Goal: Task Accomplishment & Management: Manage account settings

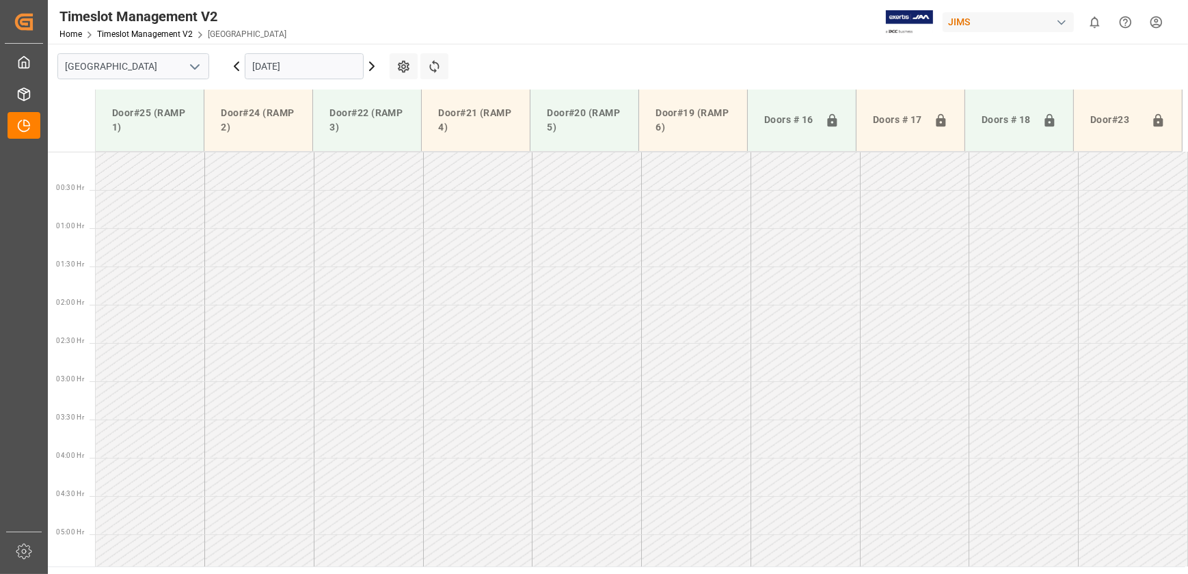
scroll to position [383, 0]
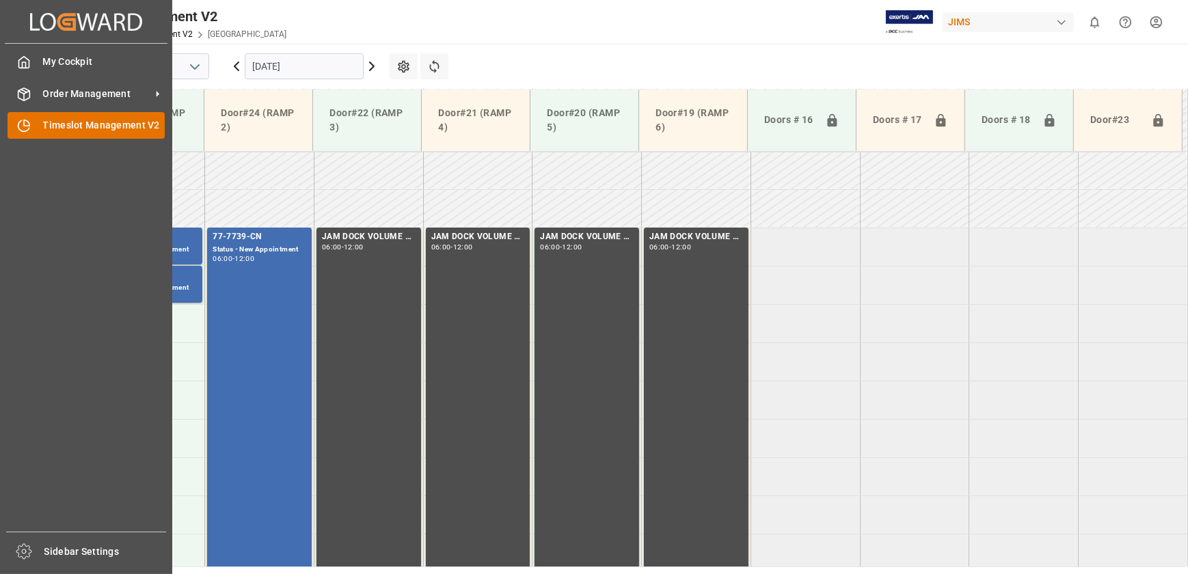
click at [37, 127] on div "Timeslot Management V2 Timeslot Management V2" at bounding box center [86, 125] width 157 height 27
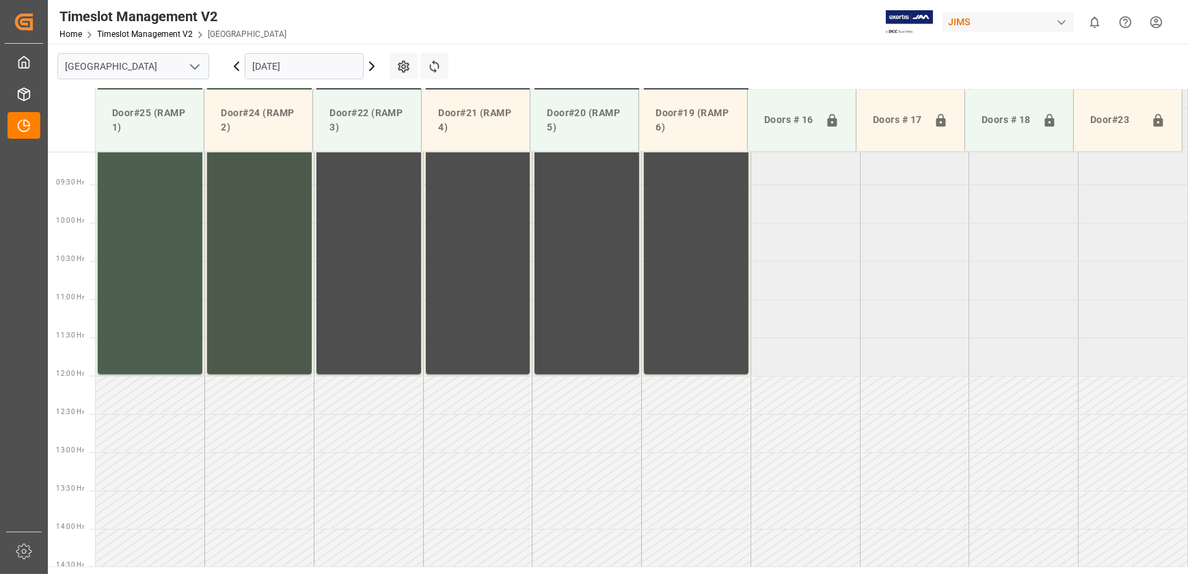
scroll to position [383, 0]
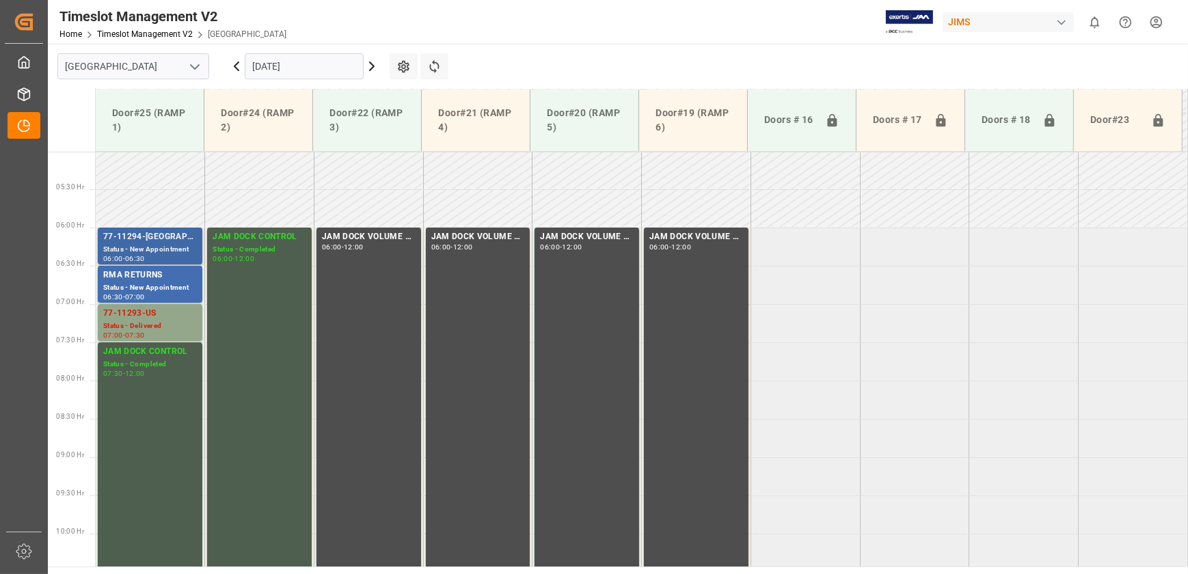
click at [150, 239] on div "77-11294-[GEOGRAPHIC_DATA]" at bounding box center [150, 237] width 94 height 14
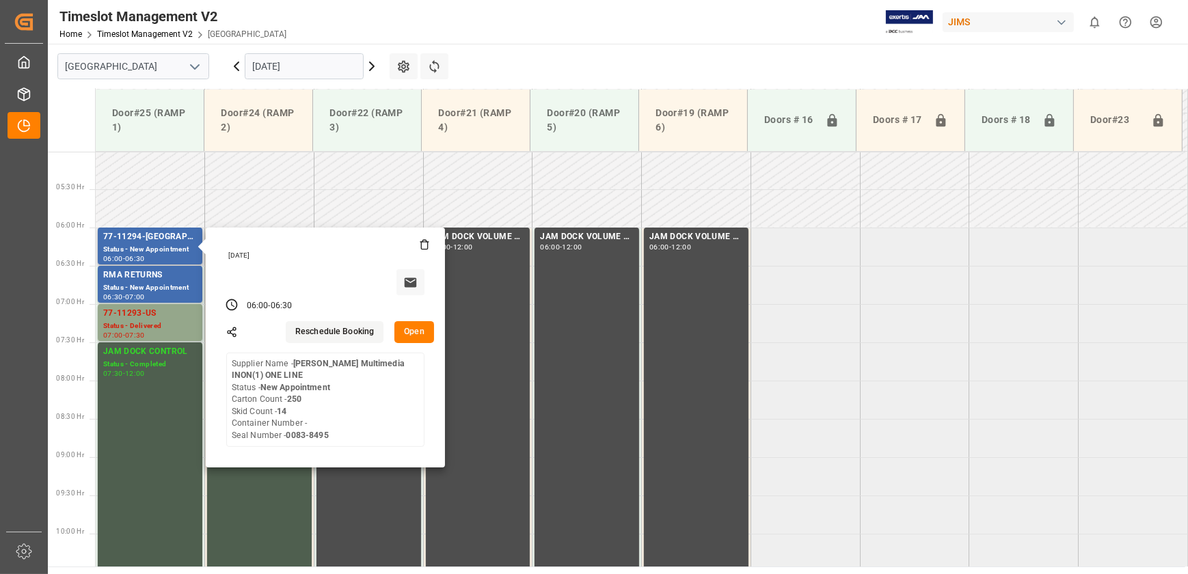
click at [414, 333] on button "Open" at bounding box center [414, 332] width 40 height 22
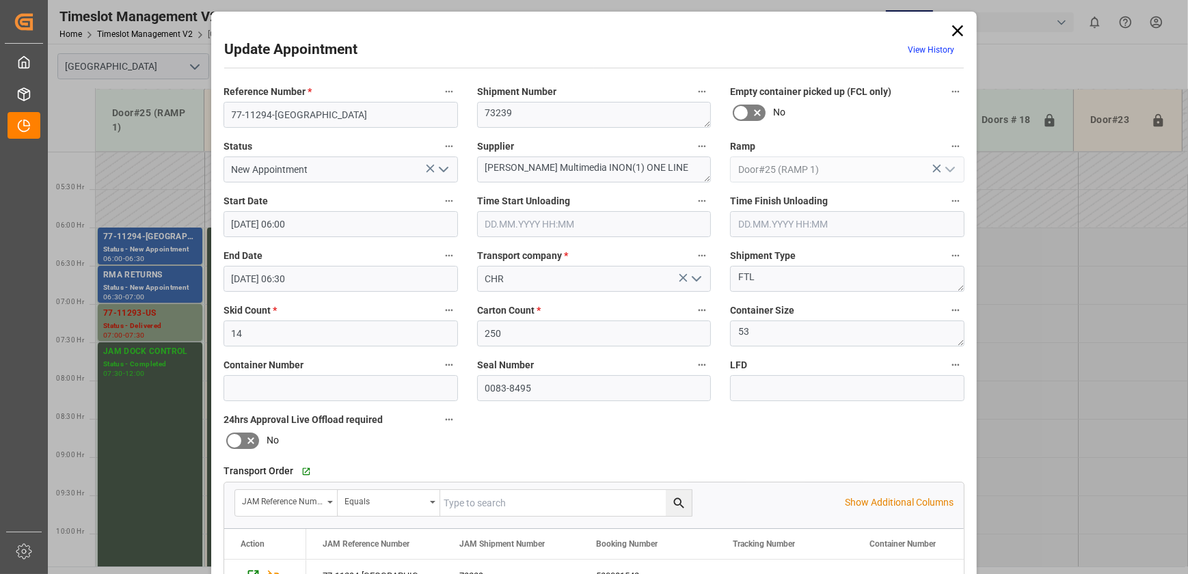
click at [442, 173] on icon "open menu" at bounding box center [443, 169] width 16 height 16
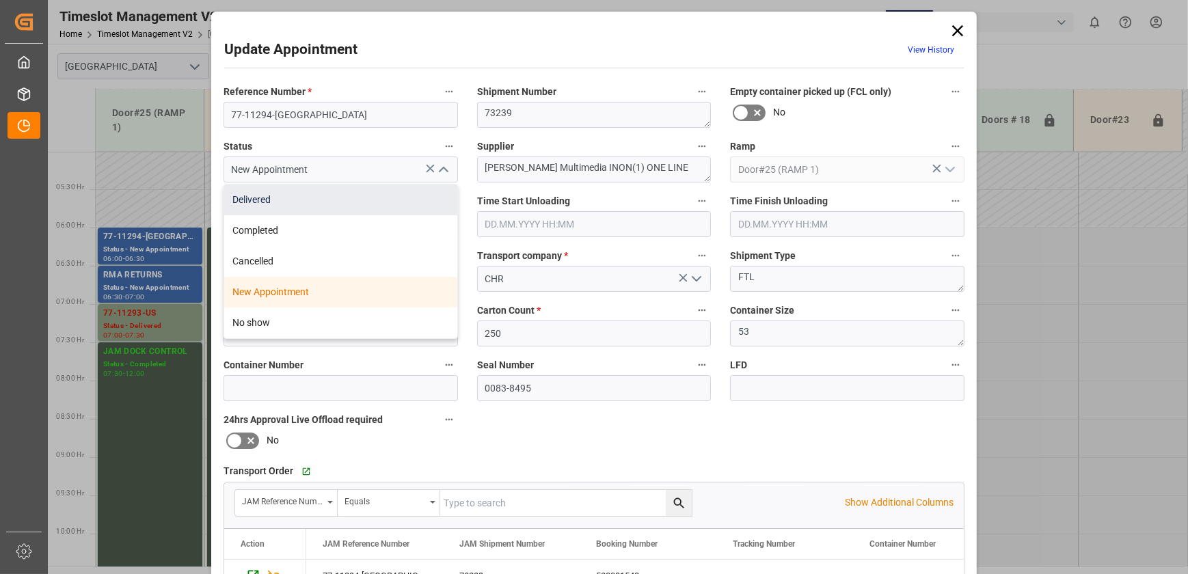
click at [387, 200] on div "Delivered" at bounding box center [340, 199] width 233 height 31
type input "Delivered"
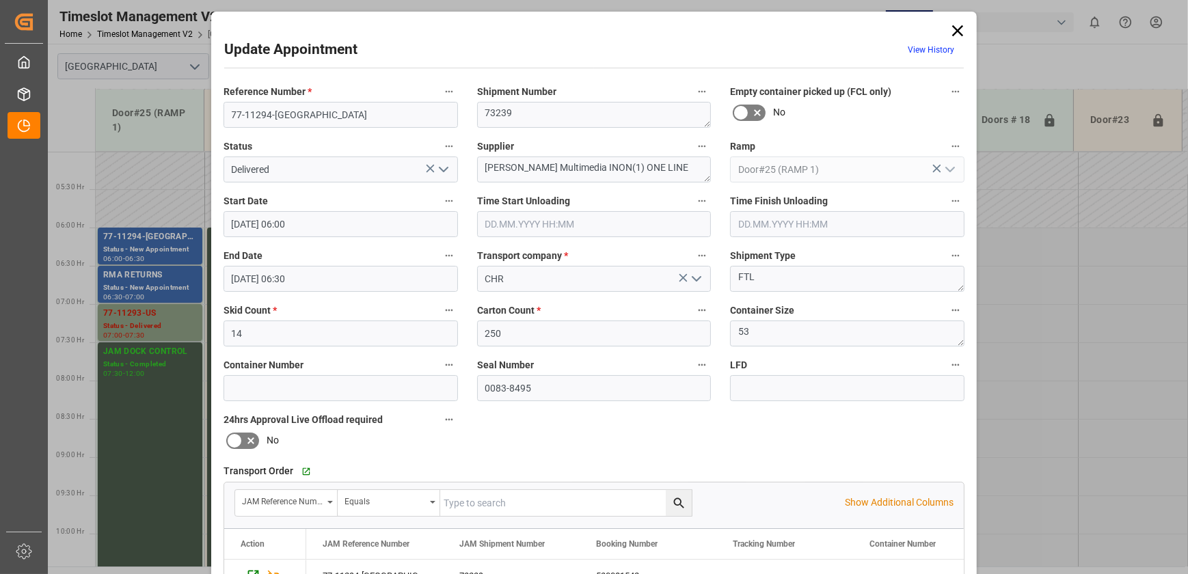
click at [552, 222] on input "text" at bounding box center [594, 224] width 234 height 26
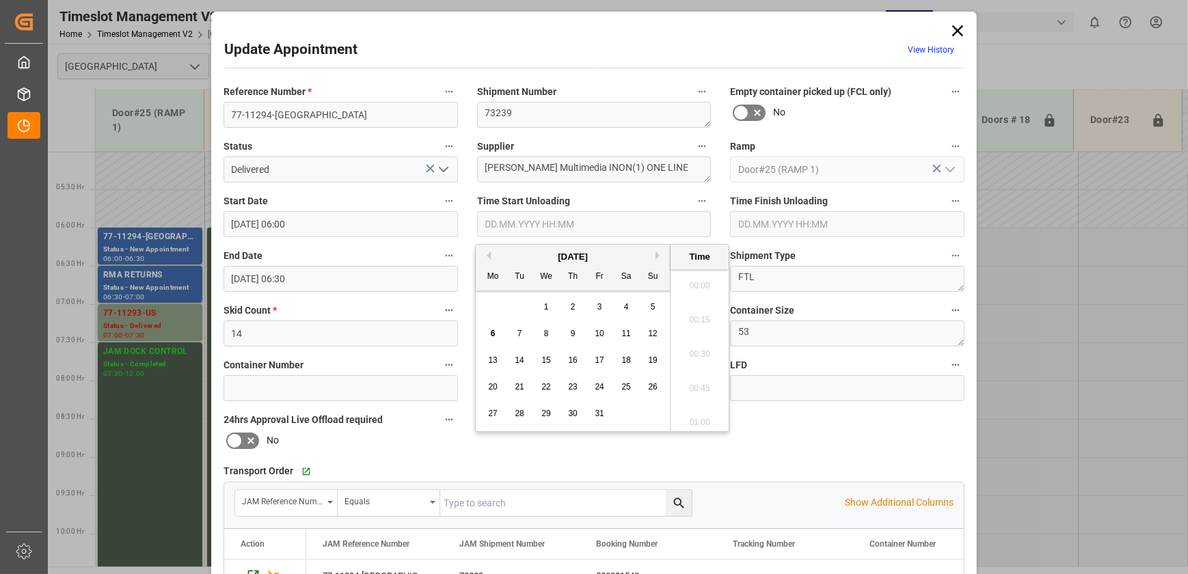
scroll to position [1337, 0]
click at [519, 355] on span "14" at bounding box center [519, 360] width 9 height 10
click at [489, 334] on div "6" at bounding box center [492, 334] width 17 height 16
click at [696, 380] on li "10:30" at bounding box center [699, 385] width 58 height 34
type input "[DATE] 10:30"
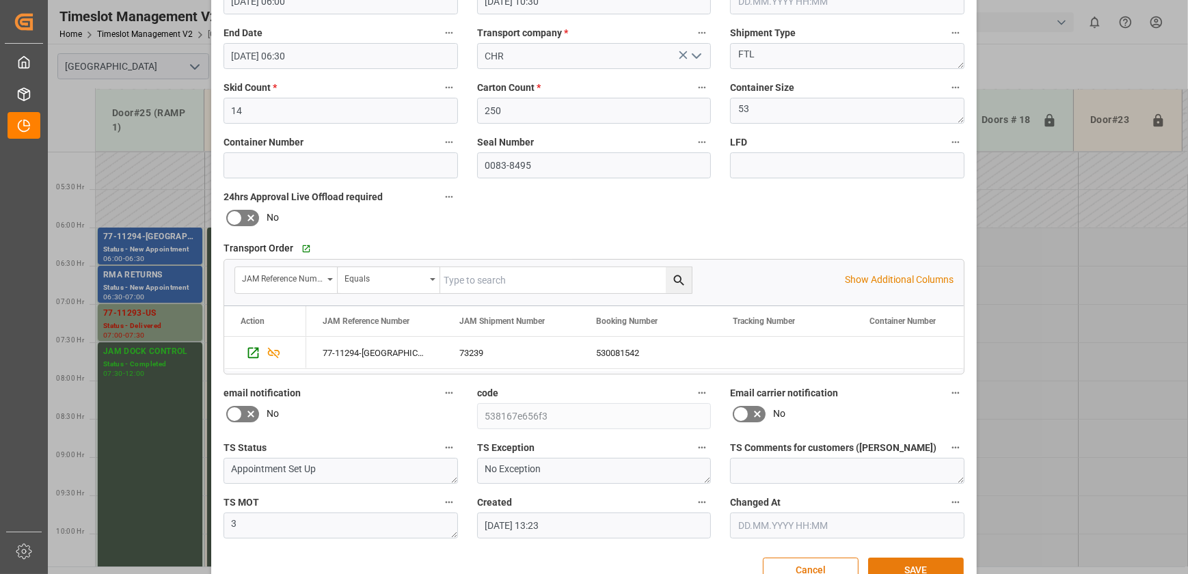
scroll to position [256, 0]
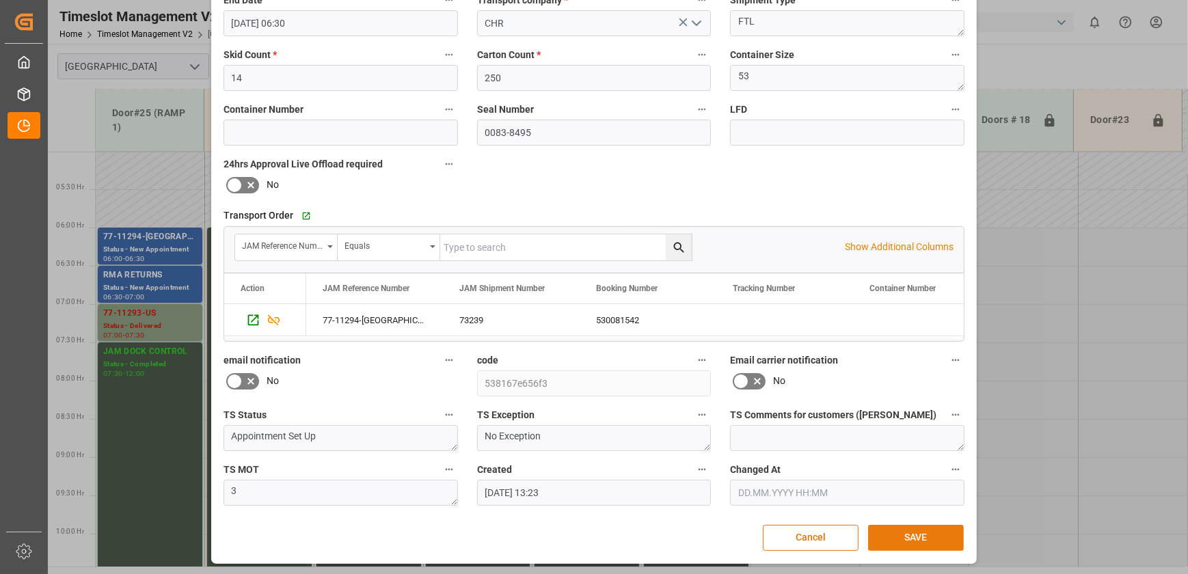
click at [920, 537] on button "SAVE" at bounding box center [916, 538] width 96 height 26
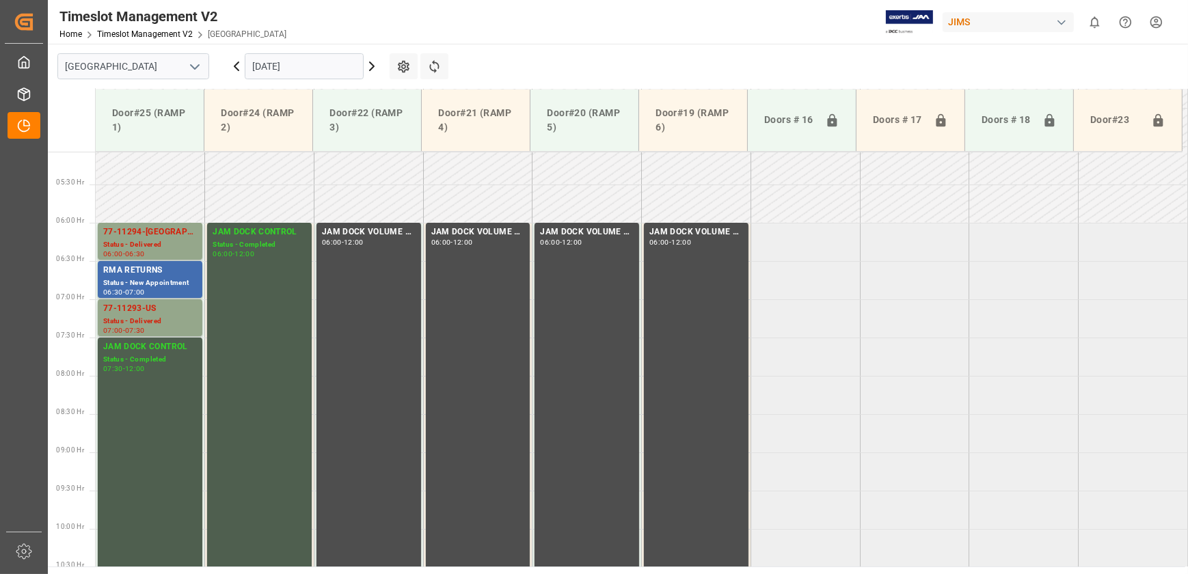
scroll to position [388, 0]
click at [374, 66] on icon at bounding box center [372, 66] width 4 height 8
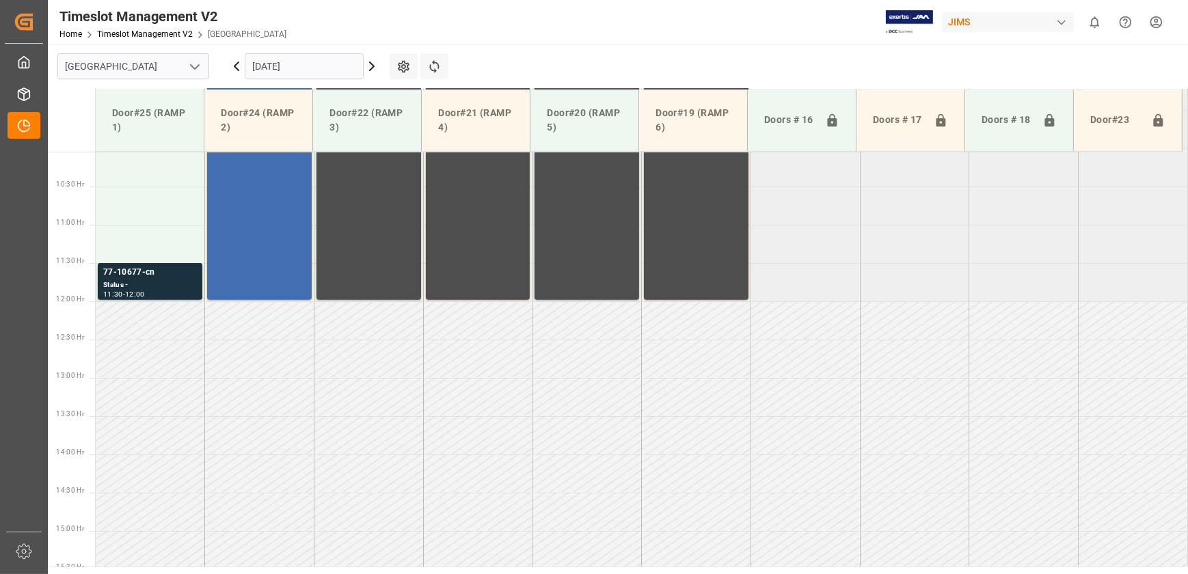
scroll to position [771, 0]
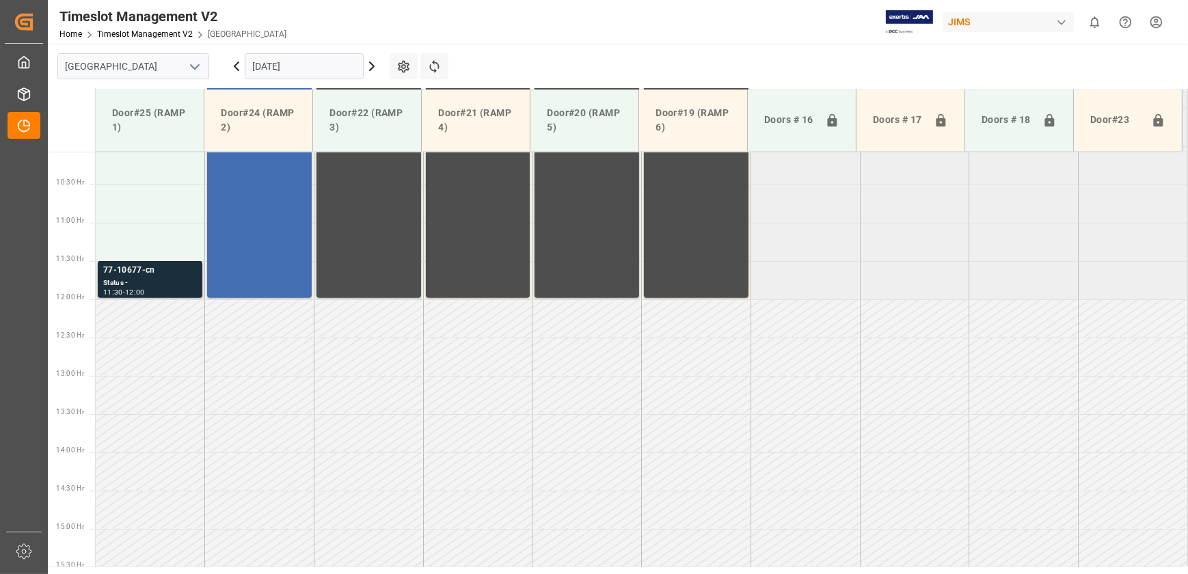
click at [180, 279] on div "Status -" at bounding box center [150, 283] width 94 height 12
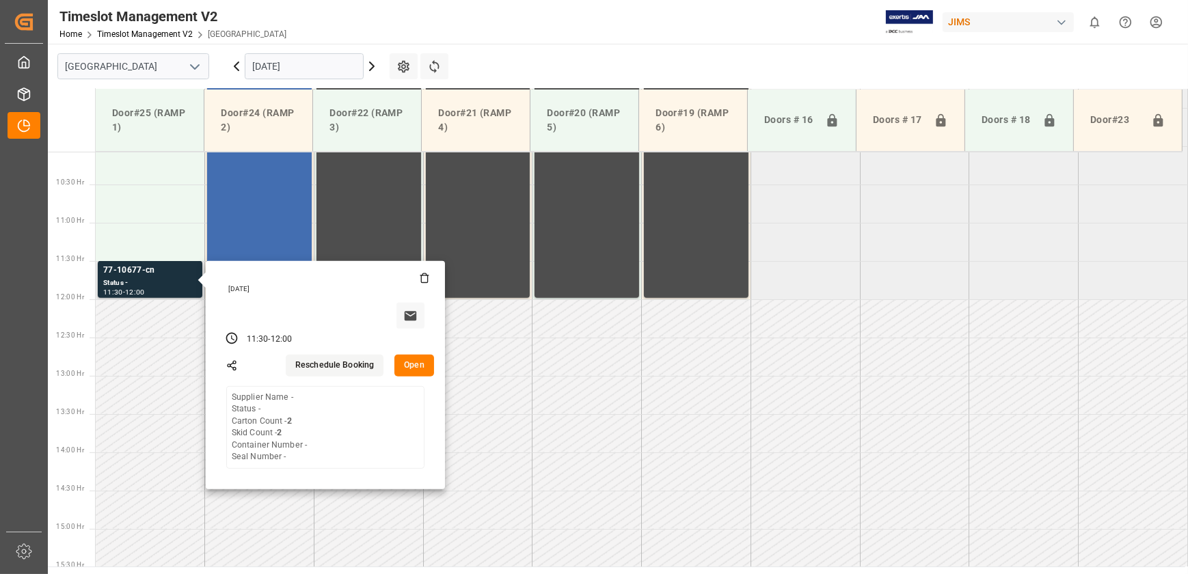
click at [414, 364] on button "Open" at bounding box center [414, 366] width 40 height 22
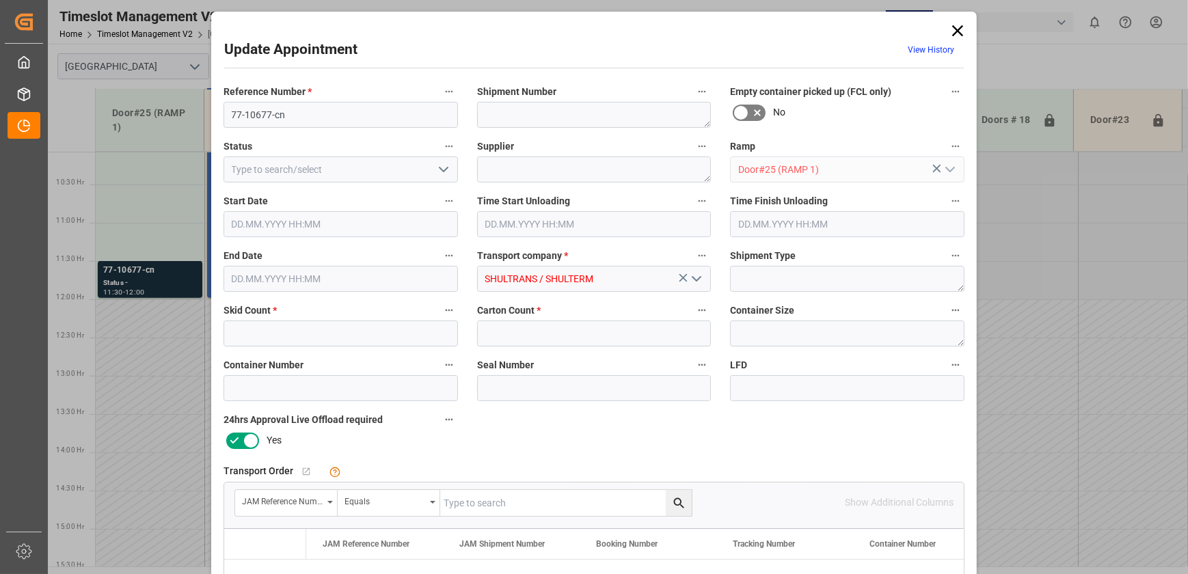
type input "2"
type input "[DATE] 11:30"
type input "[DATE] 12:00"
type input "[DATE] 15:01"
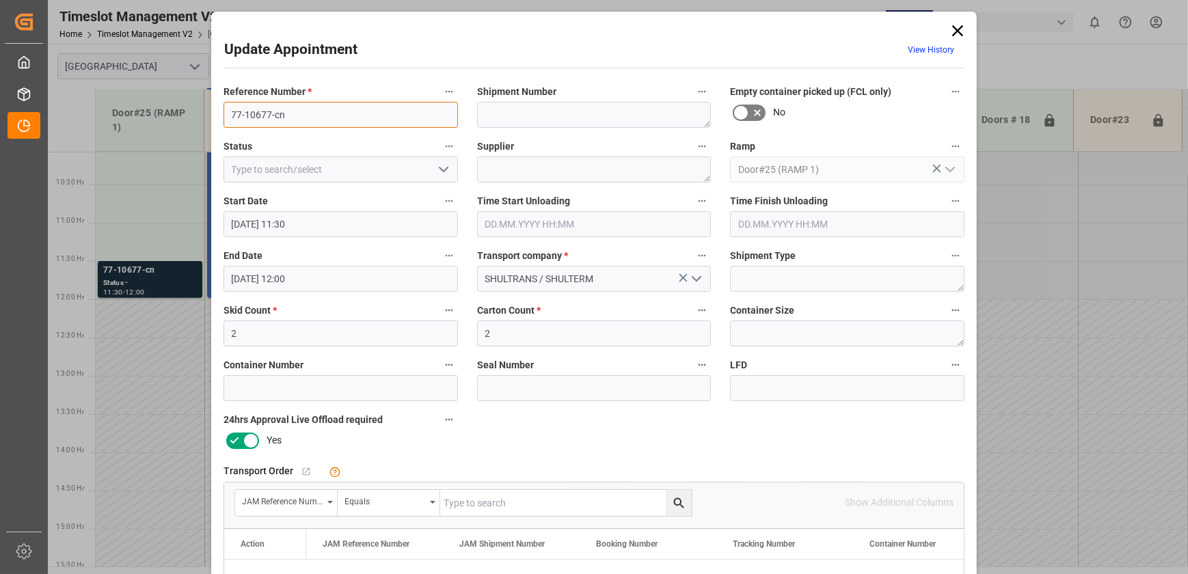
click at [289, 114] on input "77-10677-cn" at bounding box center [340, 115] width 234 height 26
click at [290, 114] on input "77-10677-cn" at bounding box center [340, 115] width 234 height 26
click at [524, 504] on input "text" at bounding box center [565, 503] width 251 height 26
paste input "77-10677-cn"
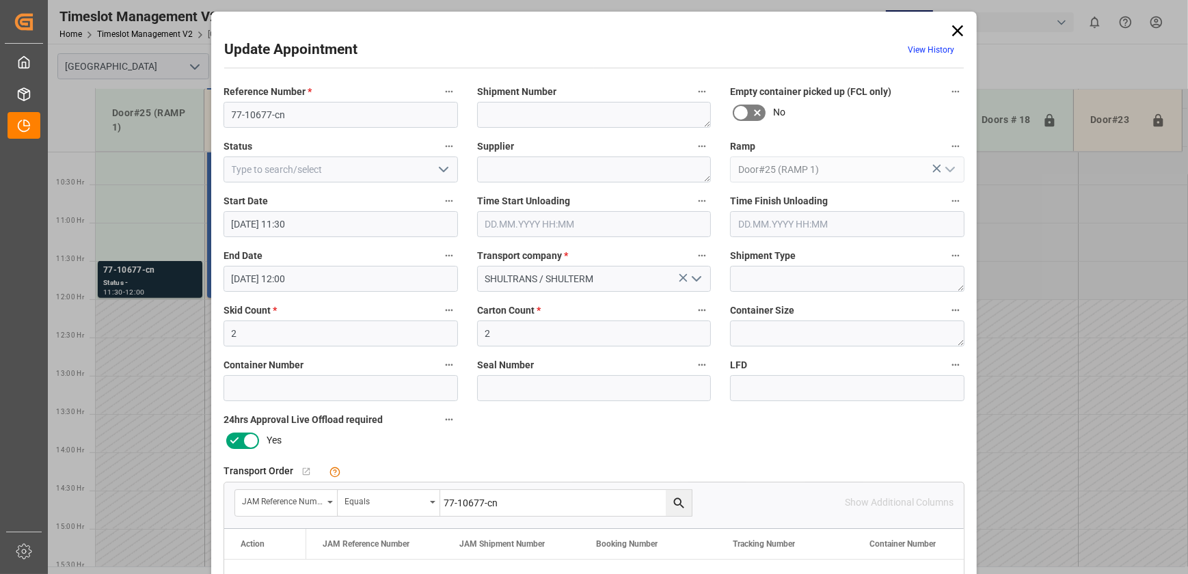
type input "77-10677-cn"
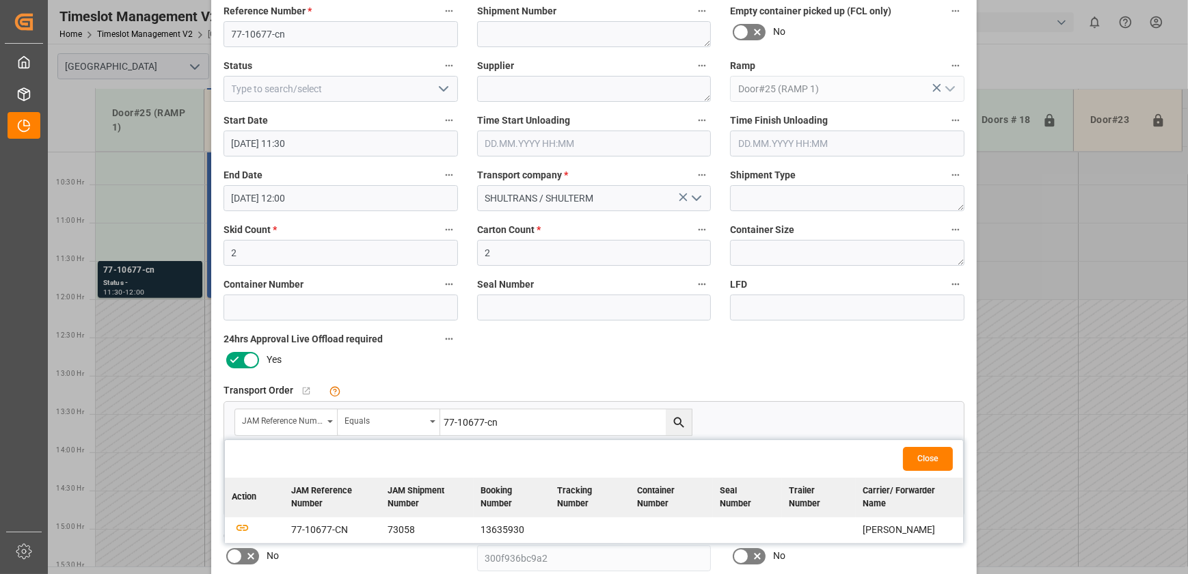
scroll to position [186, 0]
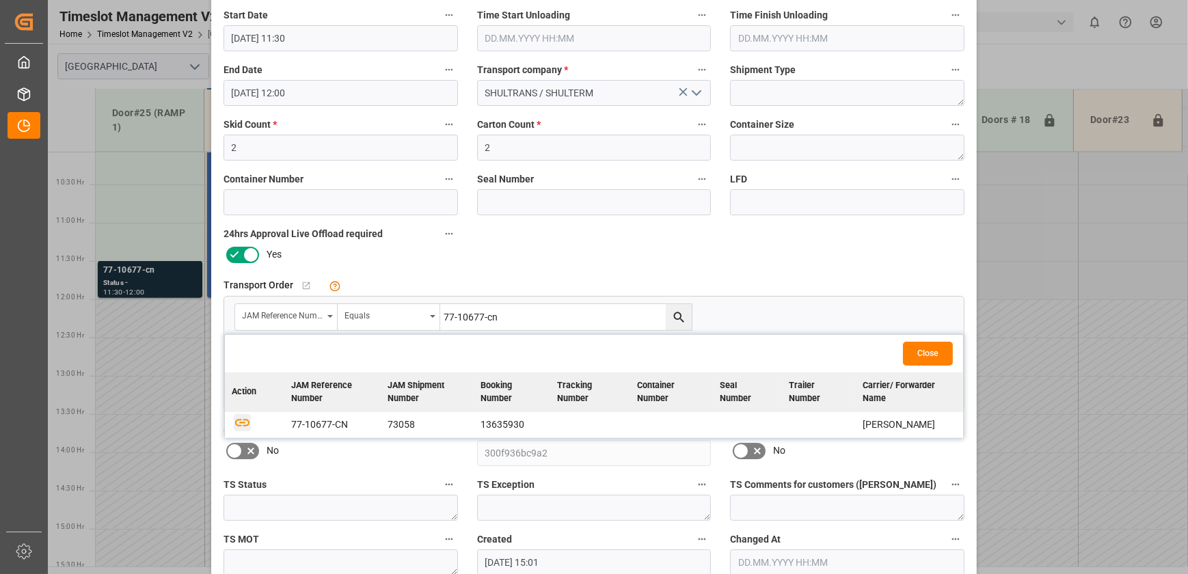
click at [237, 419] on icon "button" at bounding box center [242, 423] width 14 height 8
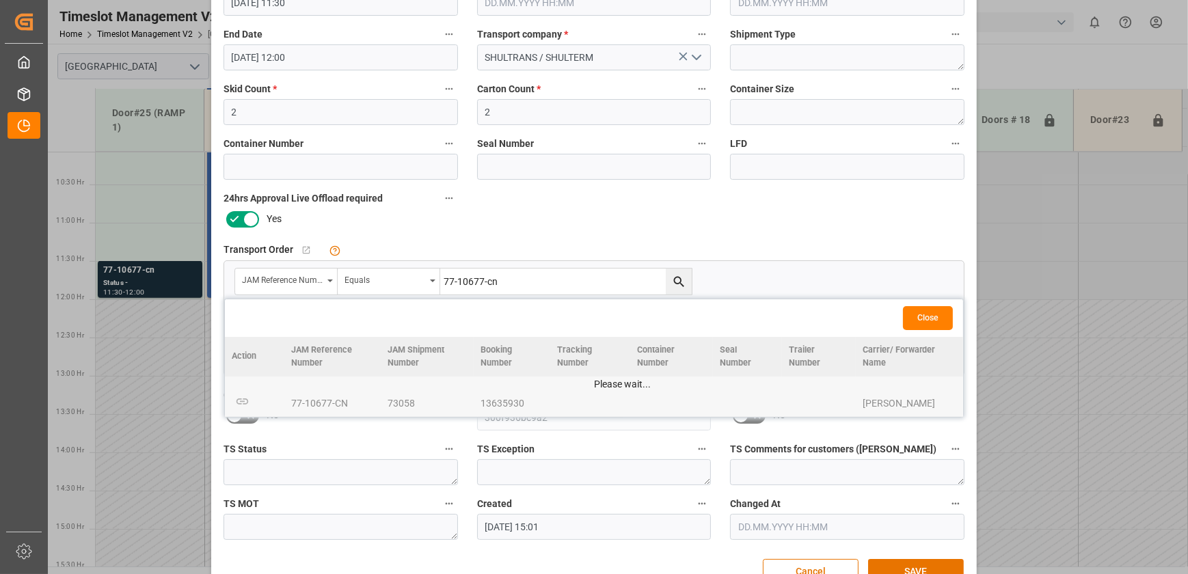
scroll to position [256, 0]
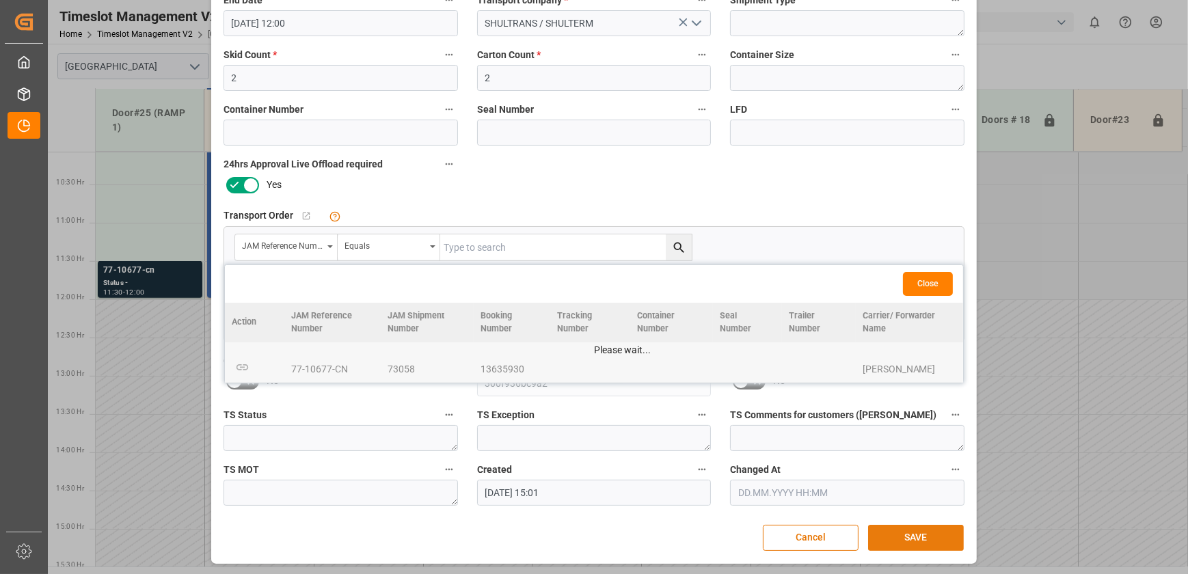
click at [916, 540] on button "SAVE" at bounding box center [916, 538] width 96 height 26
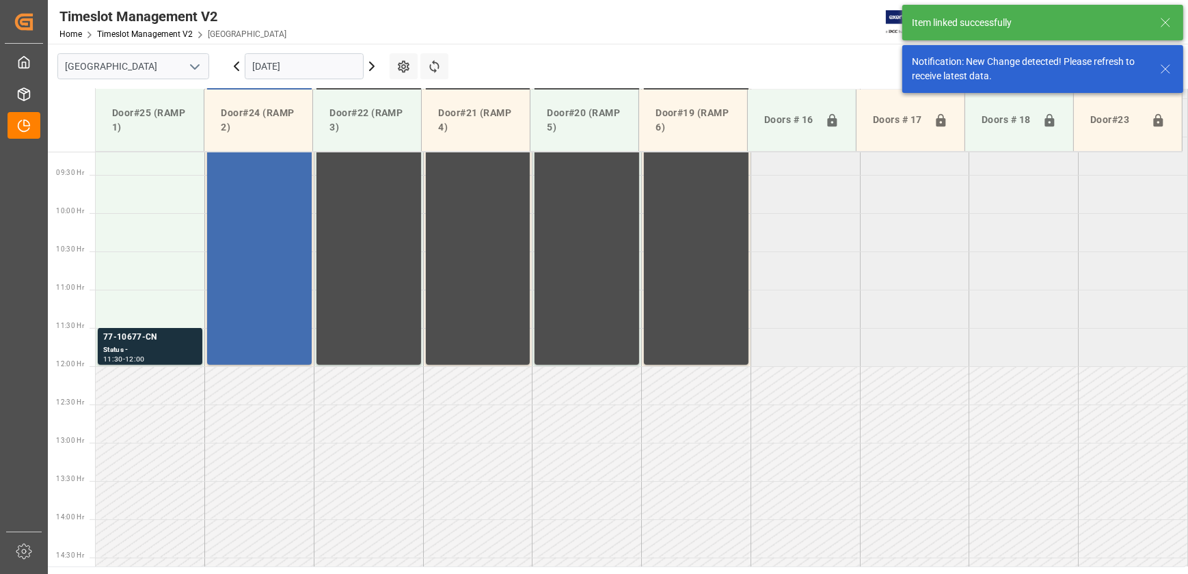
scroll to position [771, 0]
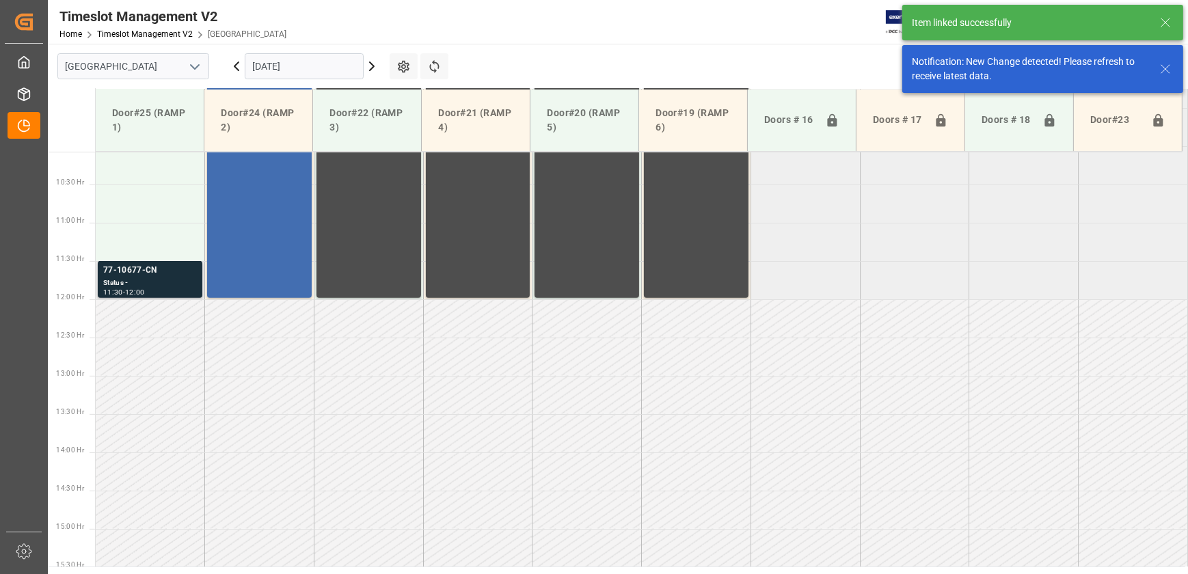
click at [180, 280] on div "Status -" at bounding box center [150, 283] width 94 height 12
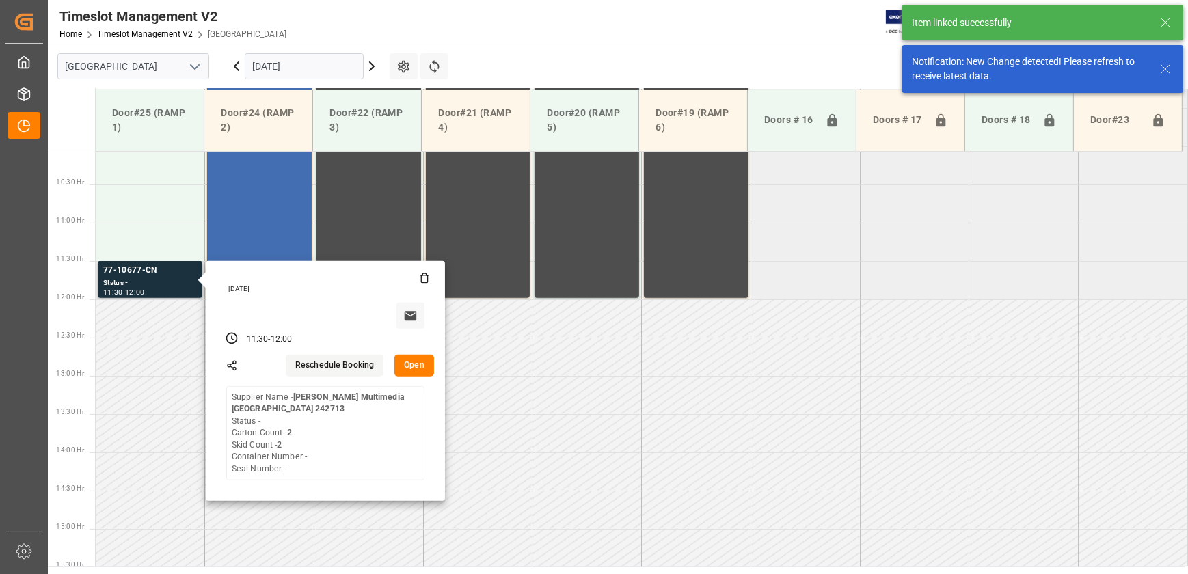
click at [420, 359] on button "Open" at bounding box center [414, 366] width 40 height 22
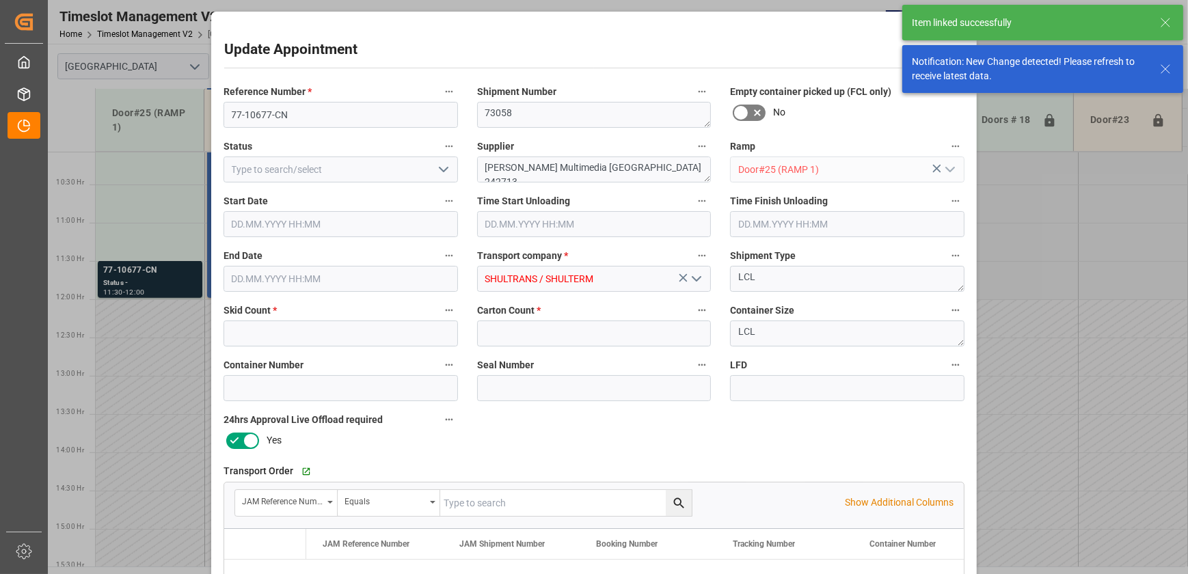
type input "2"
type input "[DATE] 11:30"
type input "[DATE] 12:00"
type input "[DATE] 15:01"
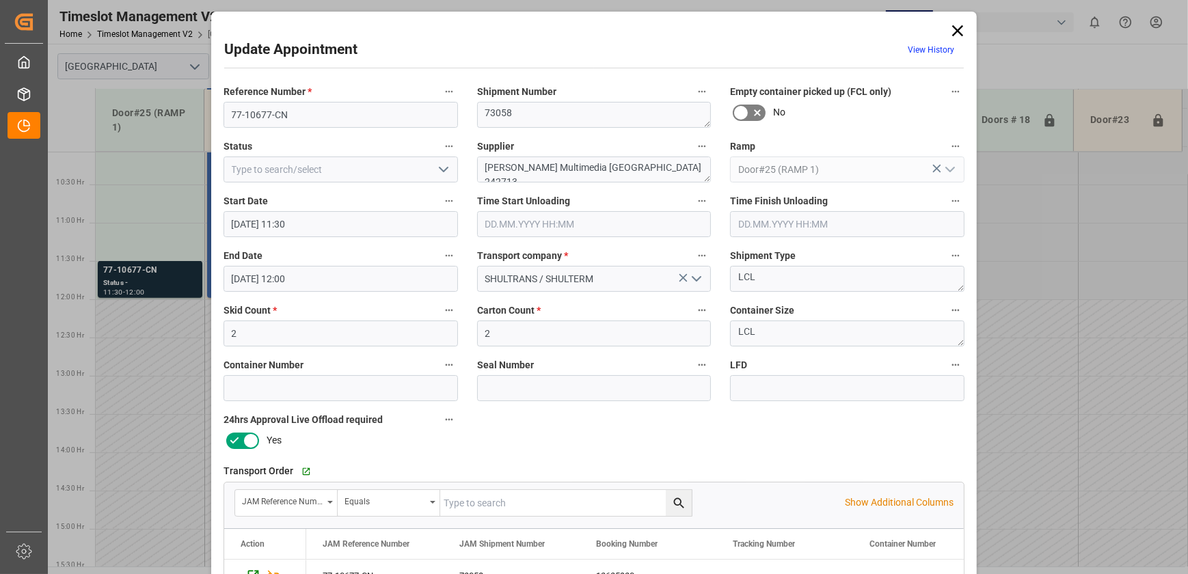
click at [955, 29] on icon at bounding box center [957, 30] width 11 height 11
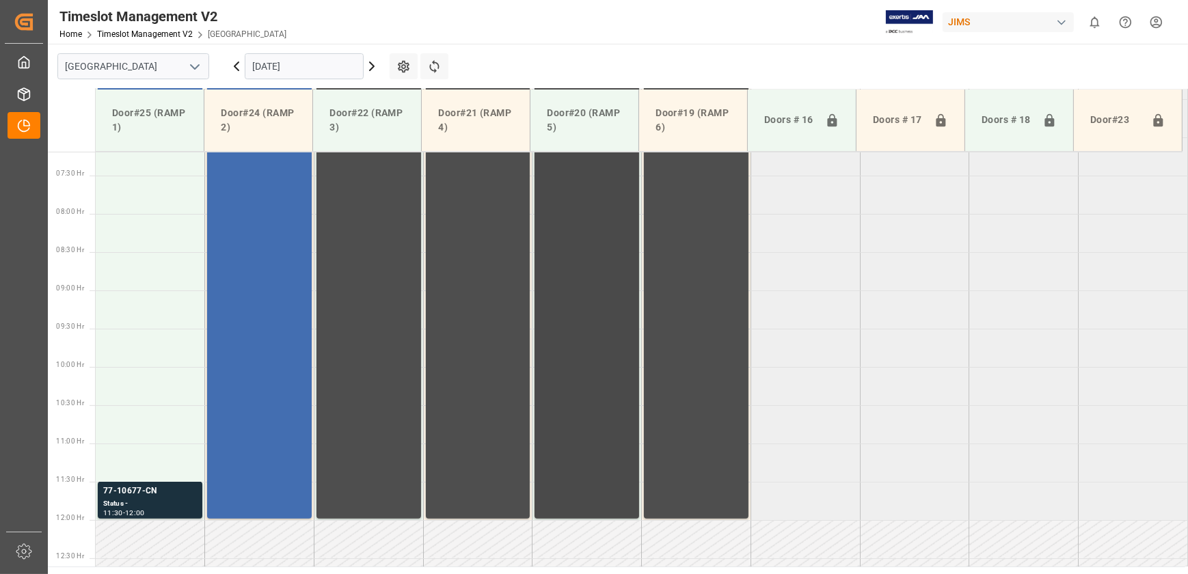
scroll to position [522, 0]
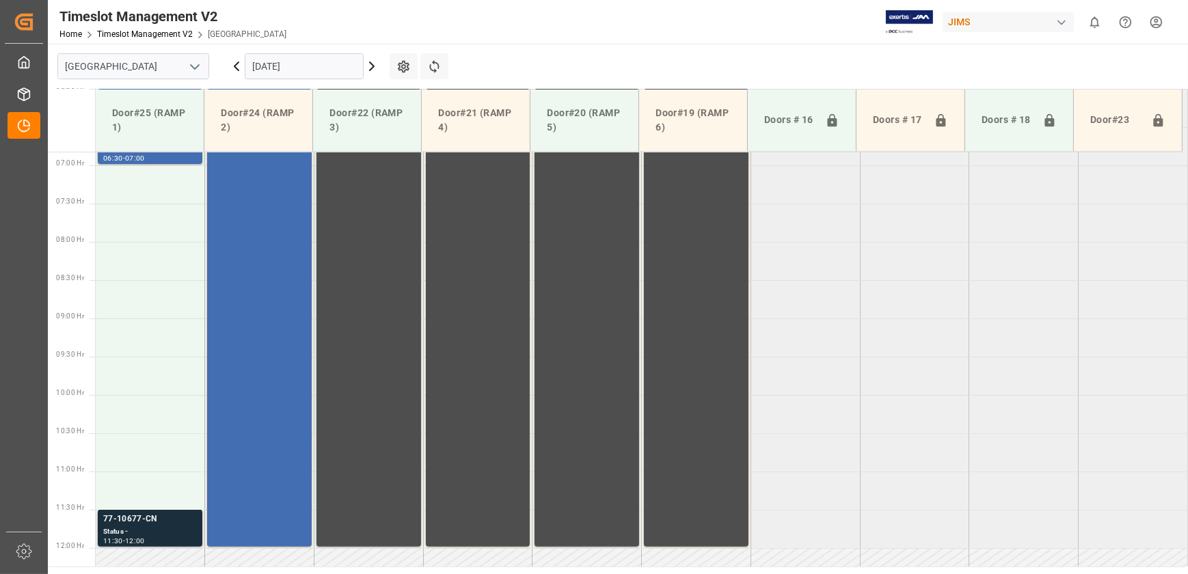
click at [168, 534] on div "Status -" at bounding box center [150, 532] width 94 height 12
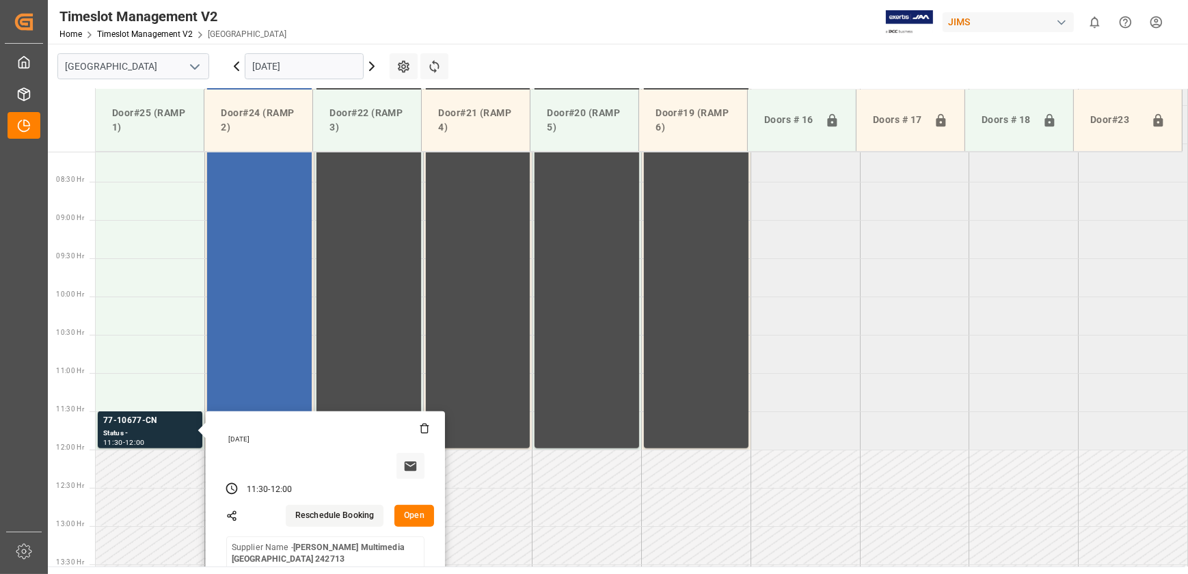
scroll to position [771, 0]
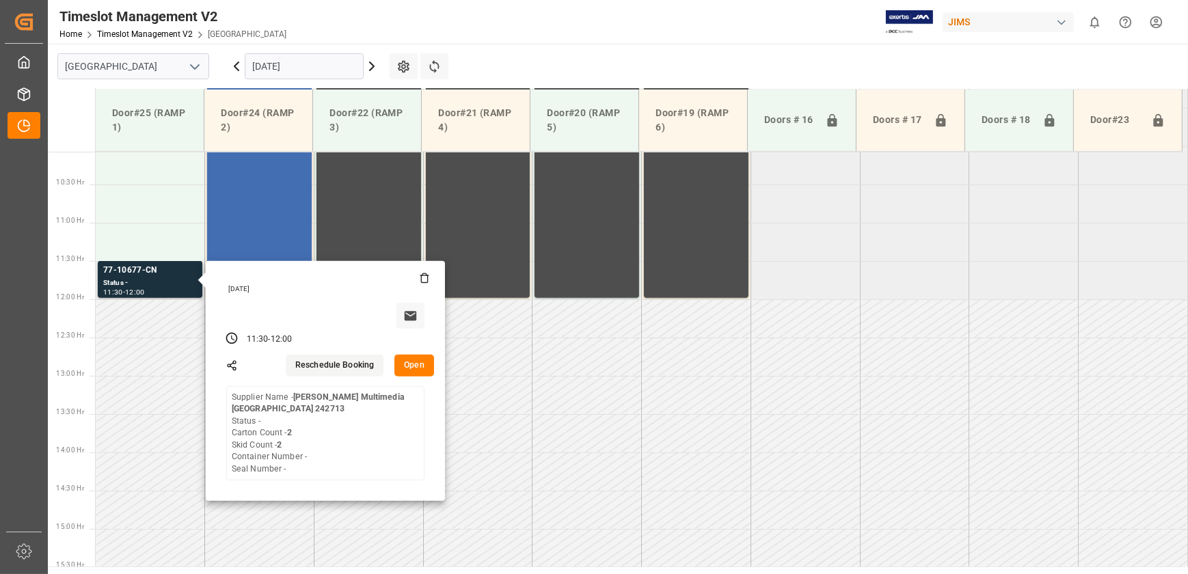
click at [417, 368] on button "Open" at bounding box center [414, 366] width 40 height 22
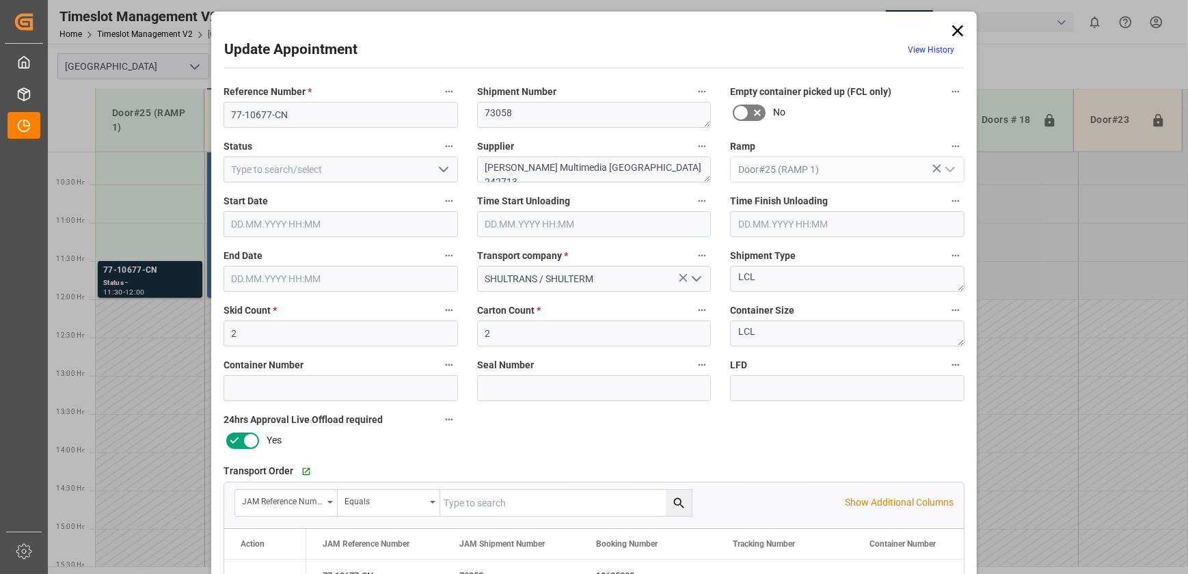
type input "[DATE] 11:30"
type input "[DATE] 12:00"
type input "[DATE] 15:01"
click at [603, 223] on input "text" at bounding box center [594, 224] width 234 height 26
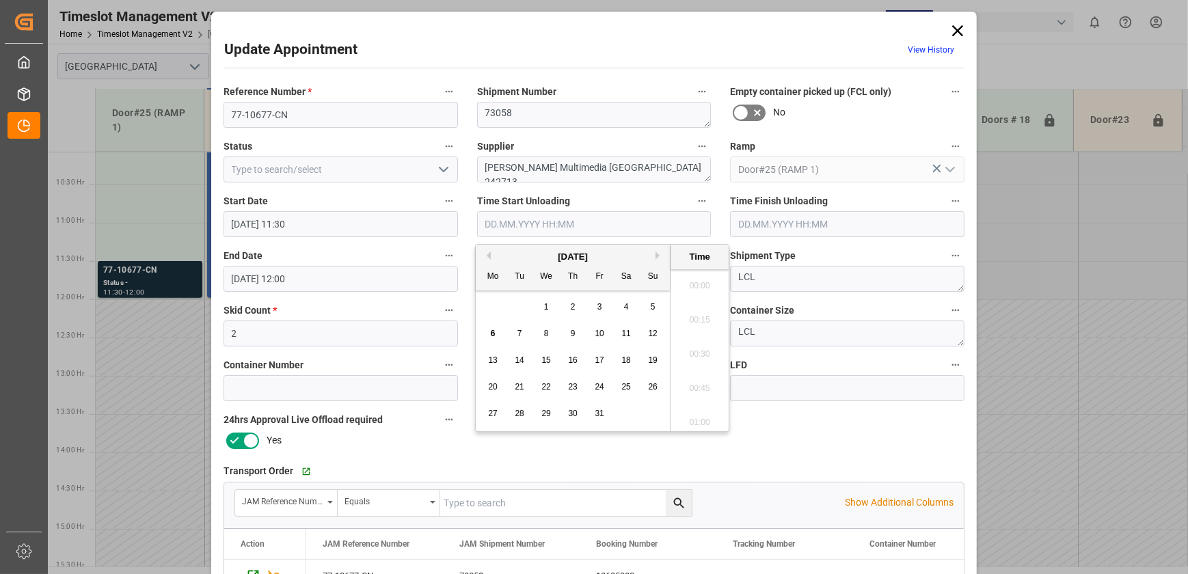
scroll to position [1439, 0]
click at [493, 335] on span "6" at bounding box center [493, 334] width 5 height 10
type input "[DATE] 00:00"
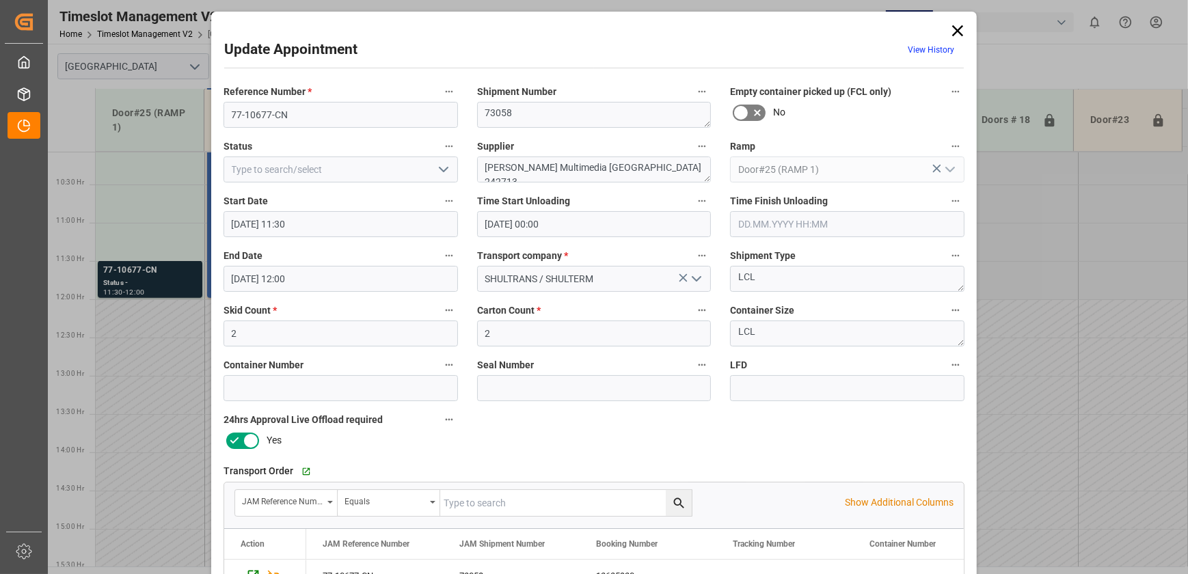
click at [831, 430] on div "Reference Number * 77-10677-CN Shipment Number 73058 Empty container picked up …" at bounding box center [594, 422] width 760 height 688
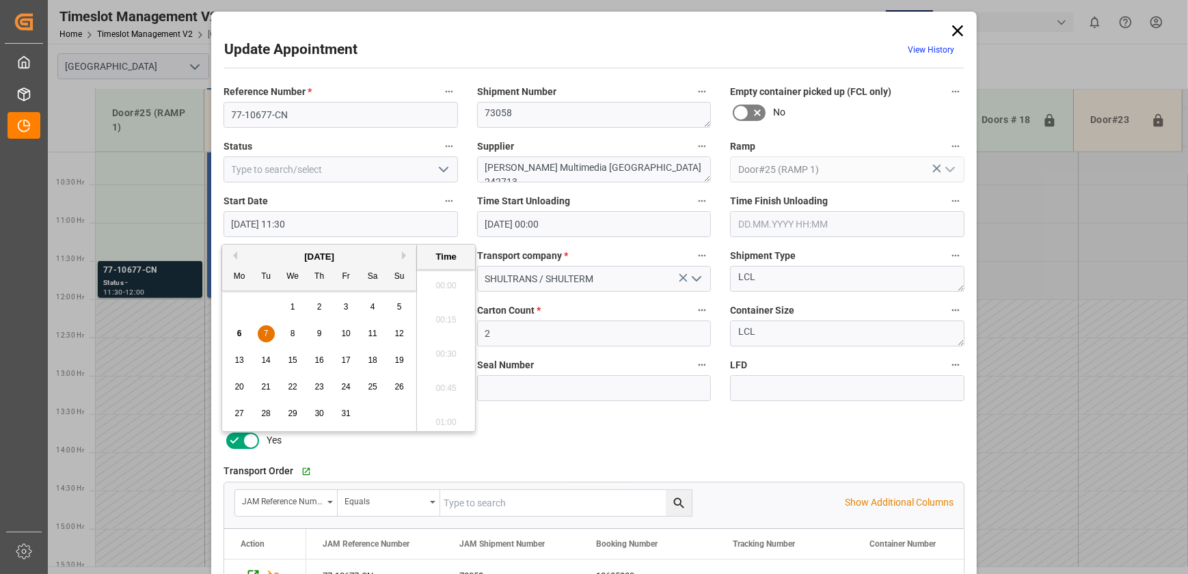
click at [381, 224] on input "[DATE] 11:30" at bounding box center [340, 224] width 234 height 26
click at [449, 351] on ul "00:00 00:15 00:30 00:45 01:00 01:15 01:30 01:45 02:00 02:15 02:30 02:45 03:00 0…" at bounding box center [446, 350] width 58 height 162
drag, startPoint x: 265, startPoint y: 333, endPoint x: 294, endPoint y: 332, distance: 28.7
click at [265, 332] on span "7" at bounding box center [266, 334] width 5 height 10
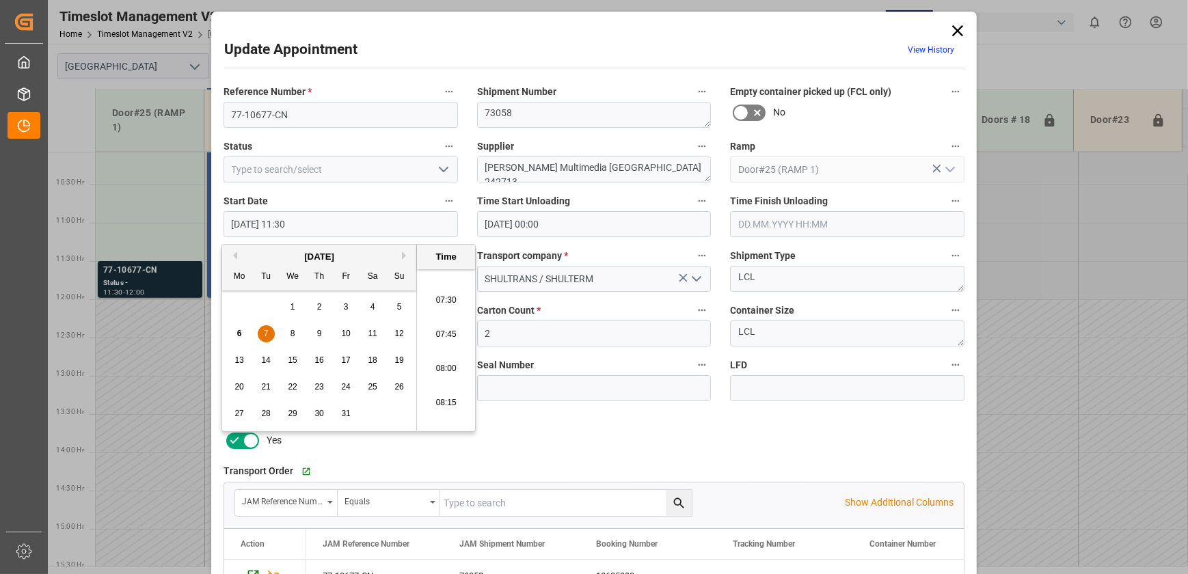
scroll to position [948, 0]
click at [451, 297] on li "07:00" at bounding box center [446, 294] width 58 height 34
type input "[DATE] 07:00"
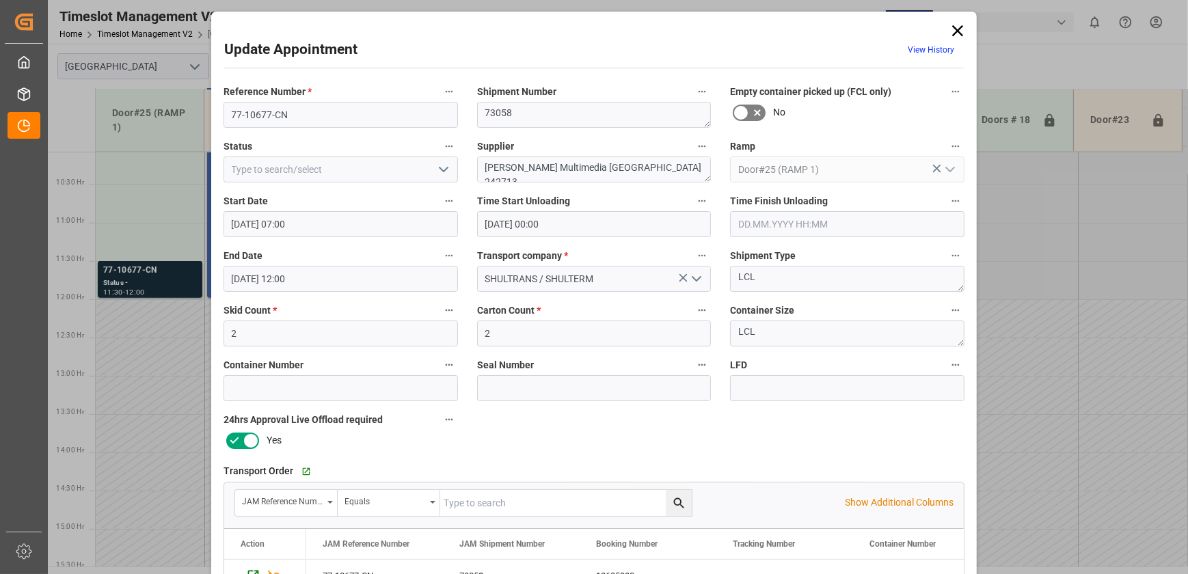
click at [321, 276] on input "[DATE] 12:00" at bounding box center [340, 279] width 234 height 26
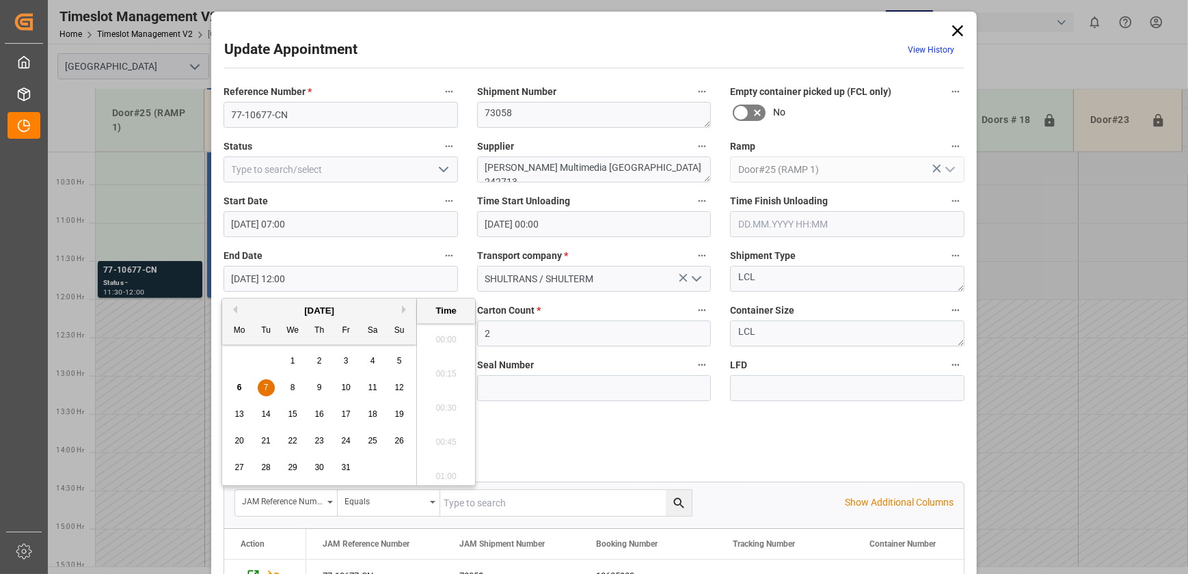
scroll to position [1576, 0]
click at [264, 383] on span "7" at bounding box center [266, 388] width 5 height 10
click at [451, 353] on li "07:30" at bounding box center [446, 348] width 58 height 34
type input "[DATE] 07:30"
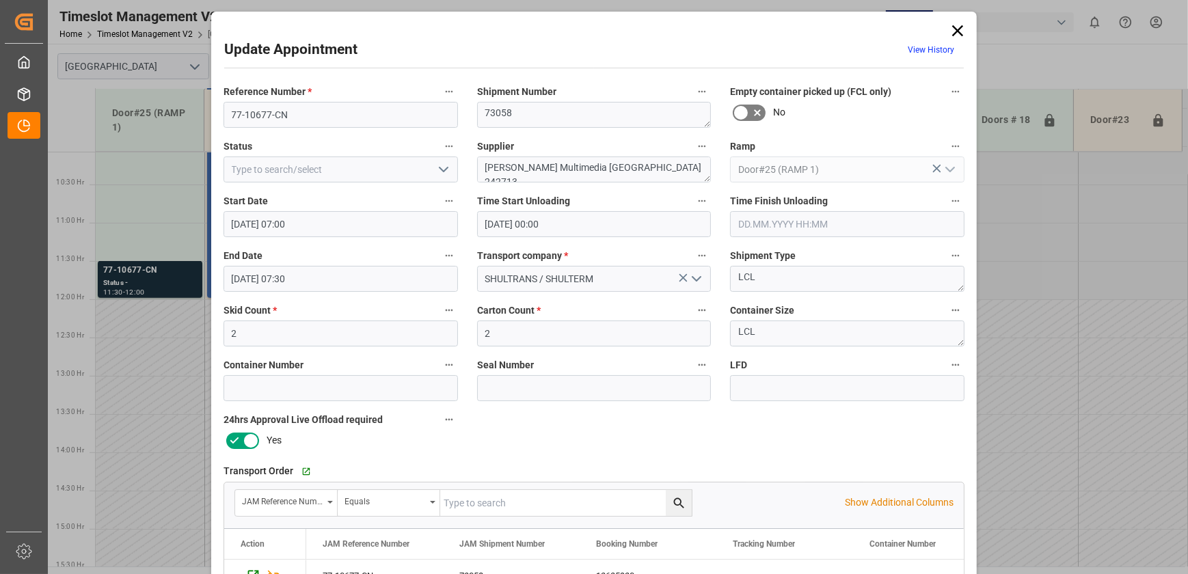
click at [607, 221] on input "[DATE] 00:00" at bounding box center [594, 224] width 234 height 26
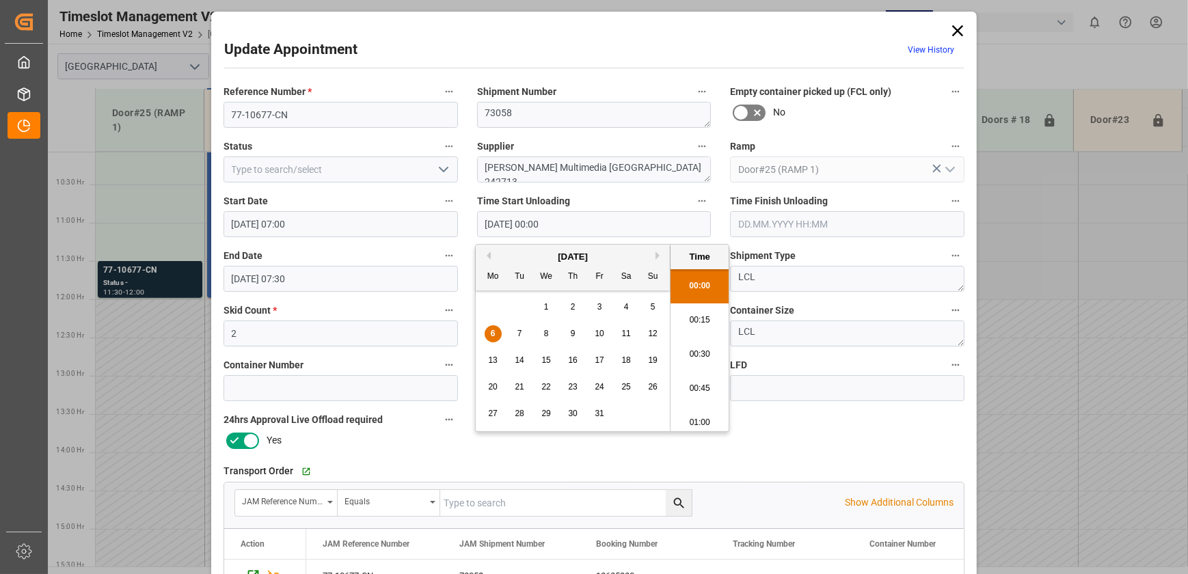
click at [607, 221] on input "[DATE] 00:00" at bounding box center [594, 224] width 234 height 26
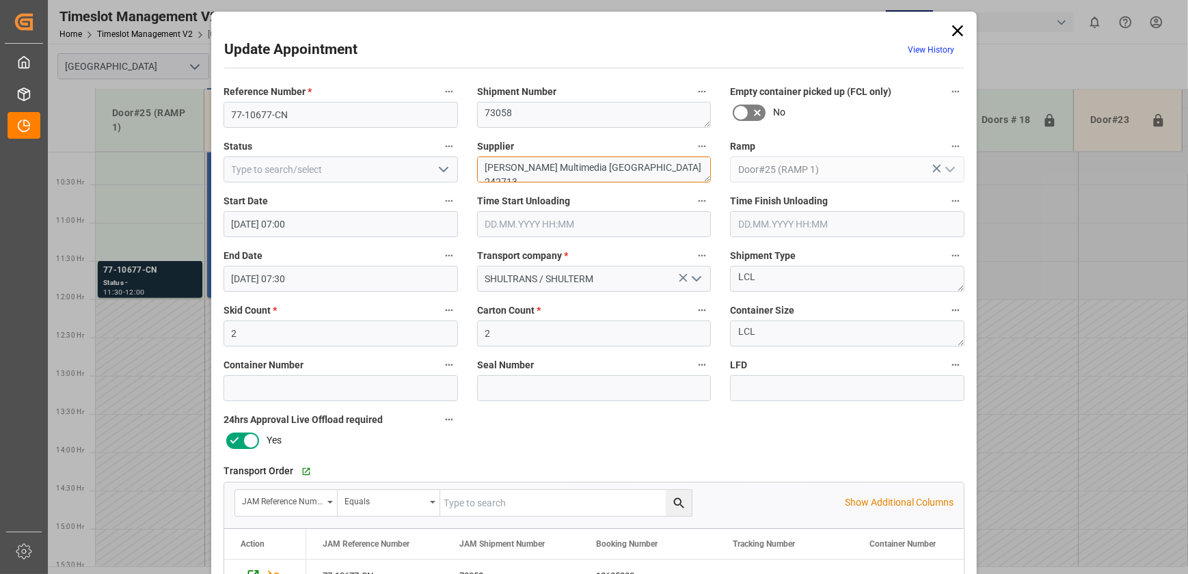
click at [655, 165] on textarea "[PERSON_NAME] Multimedia [GEOGRAPHIC_DATA] 242713" at bounding box center [594, 169] width 234 height 26
click at [310, 122] on input "77-10677-CN" at bounding box center [340, 115] width 234 height 26
click at [310, 121] on input "77-10677-CN" at bounding box center [340, 115] width 234 height 26
click at [309, 122] on input "77-10677-CN" at bounding box center [340, 115] width 234 height 26
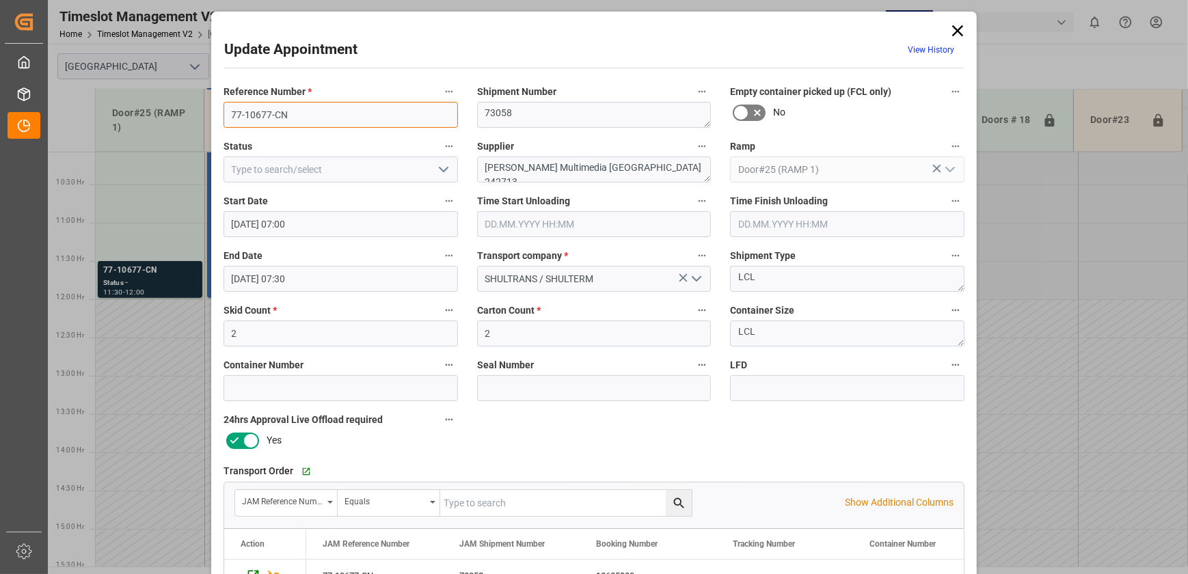
click at [310, 121] on input "77-10677-CN" at bounding box center [340, 115] width 234 height 26
drag, startPoint x: 650, startPoint y: 169, endPoint x: 569, endPoint y: 163, distance: 81.5
click at [569, 163] on textarea "[PERSON_NAME] Multimedia [GEOGRAPHIC_DATA] 242713" at bounding box center [594, 169] width 234 height 26
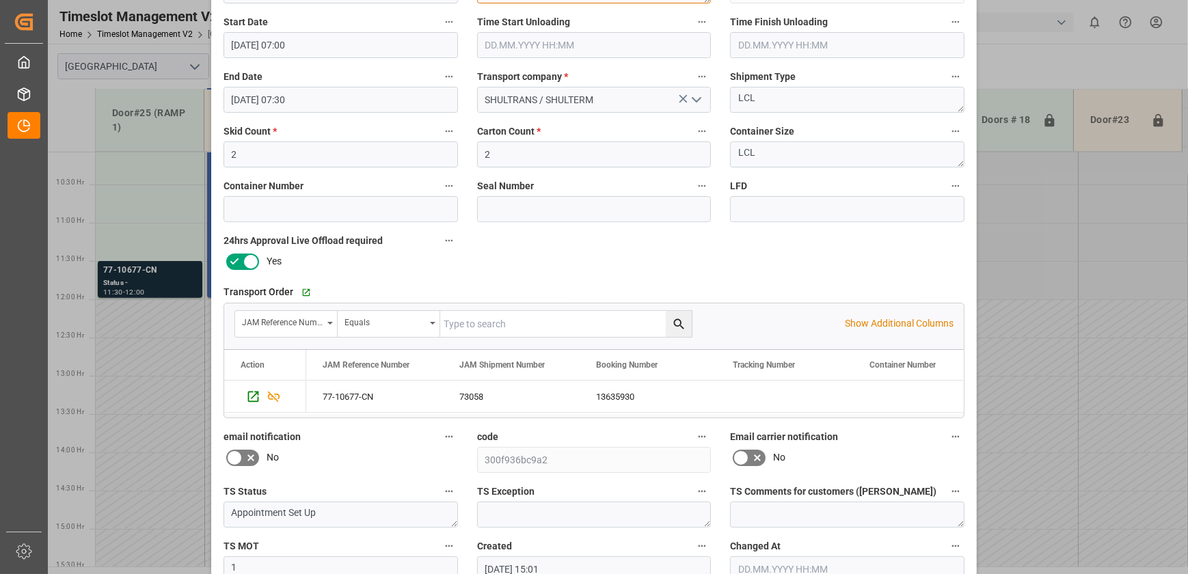
scroll to position [0, 0]
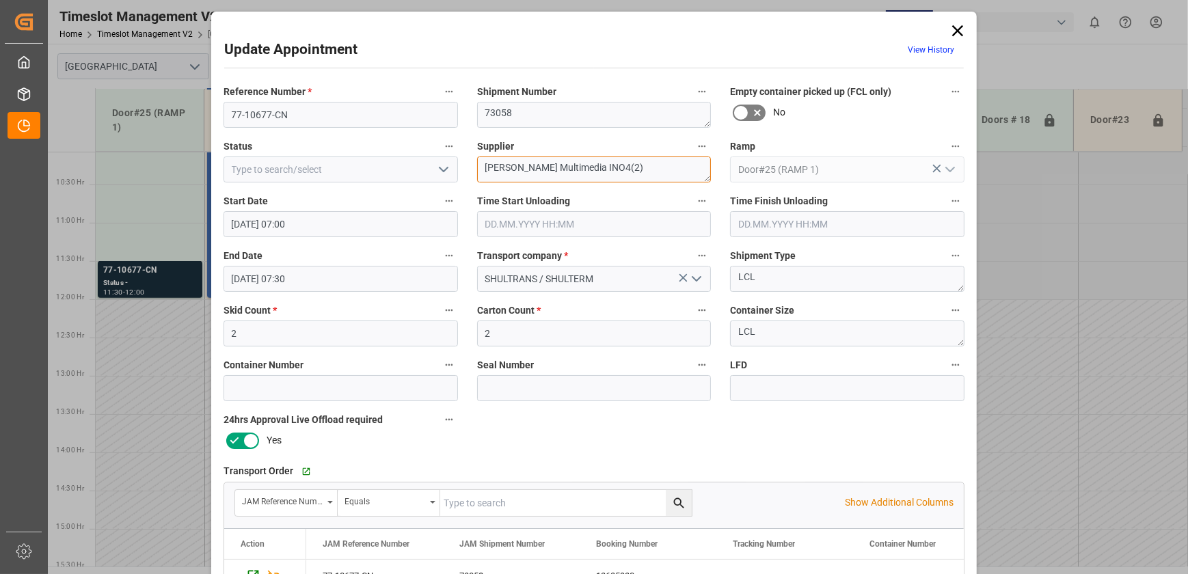
type textarea "[PERSON_NAME] Multimedia INO4(2)"
click at [435, 165] on icon "open menu" at bounding box center [443, 169] width 16 height 16
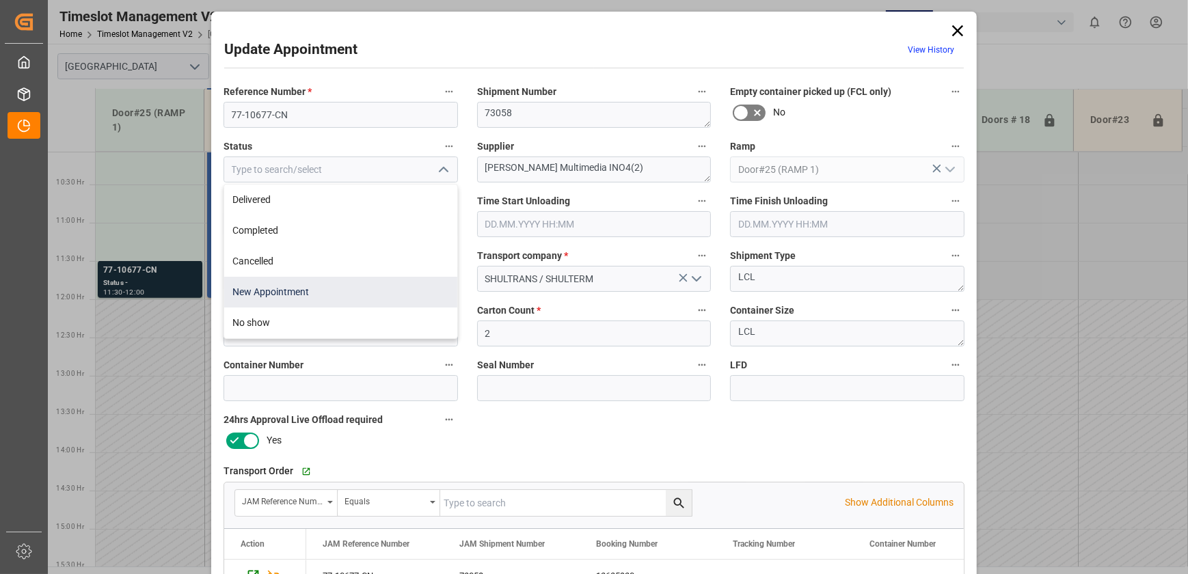
click at [352, 293] on div "New Appointment" at bounding box center [340, 292] width 233 height 31
type input "New Appointment"
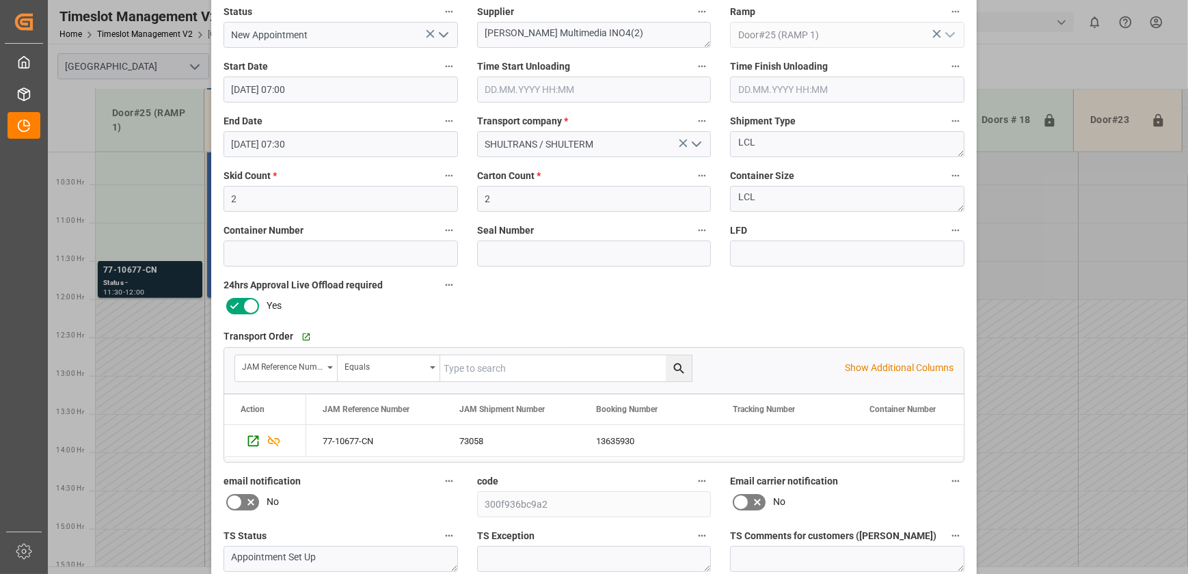
scroll to position [256, 0]
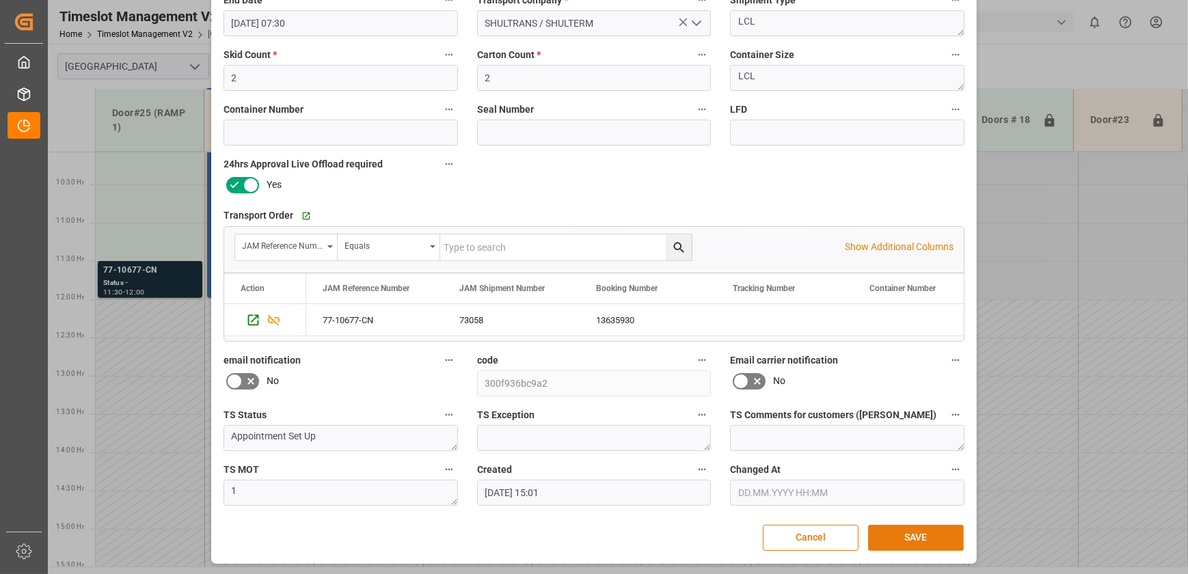
click at [905, 543] on button "SAVE" at bounding box center [916, 538] width 96 height 26
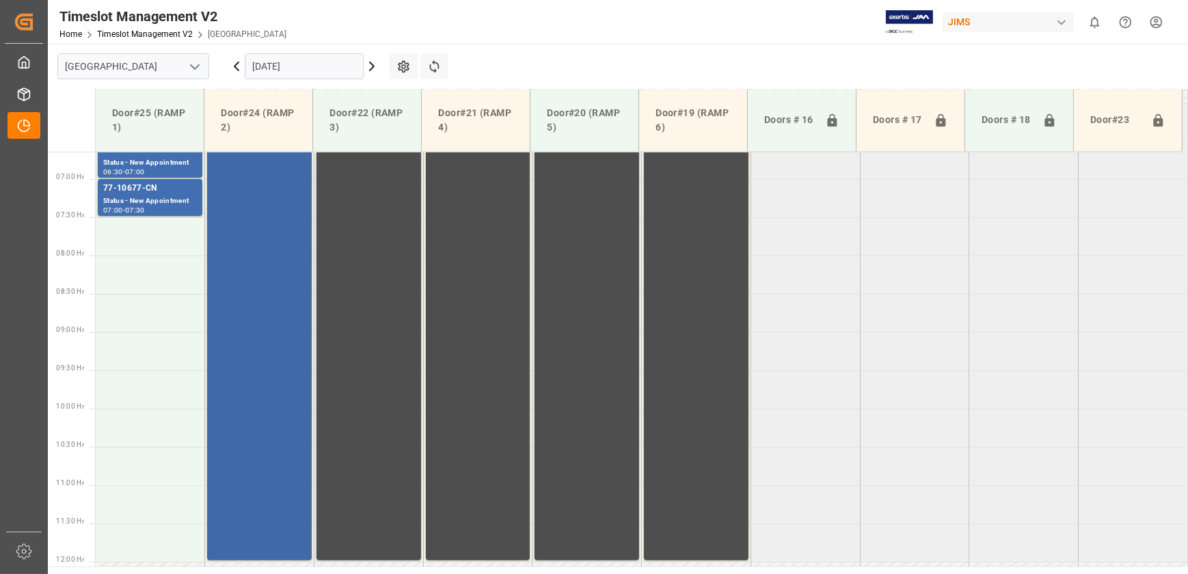
scroll to position [465, 0]
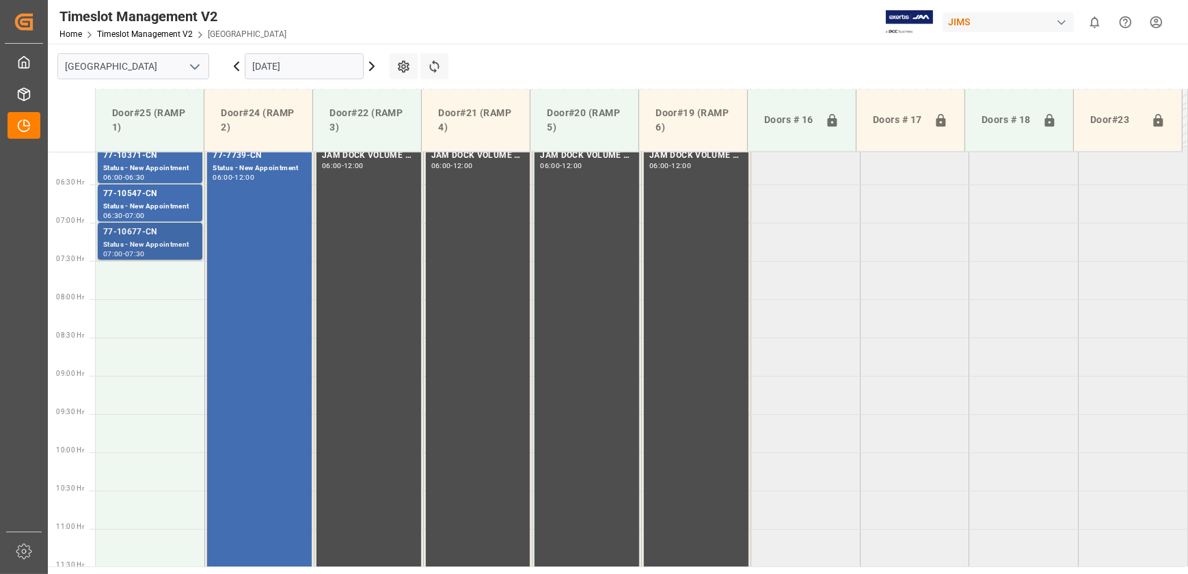
click at [180, 228] on div "77-10677-CN" at bounding box center [150, 232] width 94 height 14
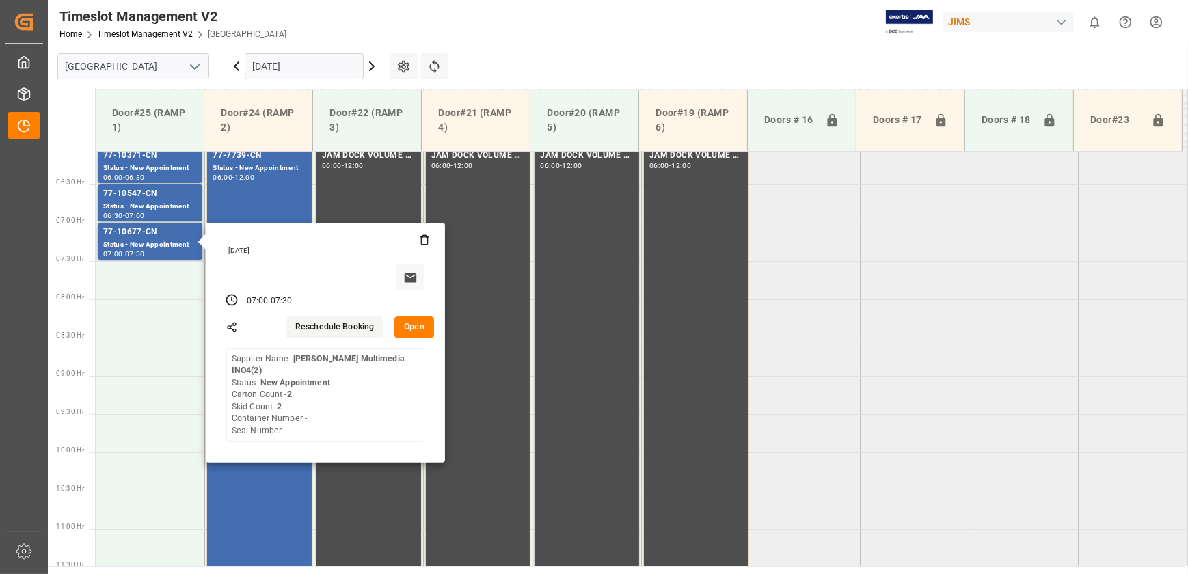
click at [427, 325] on button "Open" at bounding box center [414, 327] width 40 height 22
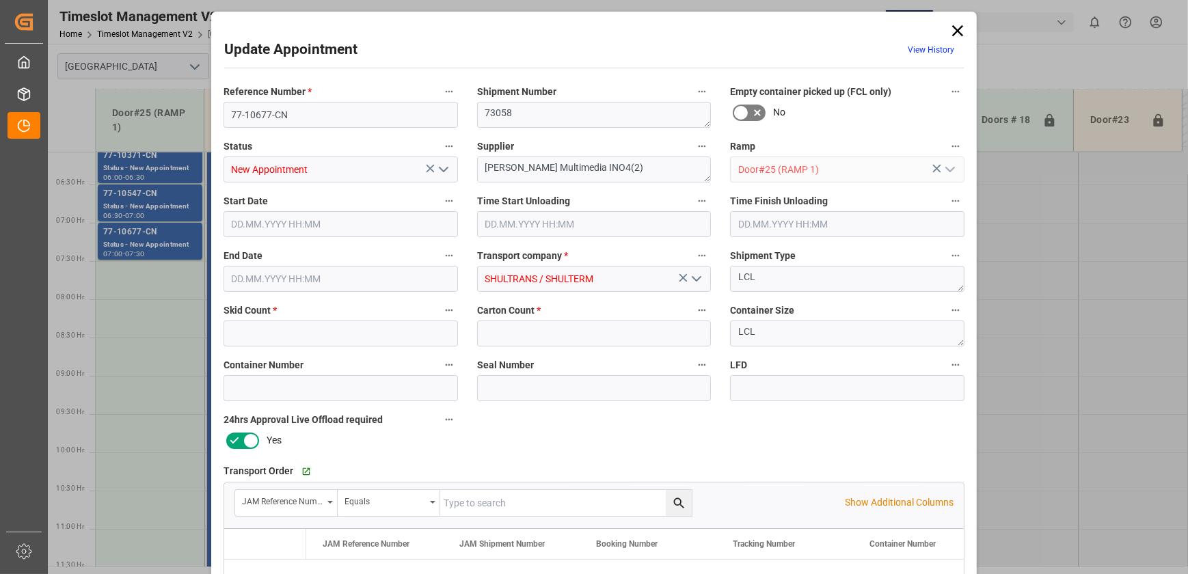
type input "2"
type input "[DATE] 07:00"
type input "[DATE] 07:30"
type input "[DATE] 15:01"
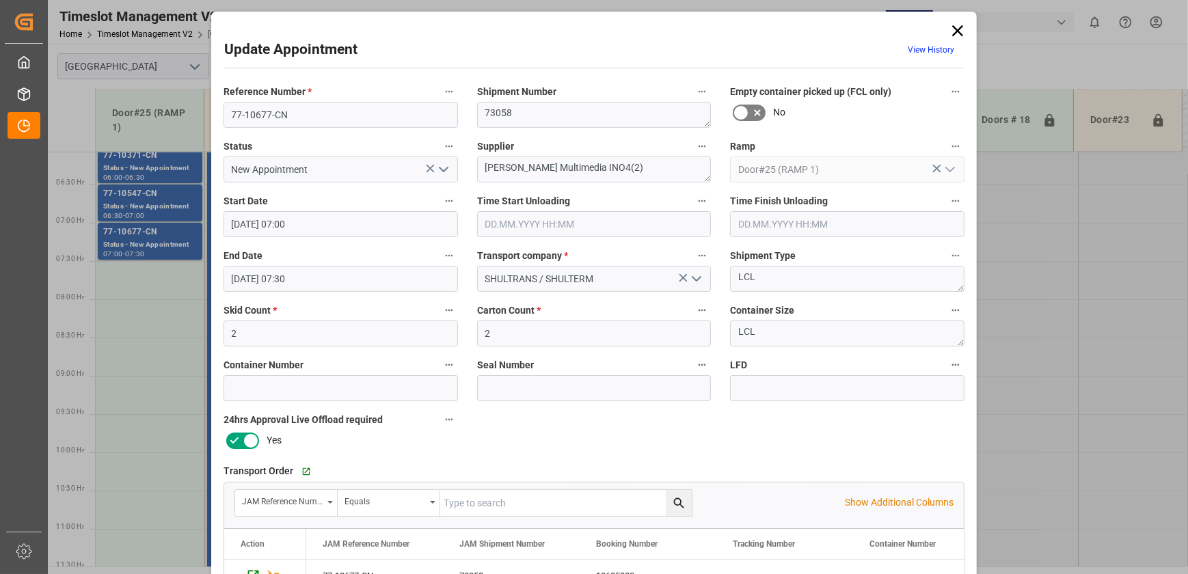
drag, startPoint x: 954, startPoint y: 32, endPoint x: 917, endPoint y: 118, distance: 93.0
click at [954, 32] on icon at bounding box center [957, 30] width 11 height 11
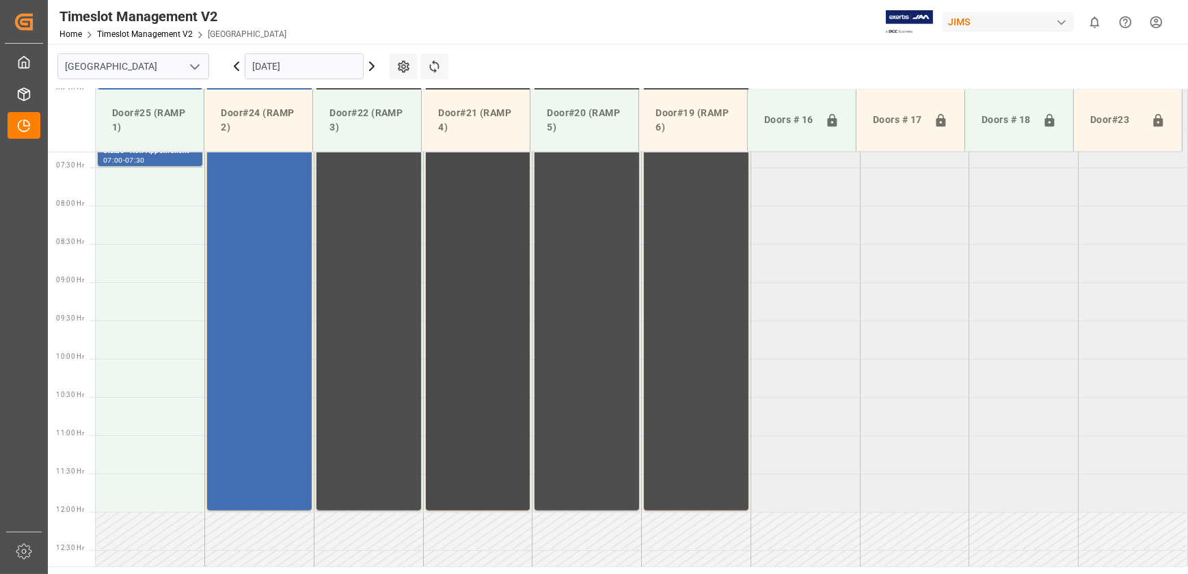
scroll to position [713, 0]
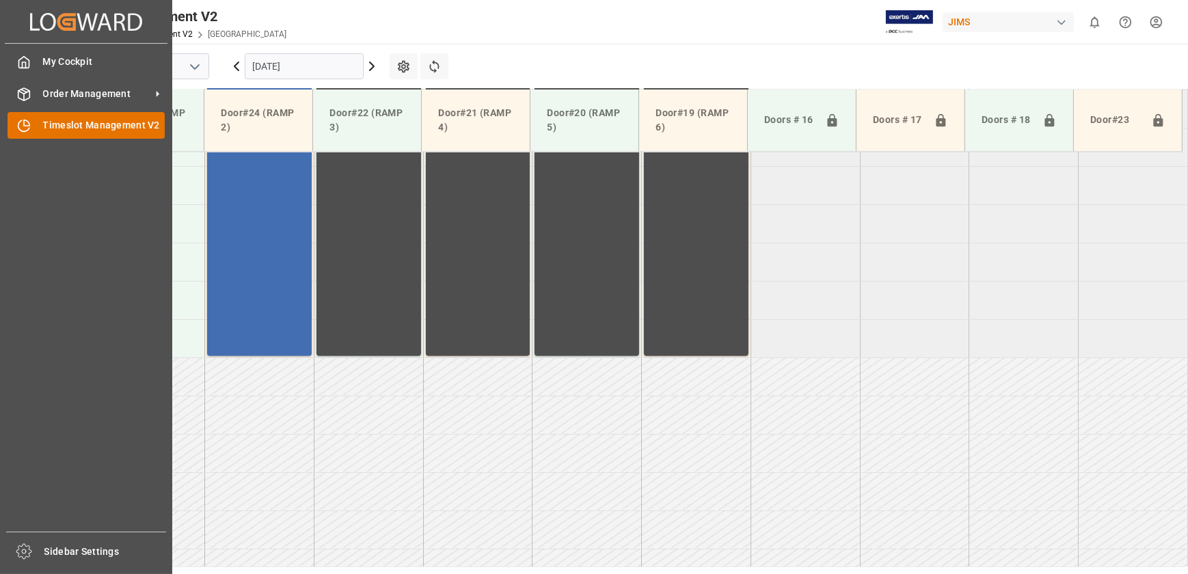
click at [31, 130] on div "Timeslot Management V2 Timeslot Management V2" at bounding box center [86, 125] width 157 height 27
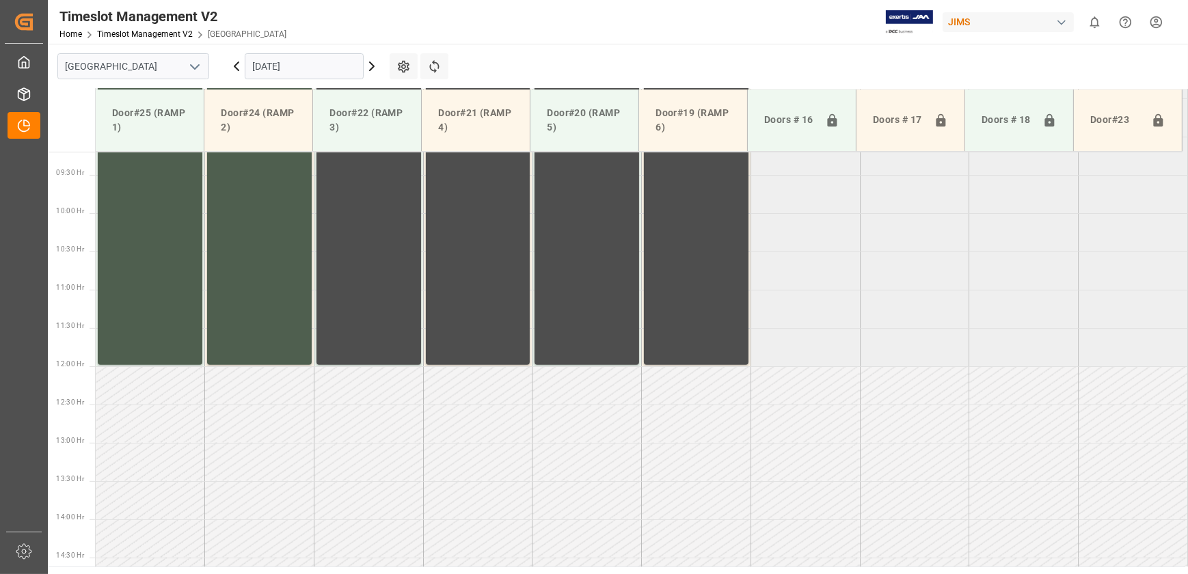
scroll to position [771, 0]
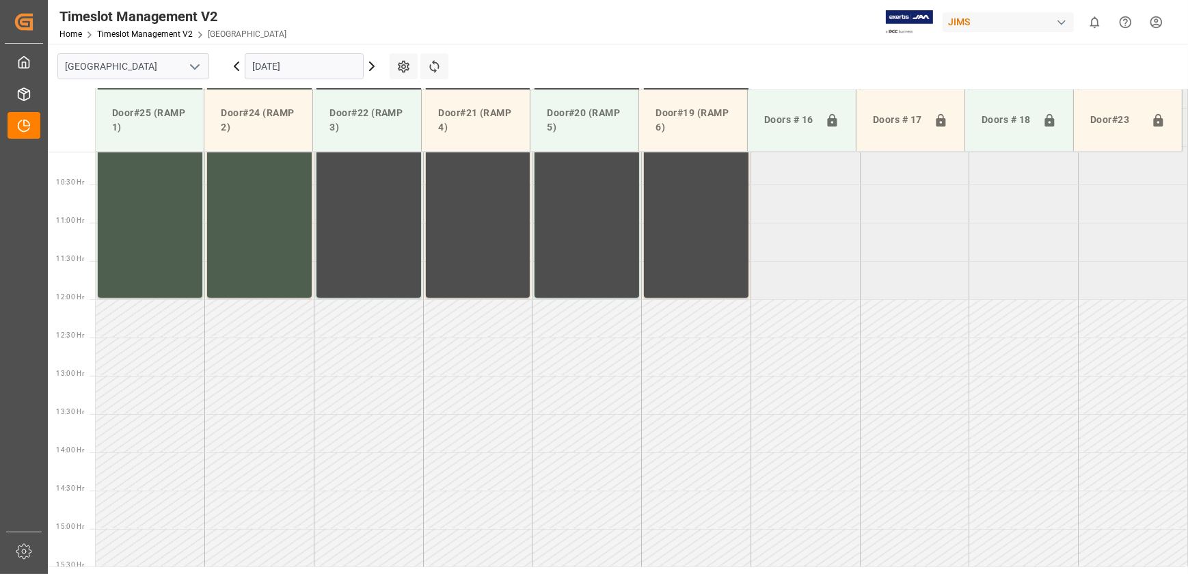
click at [368, 68] on icon at bounding box center [372, 66] width 16 height 16
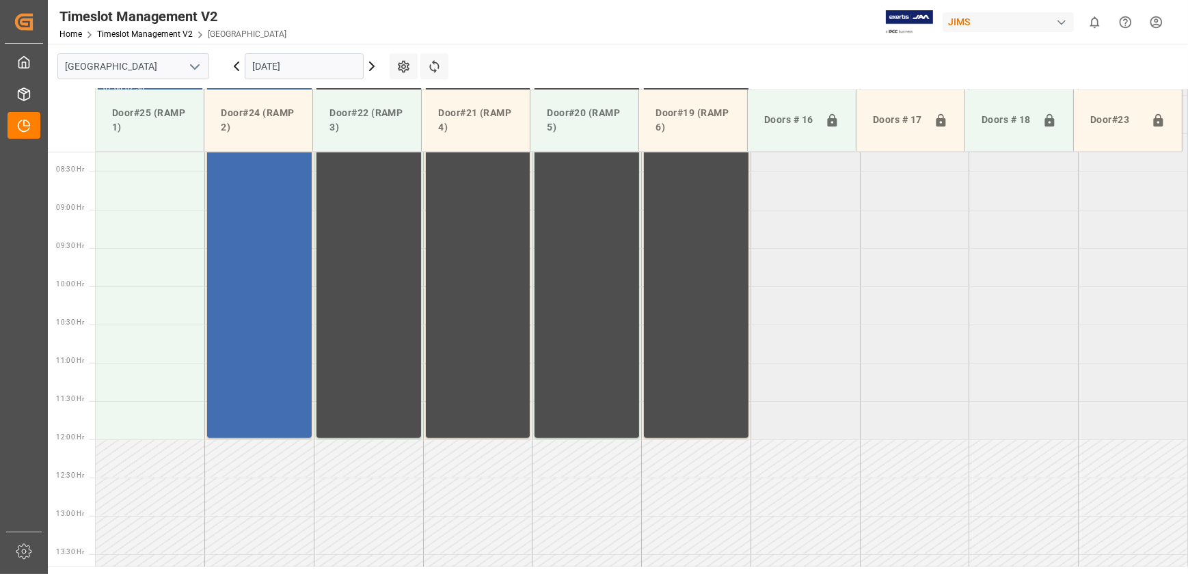
scroll to position [460, 0]
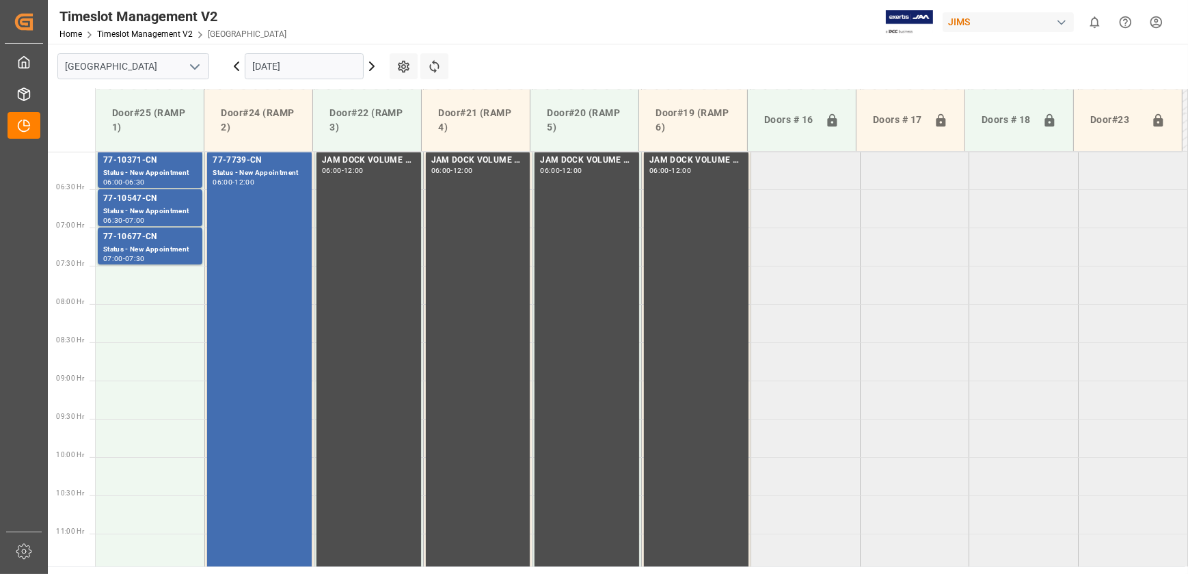
click at [371, 65] on icon at bounding box center [372, 66] width 16 height 16
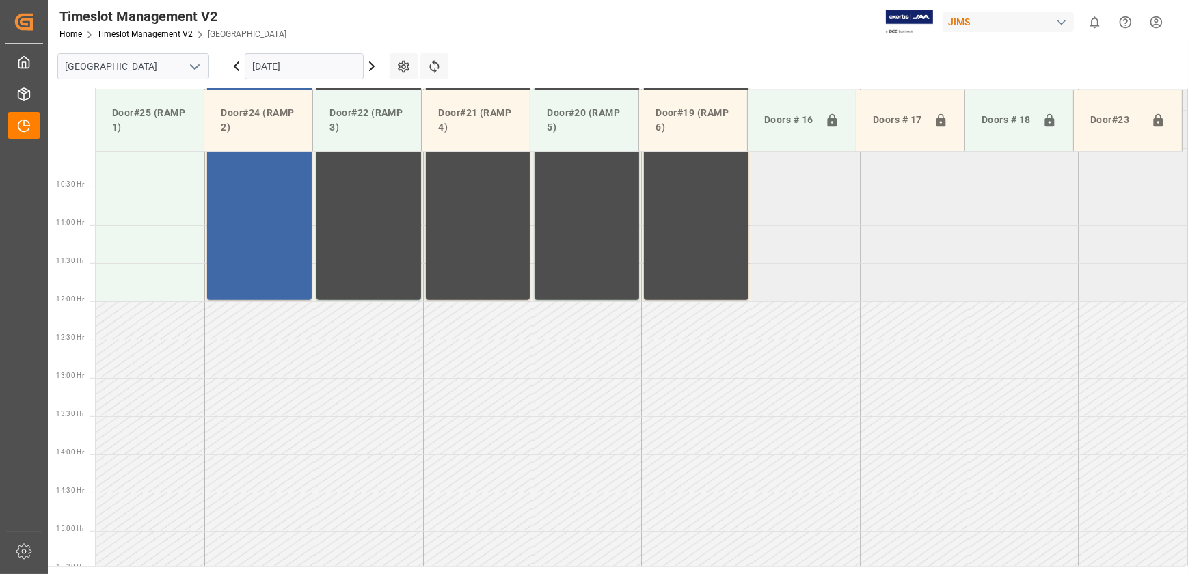
scroll to position [771, 0]
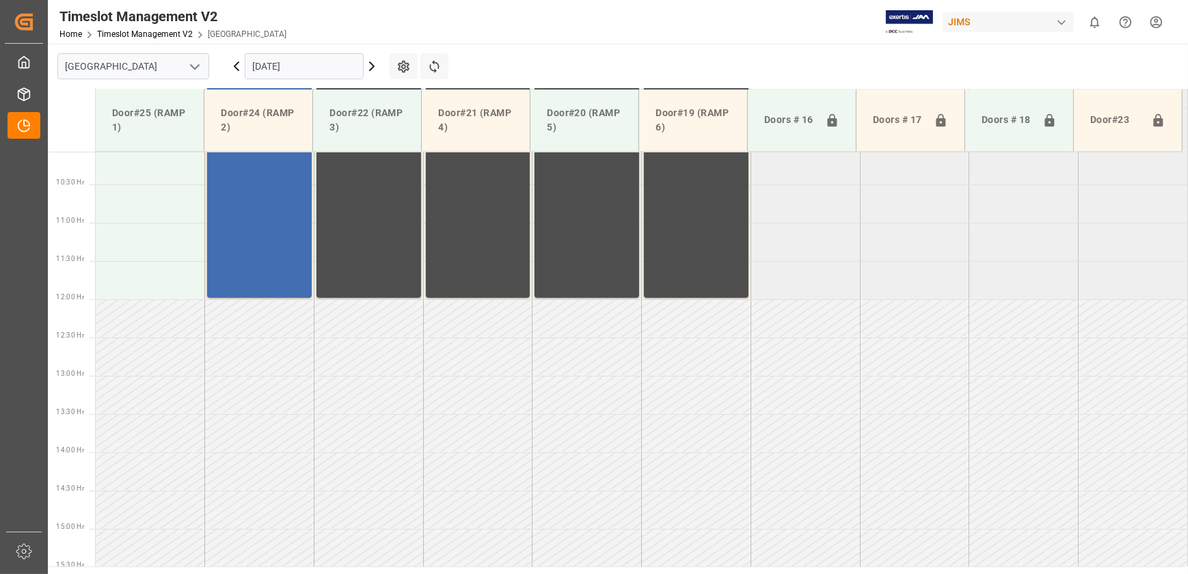
click at [234, 63] on icon at bounding box center [236, 66] width 16 height 16
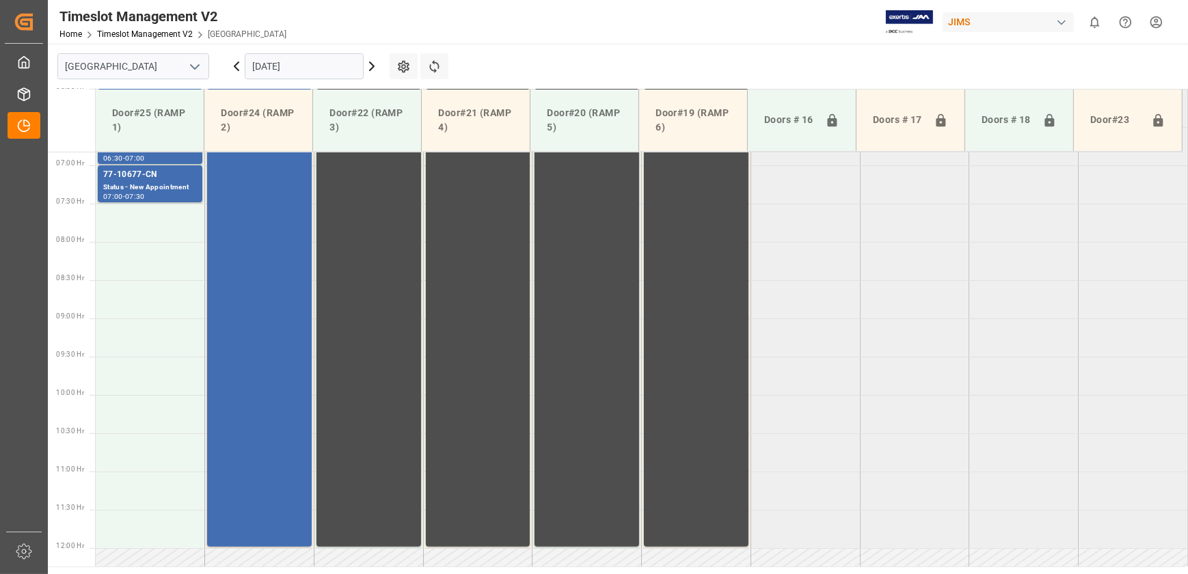
click at [371, 64] on icon at bounding box center [372, 66] width 4 height 8
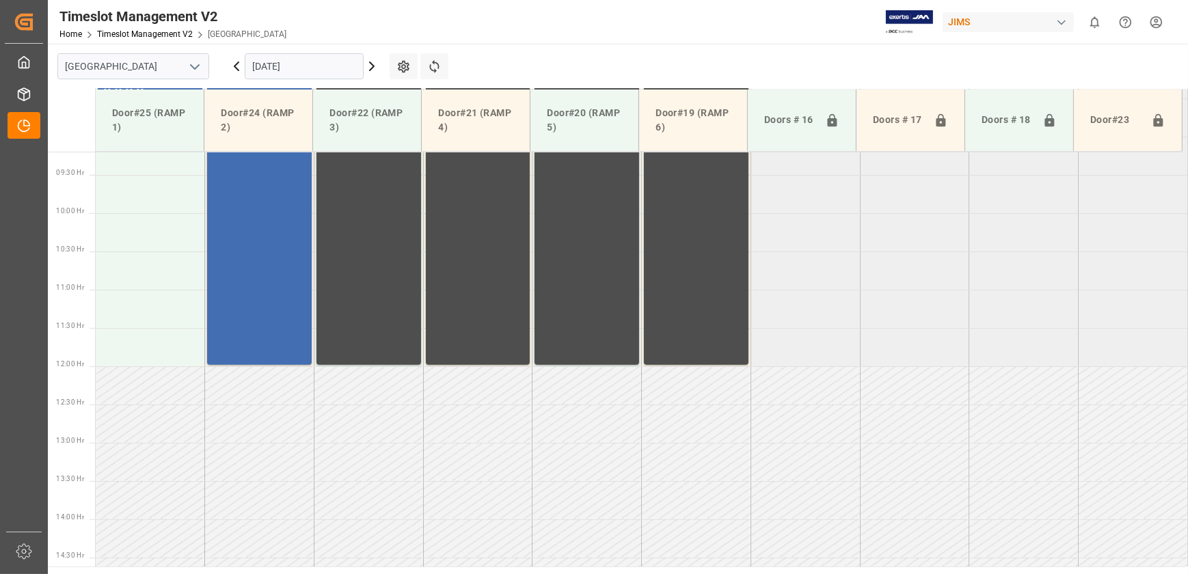
scroll to position [771, 0]
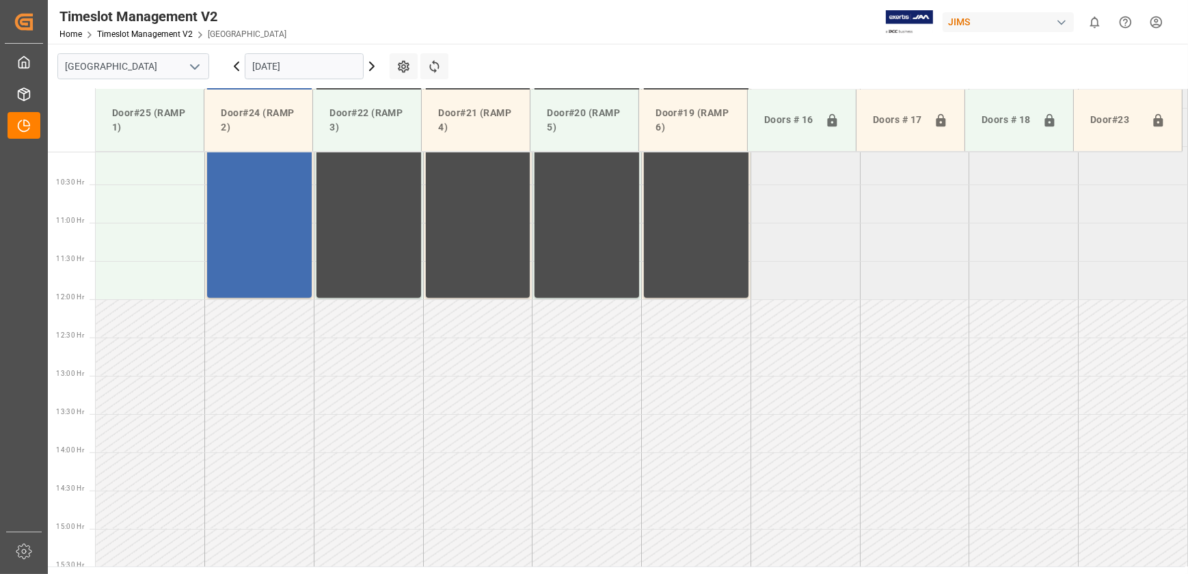
click at [377, 68] on icon at bounding box center [372, 66] width 16 height 16
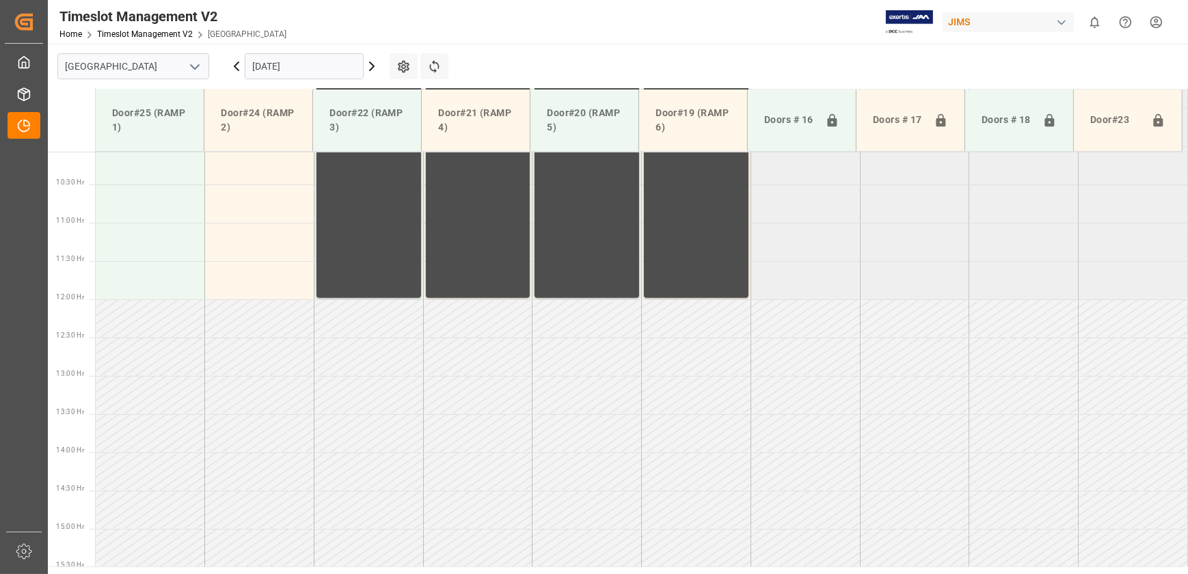
click at [369, 68] on icon at bounding box center [372, 66] width 16 height 16
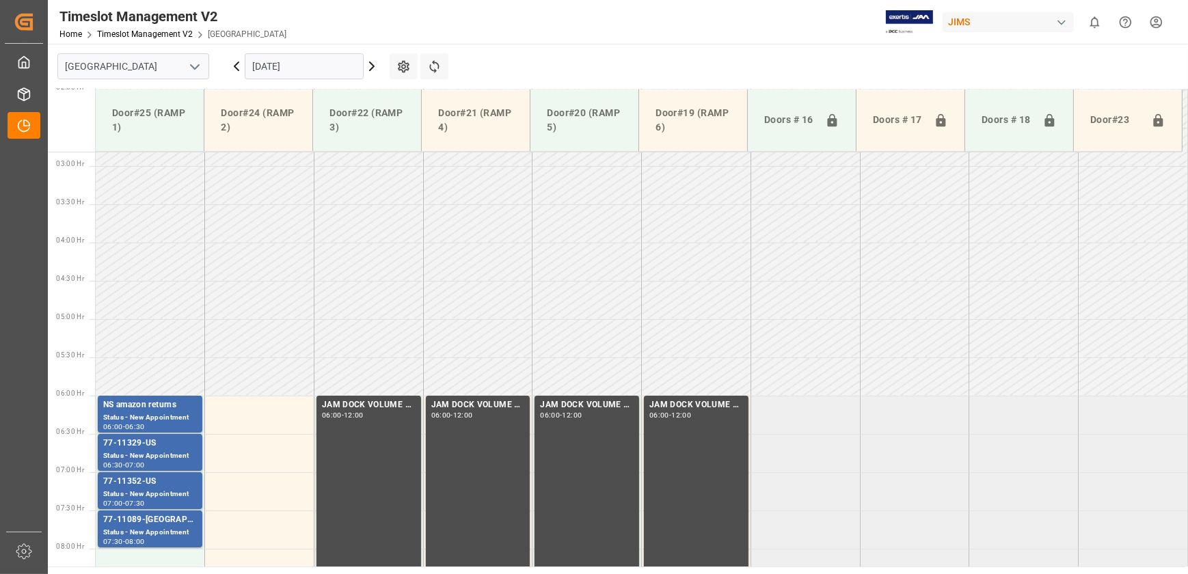
scroll to position [212, 0]
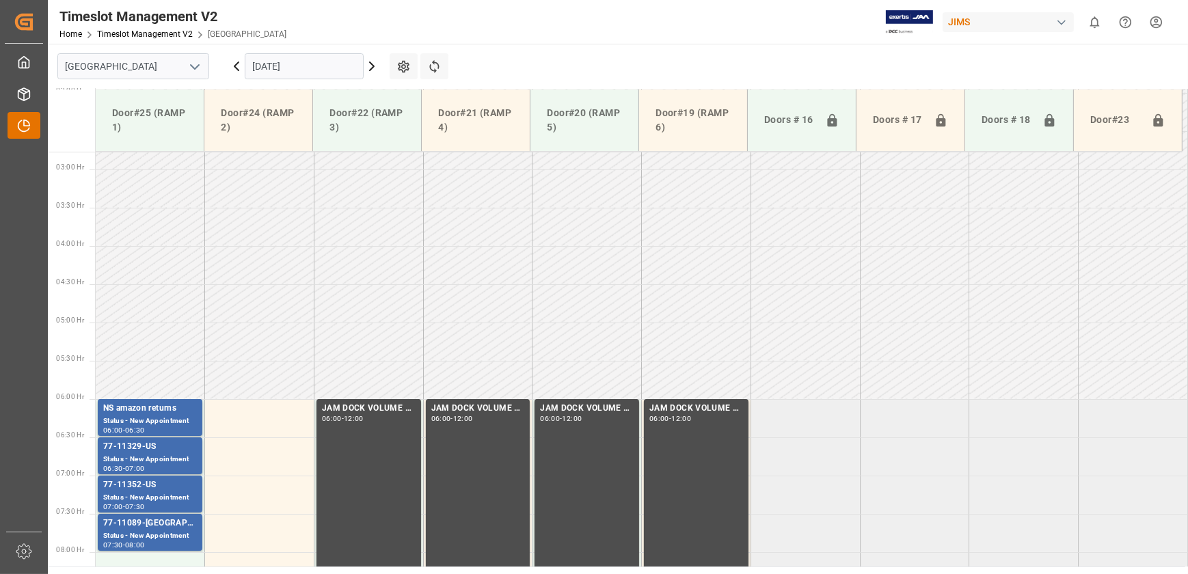
click at [31, 124] on div "Timeslot Management V2 Timeslot Management V2" at bounding box center [24, 125] width 33 height 27
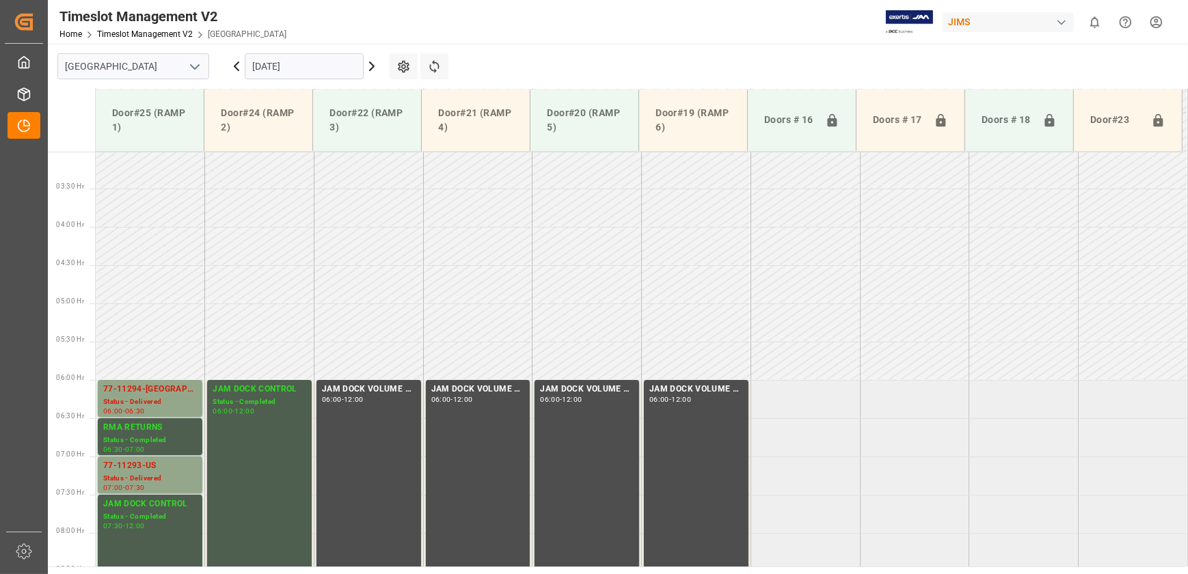
scroll to position [212, 0]
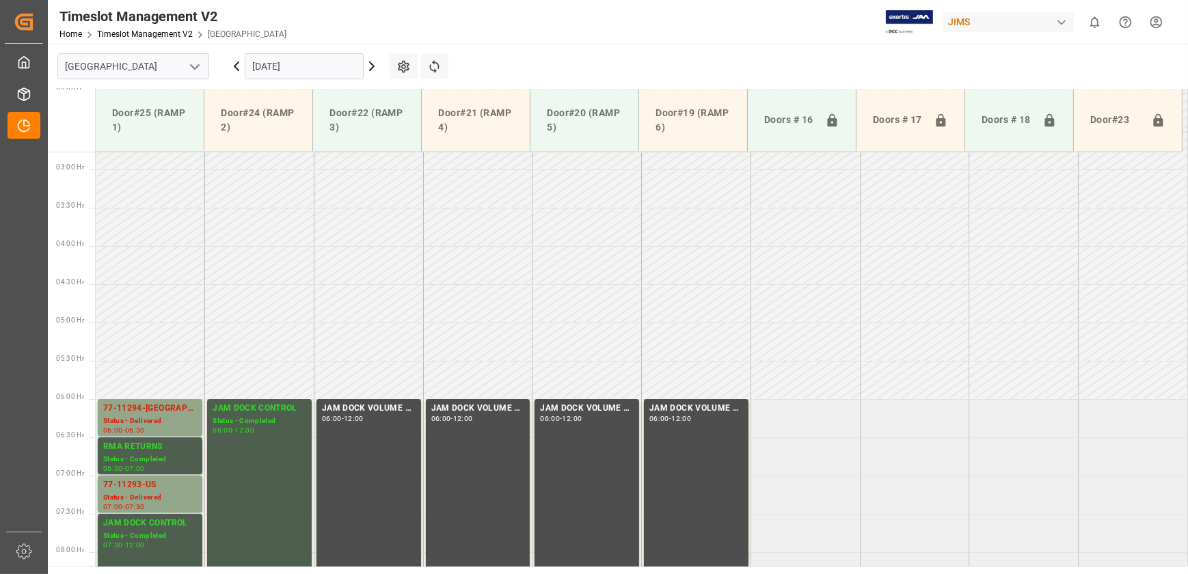
click at [376, 65] on icon at bounding box center [372, 66] width 16 height 16
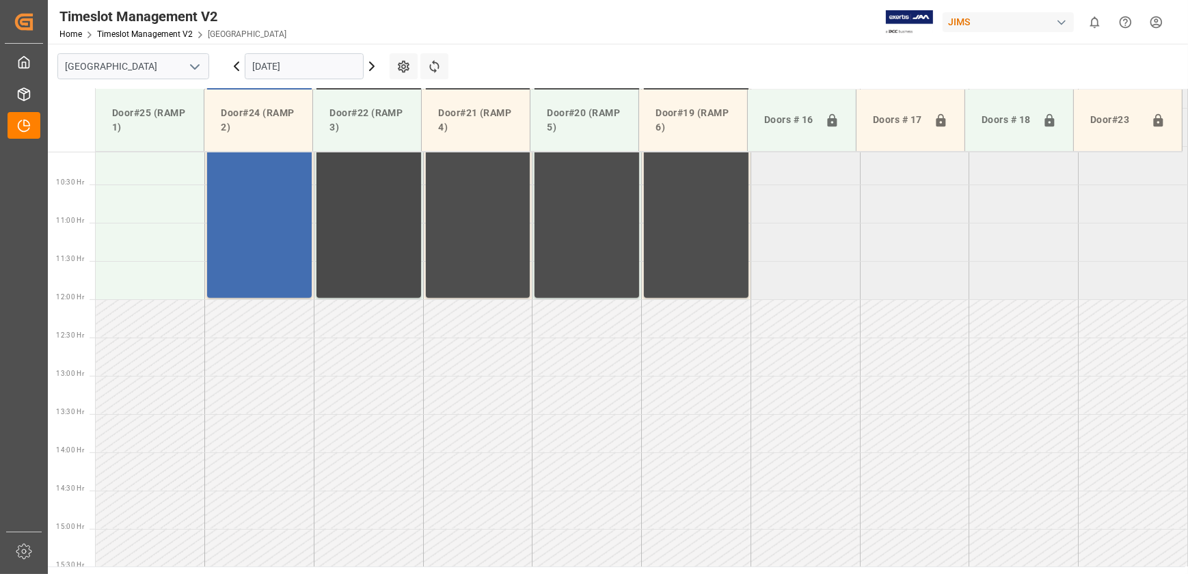
scroll to position [336, 0]
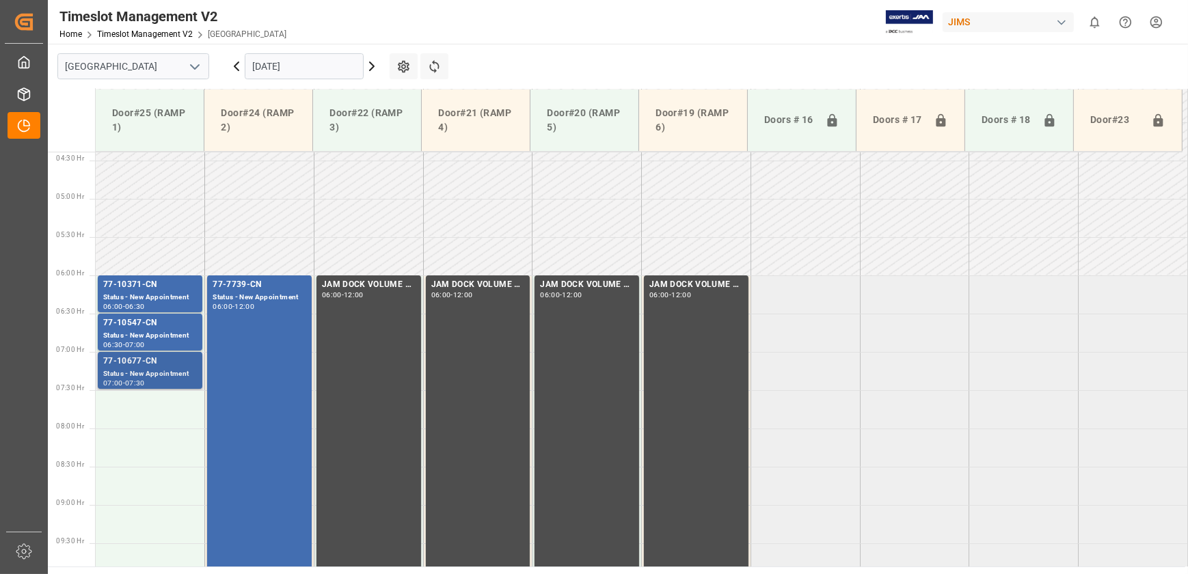
click at [151, 376] on div "Status - New Appointment" at bounding box center [150, 374] width 94 height 12
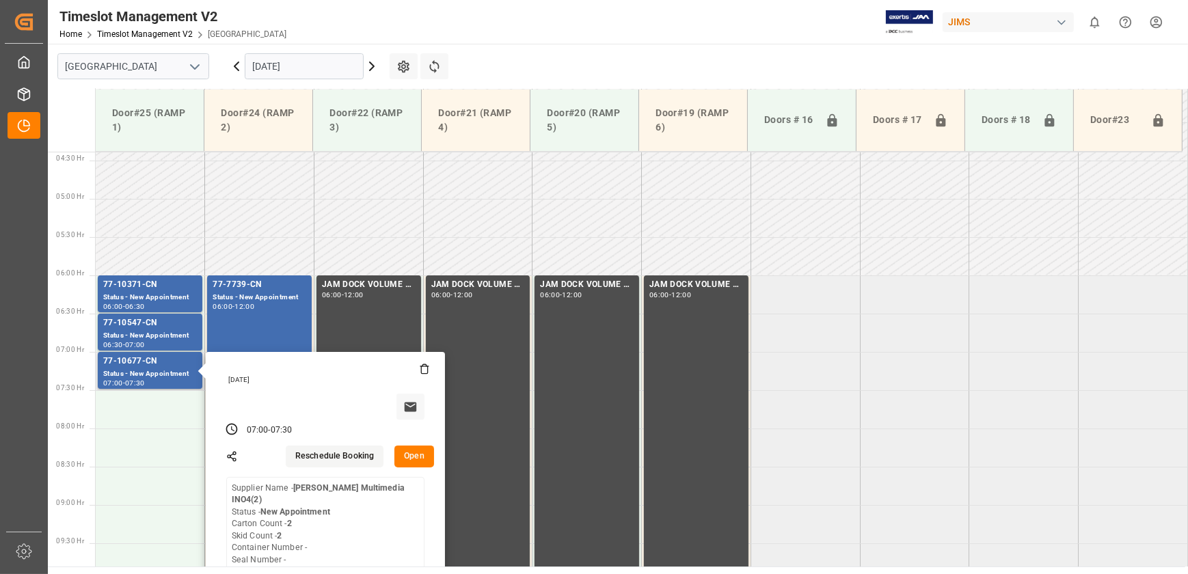
click at [418, 451] on button "Open" at bounding box center [414, 457] width 40 height 22
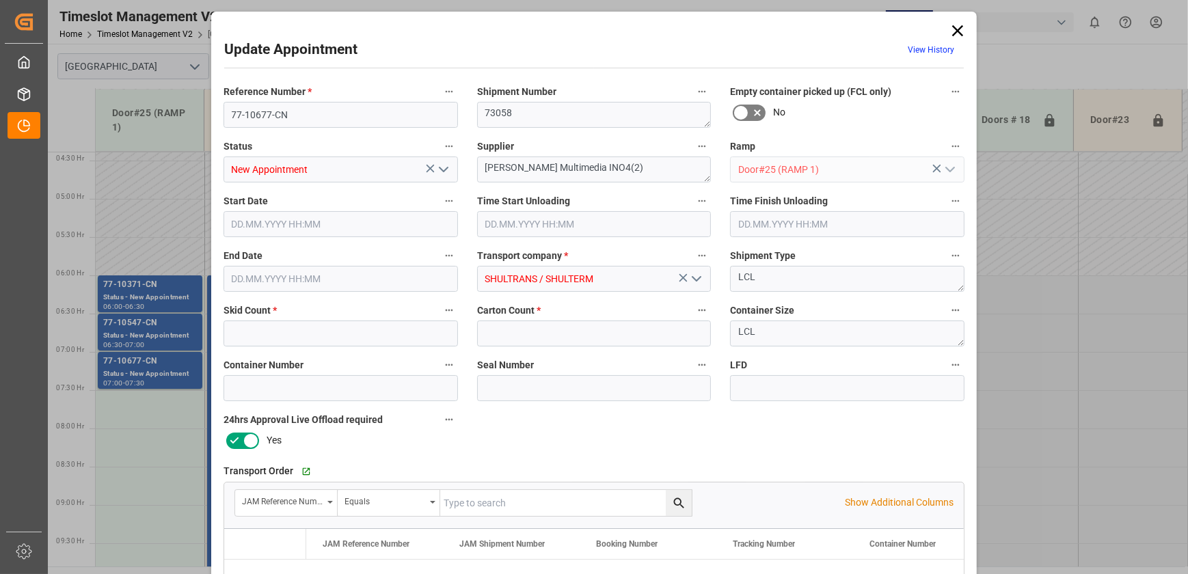
type input "2"
type input "[DATE] 07:00"
type input "[DATE] 07:30"
type input "[DATE] 15:01"
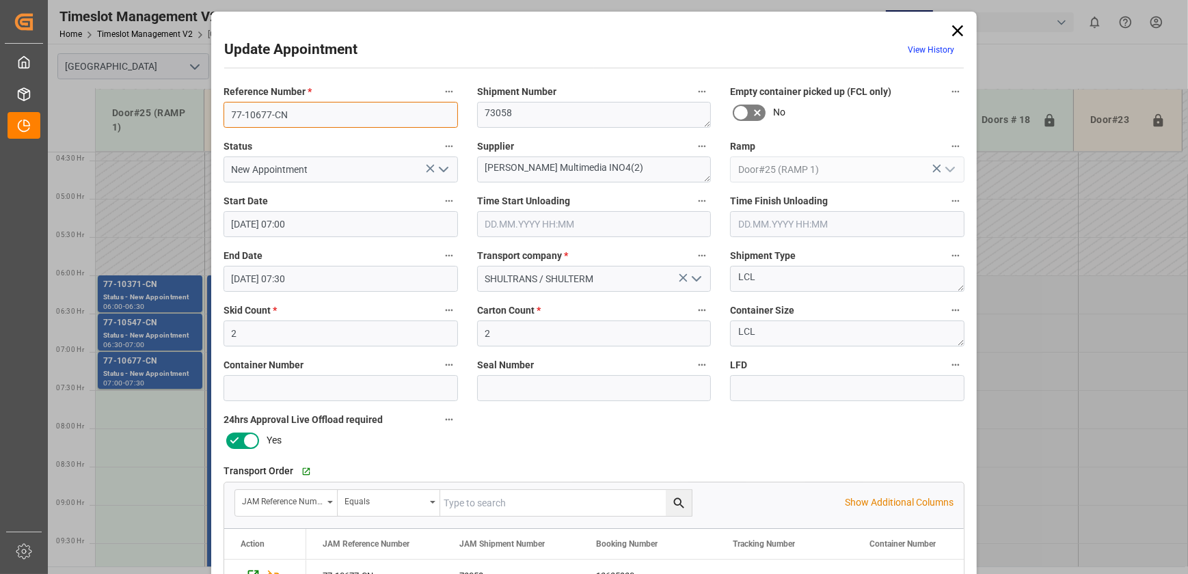
click at [318, 116] on input "77-10677-CN" at bounding box center [340, 115] width 234 height 26
click at [957, 35] on icon at bounding box center [957, 30] width 19 height 19
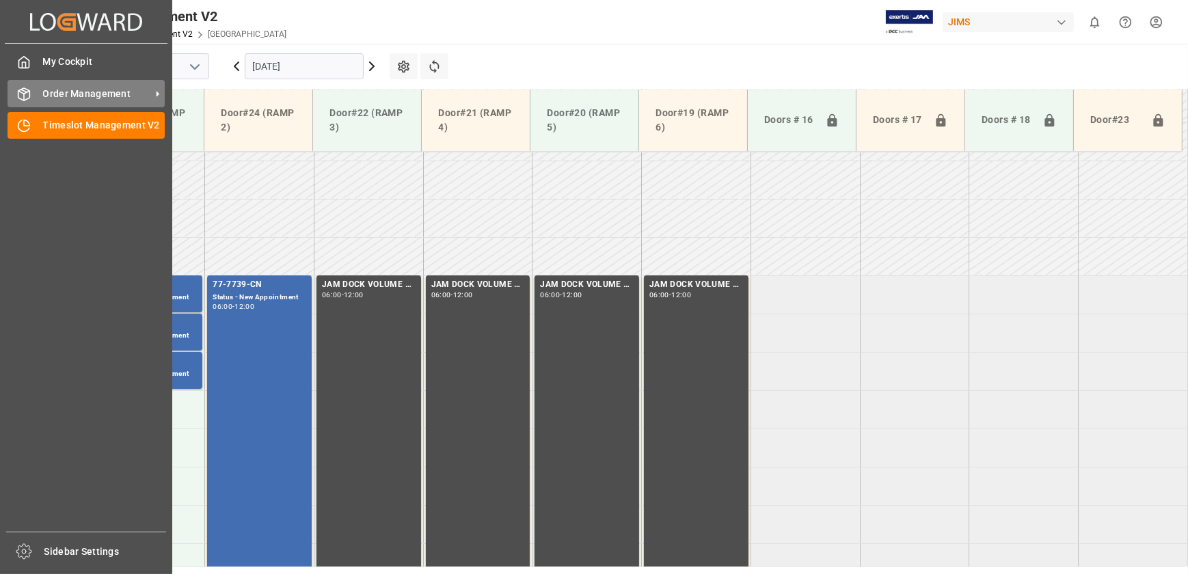
click at [29, 96] on icon at bounding box center [24, 94] width 12 height 12
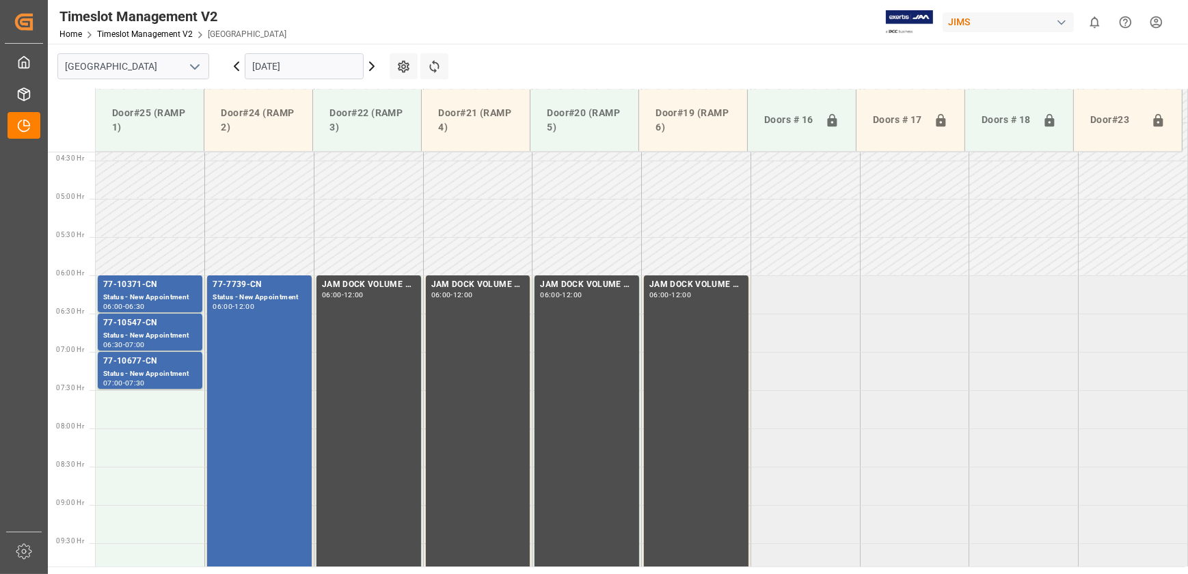
click at [351, 181] on td at bounding box center [368, 180] width 109 height 38
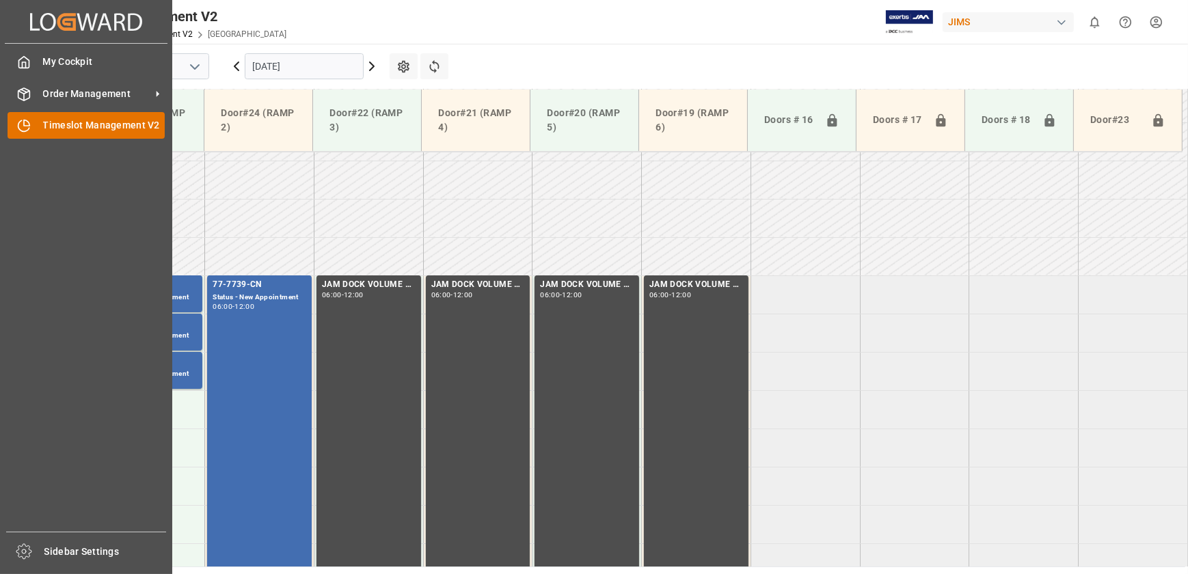
click at [27, 126] on icon at bounding box center [24, 126] width 14 height 14
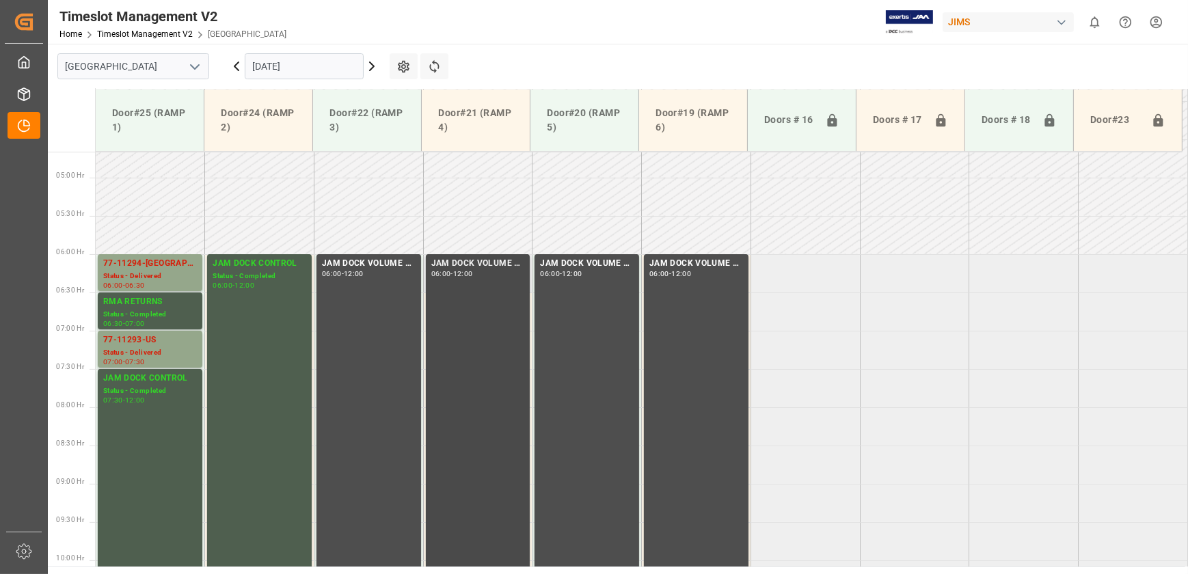
scroll to position [336, 0]
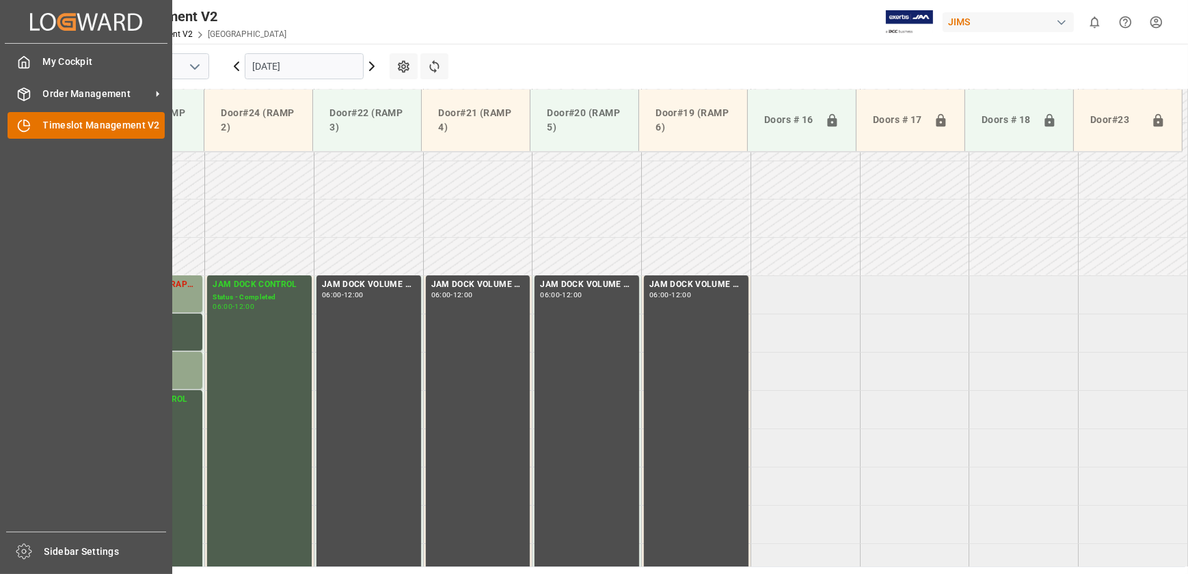
click at [29, 130] on icon at bounding box center [24, 126] width 14 height 14
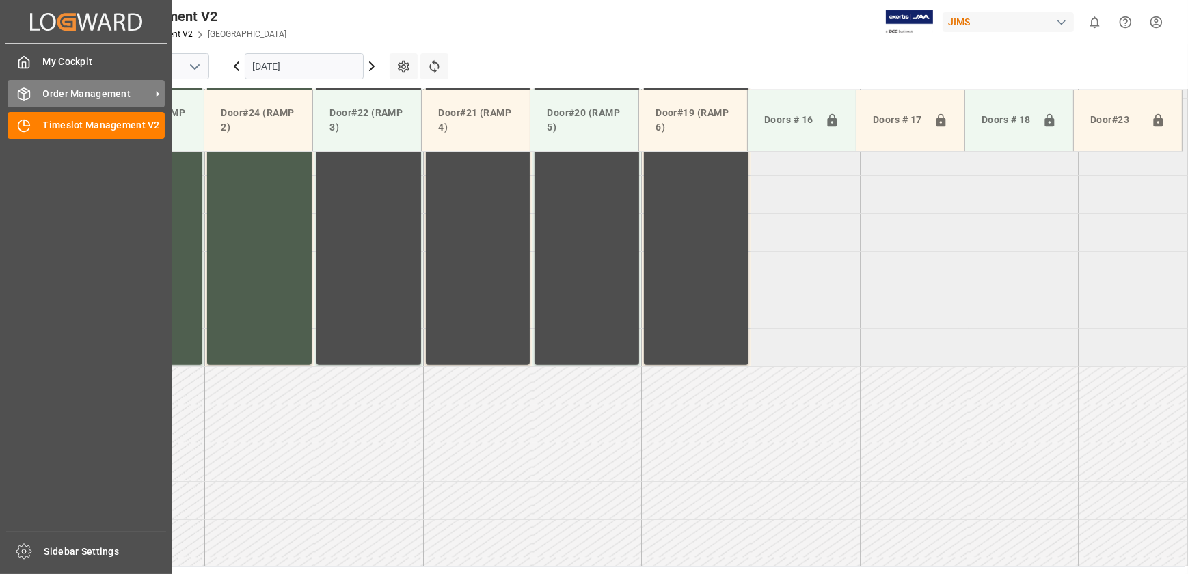
scroll to position [771, 0]
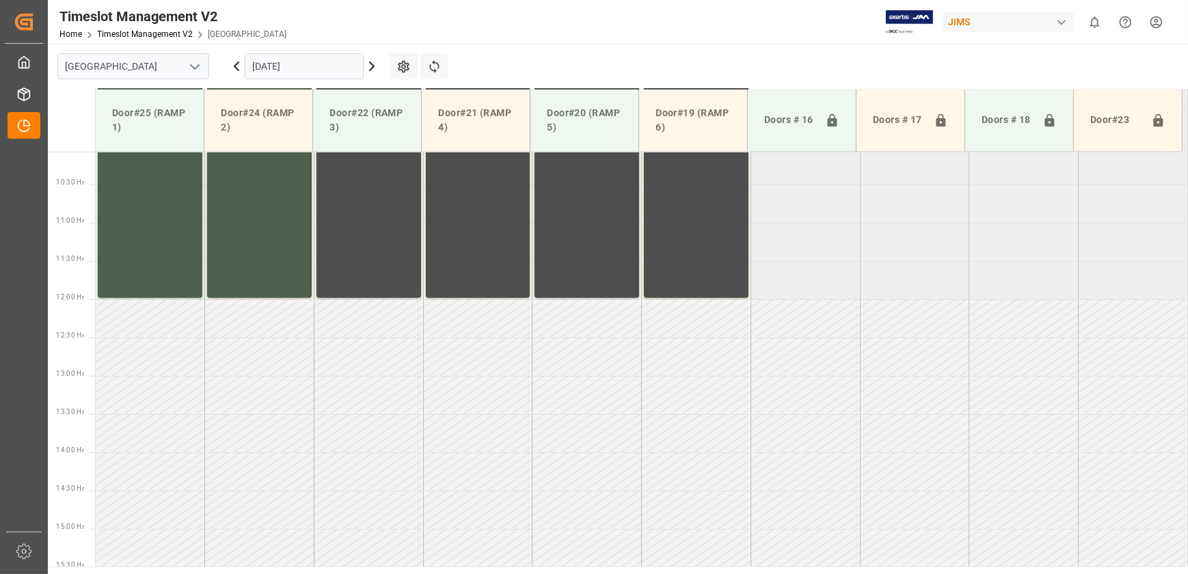
click at [238, 338] on td at bounding box center [259, 357] width 109 height 38
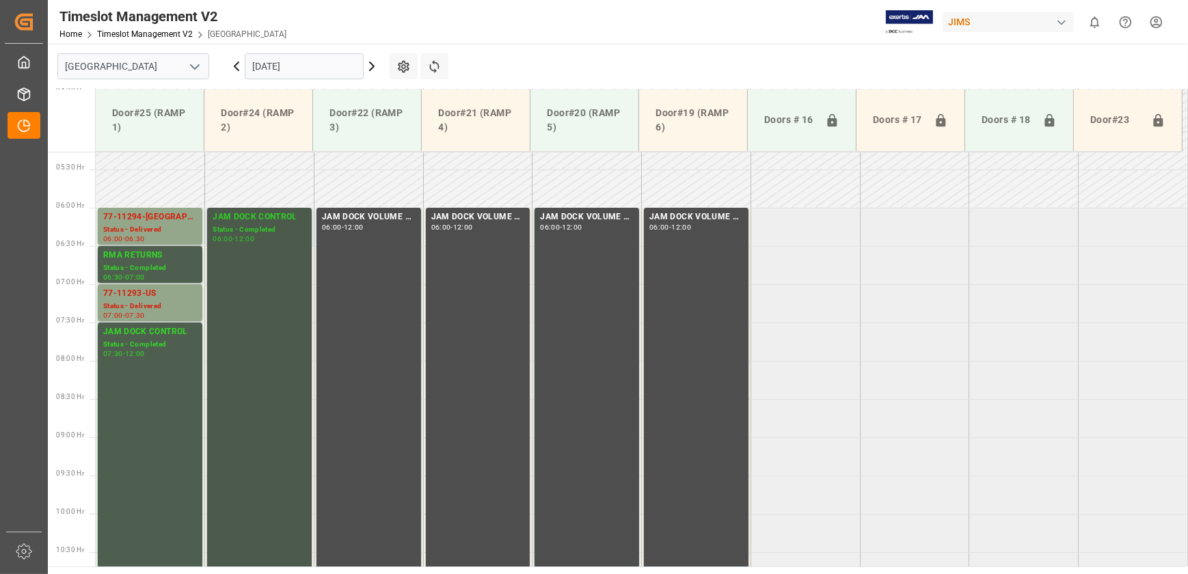
scroll to position [336, 0]
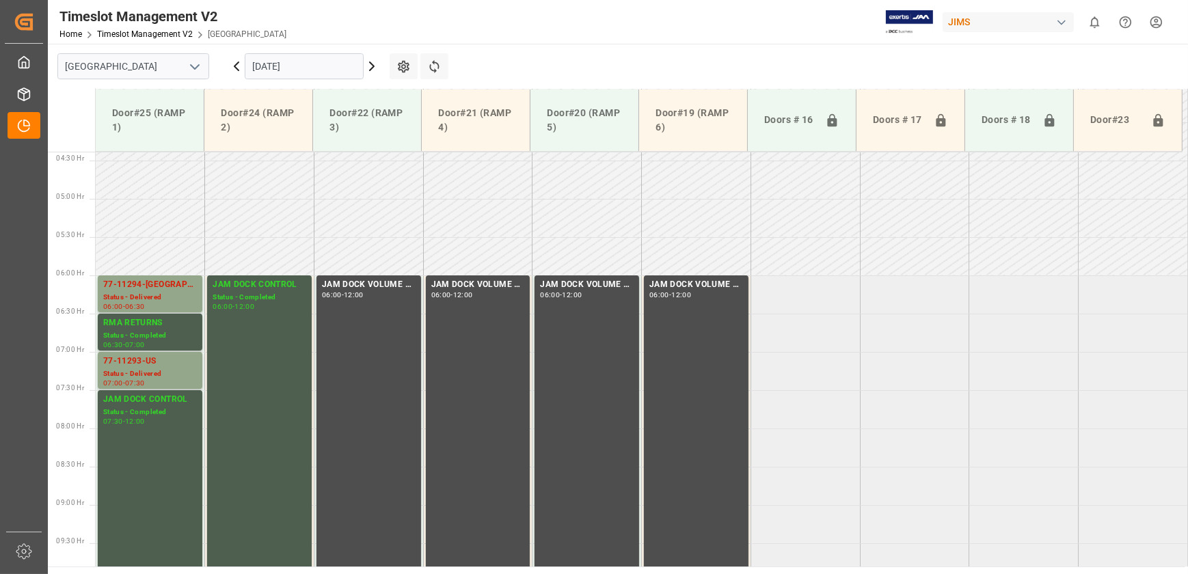
click at [310, 68] on input "[DATE]" at bounding box center [304, 66] width 119 height 26
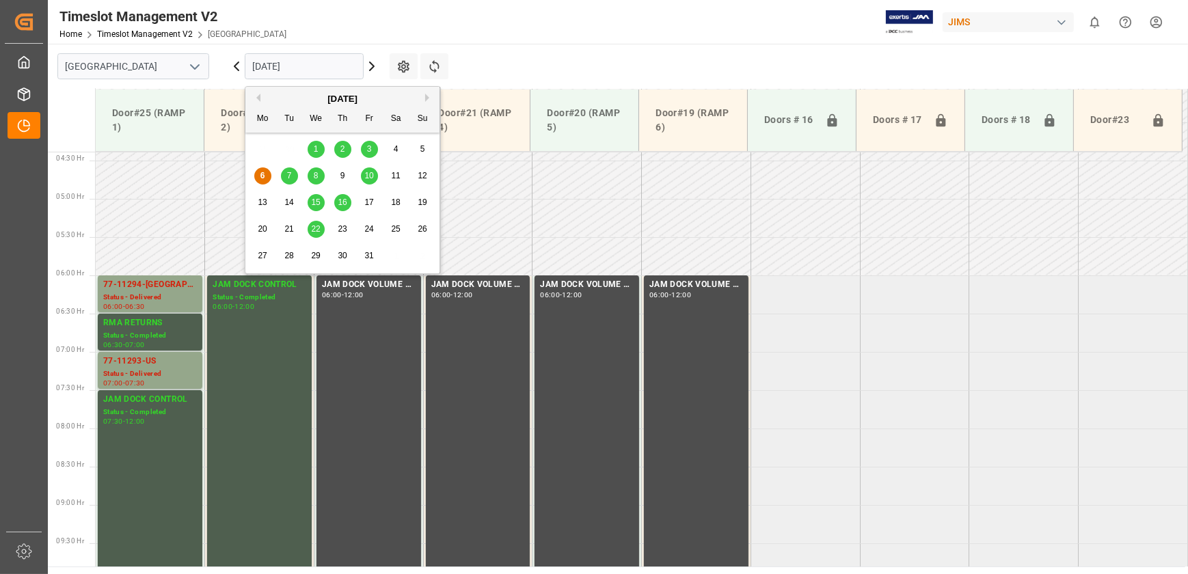
click at [316, 202] on span "15" at bounding box center [315, 202] width 9 height 10
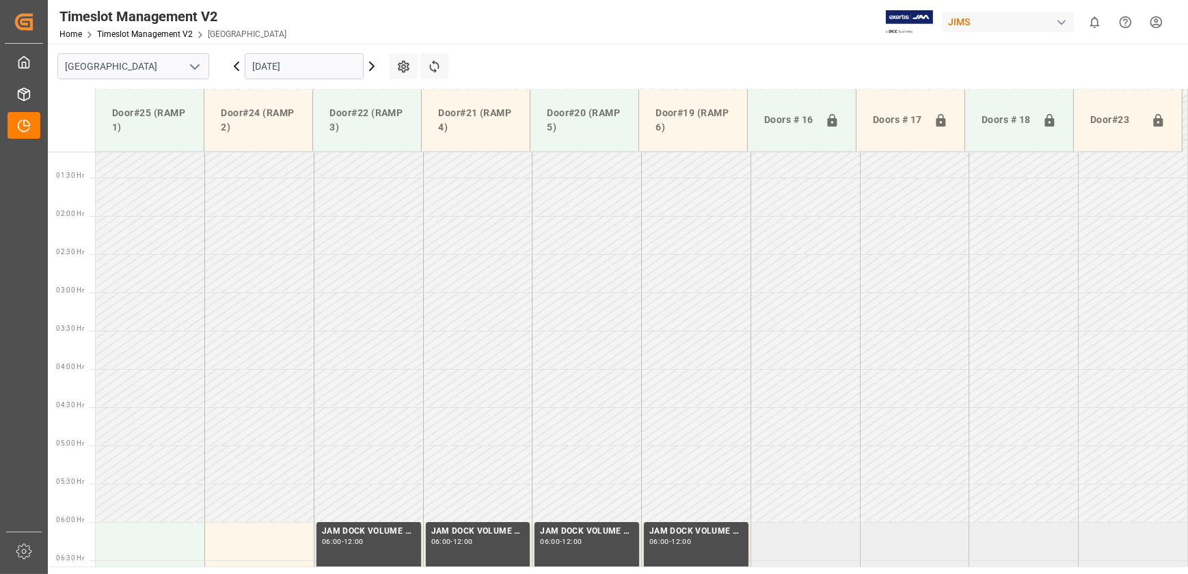
scroll to position [87, 0]
click at [319, 70] on input "[DATE]" at bounding box center [304, 66] width 119 height 26
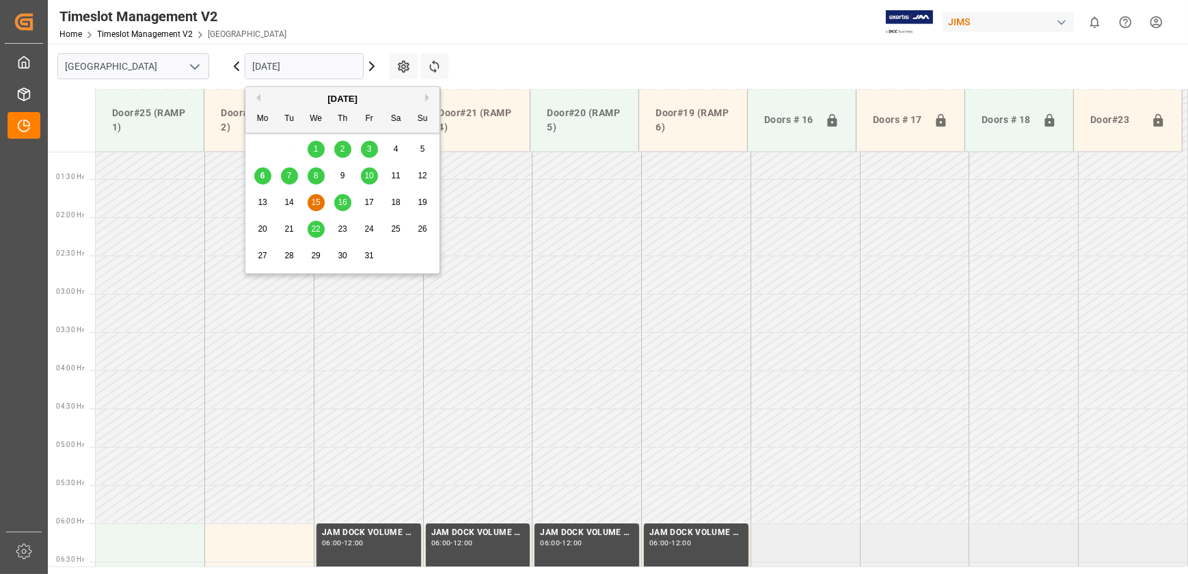
click at [344, 202] on span "16" at bounding box center [342, 202] width 9 height 10
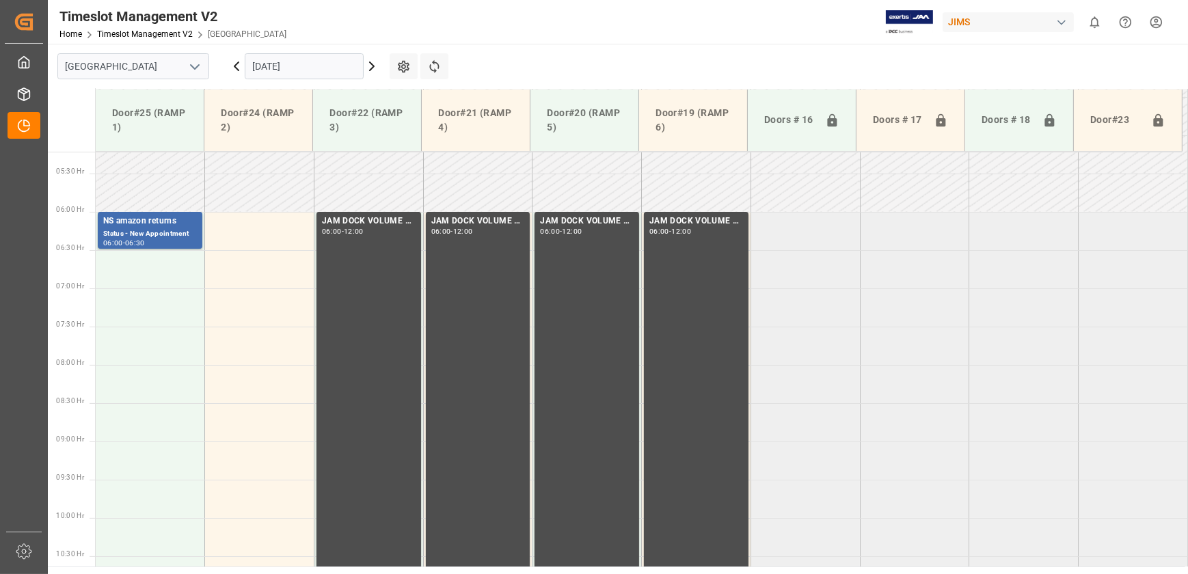
scroll to position [398, 0]
click at [300, 75] on input "[DATE]" at bounding box center [304, 66] width 119 height 26
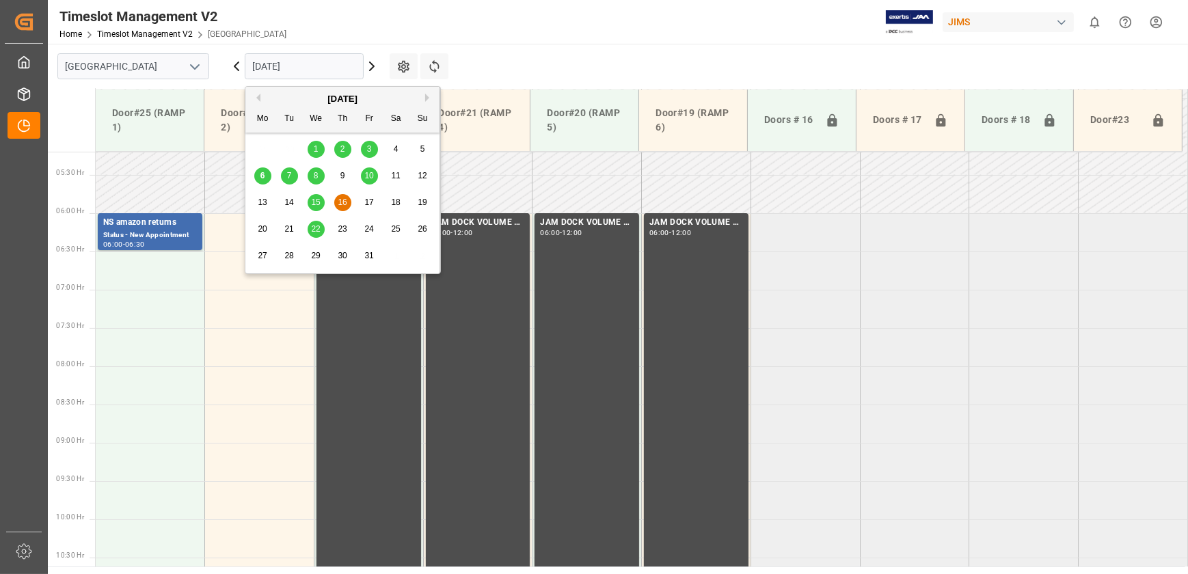
click at [313, 224] on span "22" at bounding box center [315, 229] width 9 height 10
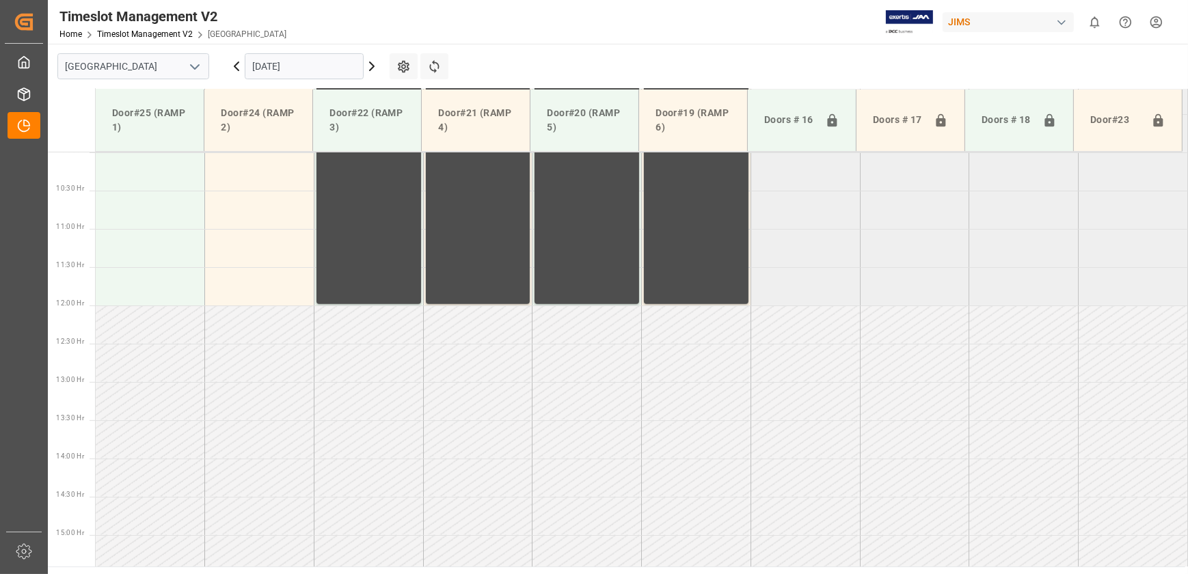
scroll to position [771, 0]
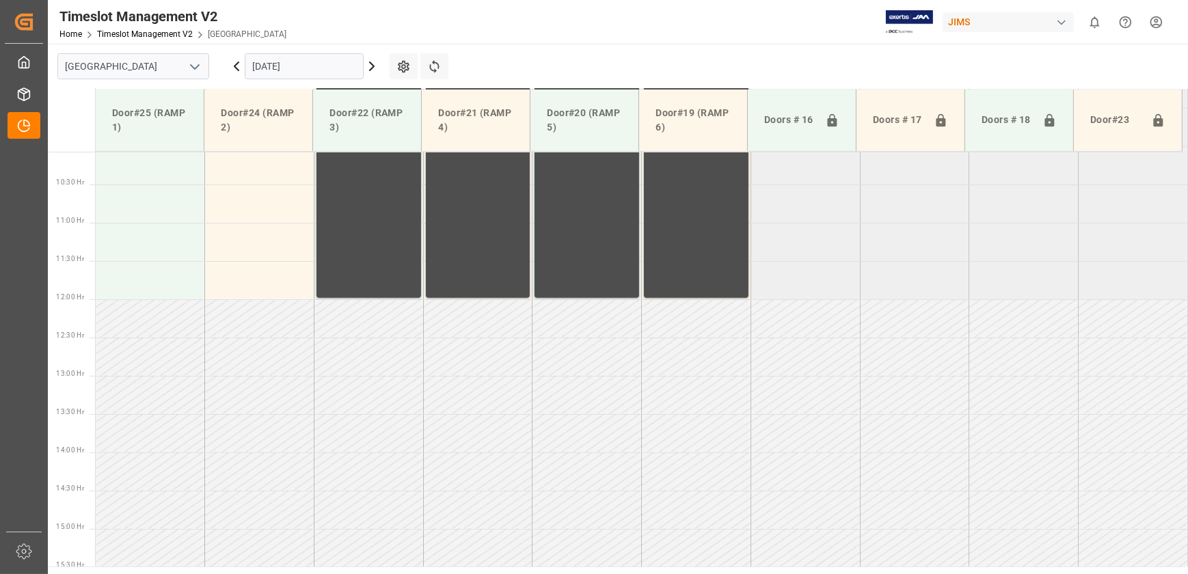
click at [307, 58] on input "[DATE]" at bounding box center [304, 66] width 119 height 26
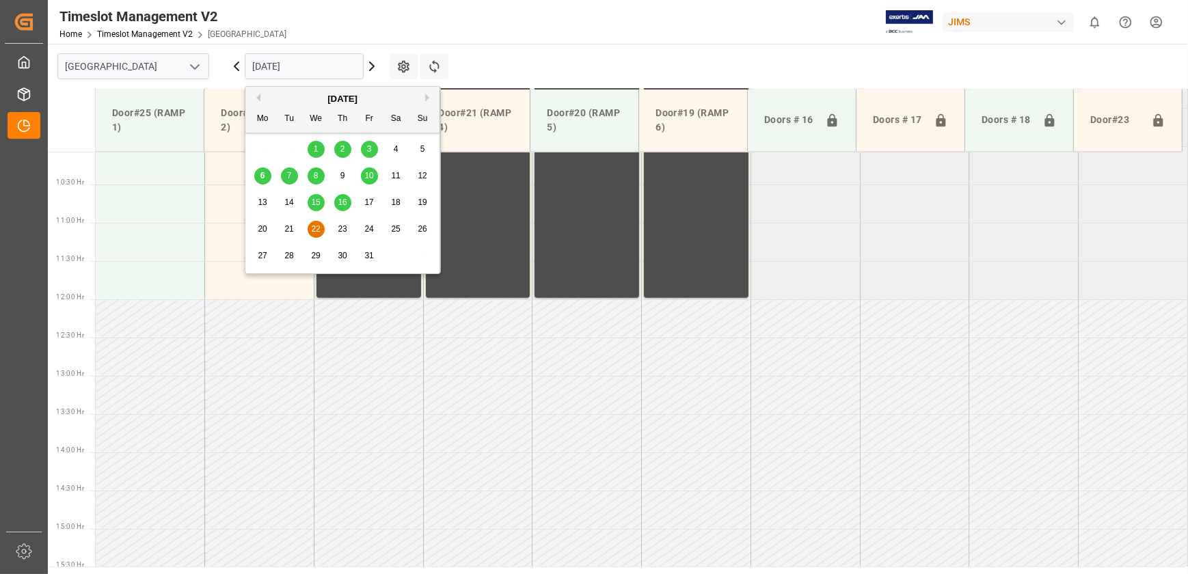
click at [315, 200] on span "15" at bounding box center [315, 202] width 9 height 10
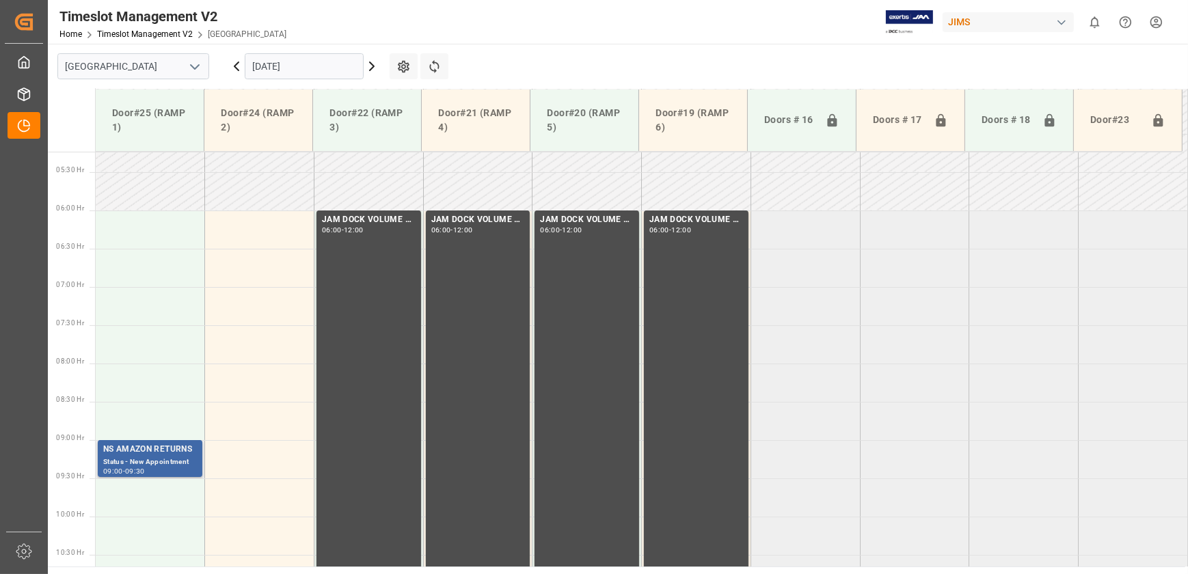
scroll to position [398, 0]
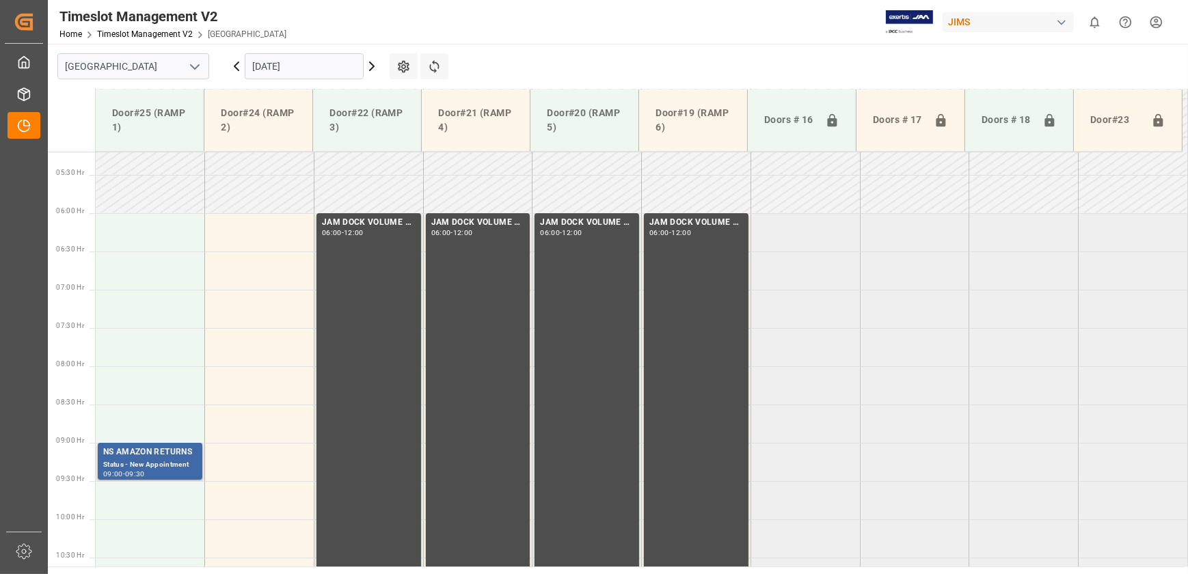
click at [172, 466] on div "Status - New Appointment" at bounding box center [150, 465] width 94 height 12
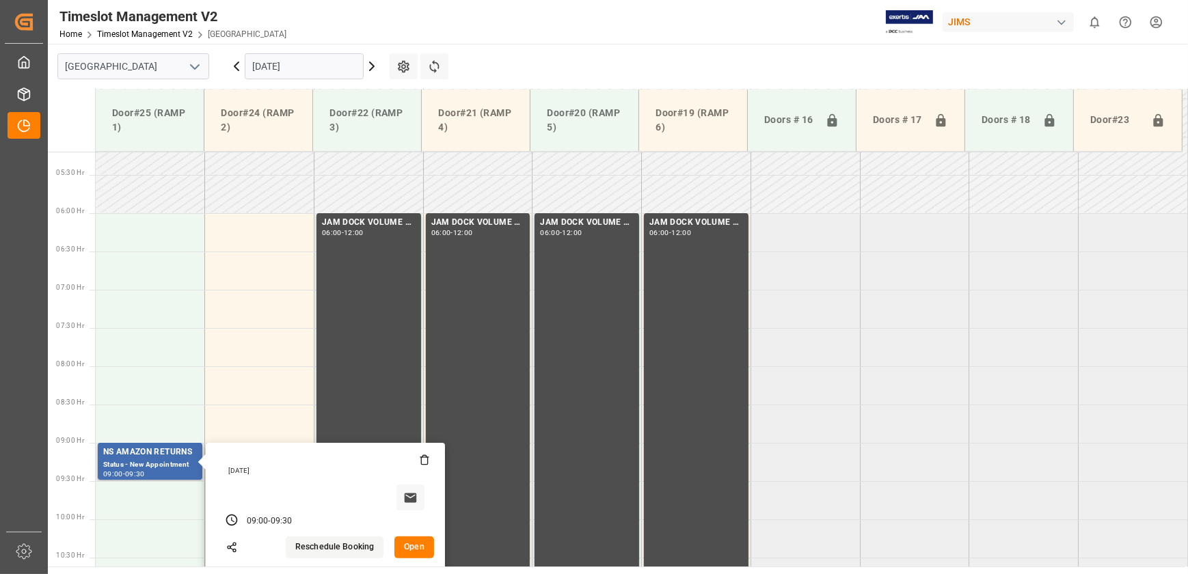
click at [412, 545] on button "Open" at bounding box center [414, 547] width 40 height 22
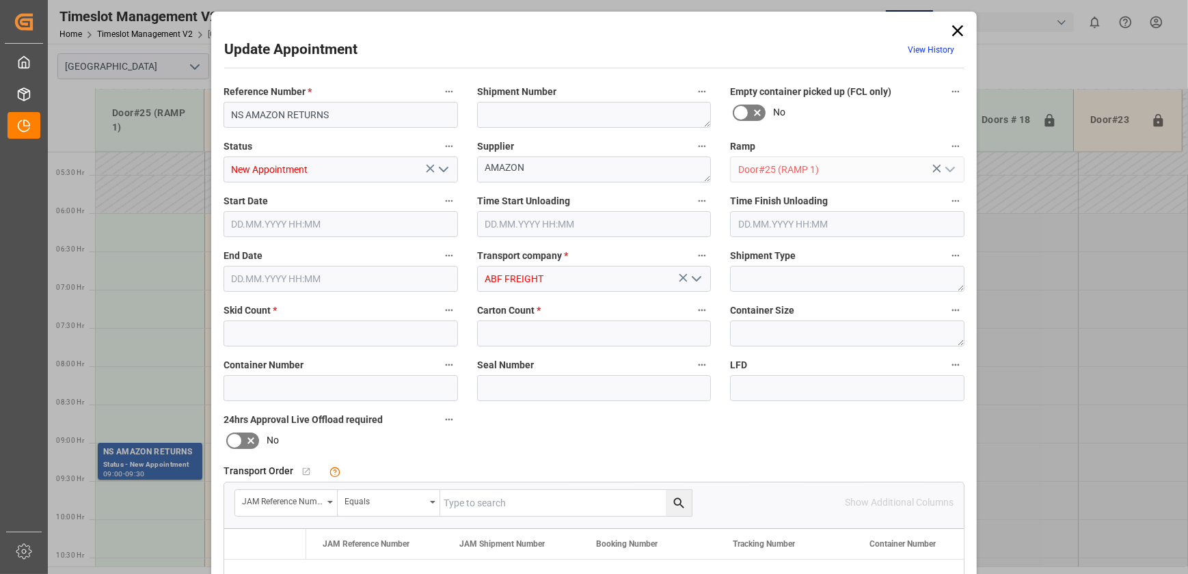
type input "15"
type input "[DATE] 09:00"
type input "[DATE] 09:30"
type input "[DATE] 12:12"
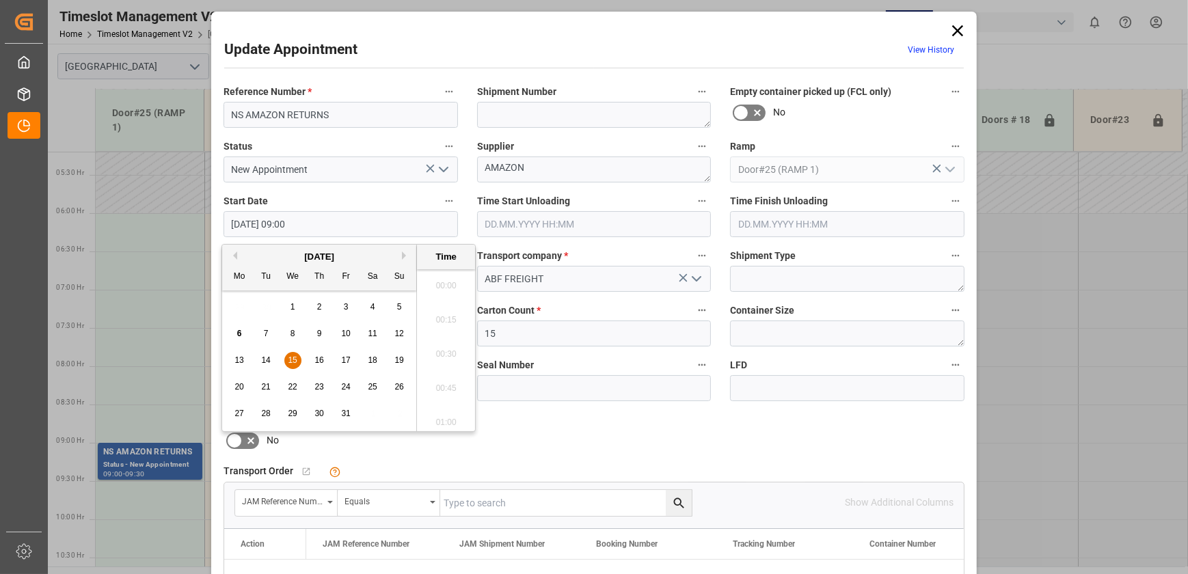
click at [376, 225] on input "[DATE] 09:00" at bounding box center [340, 224] width 234 height 26
click at [288, 366] on div "15" at bounding box center [292, 361] width 17 height 16
click at [450, 320] on li "06:00" at bounding box center [446, 314] width 58 height 34
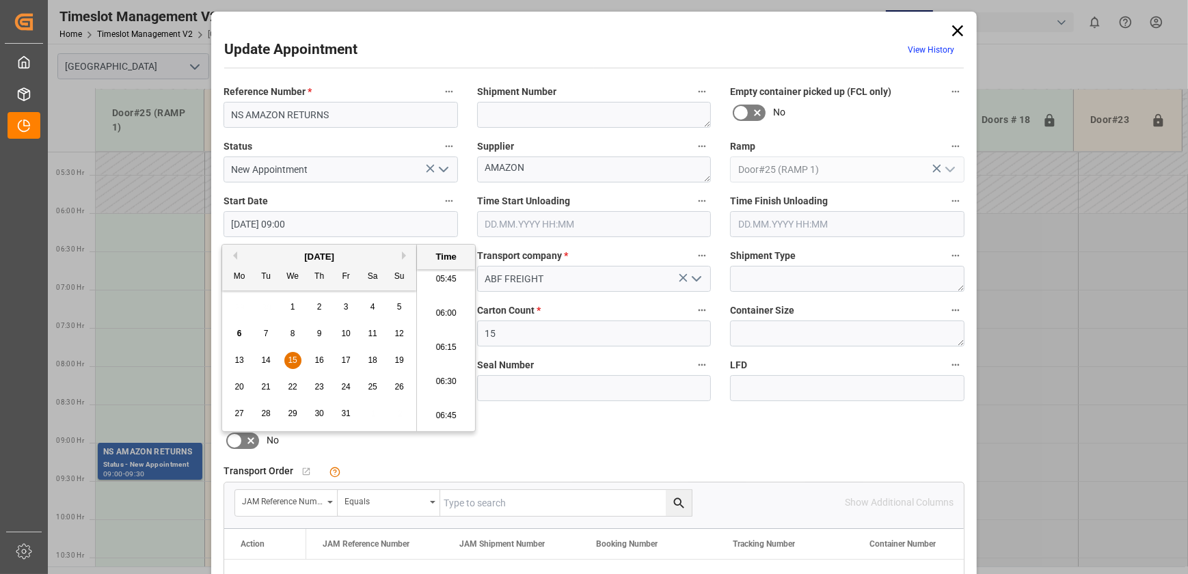
type input "[DATE] 06:00"
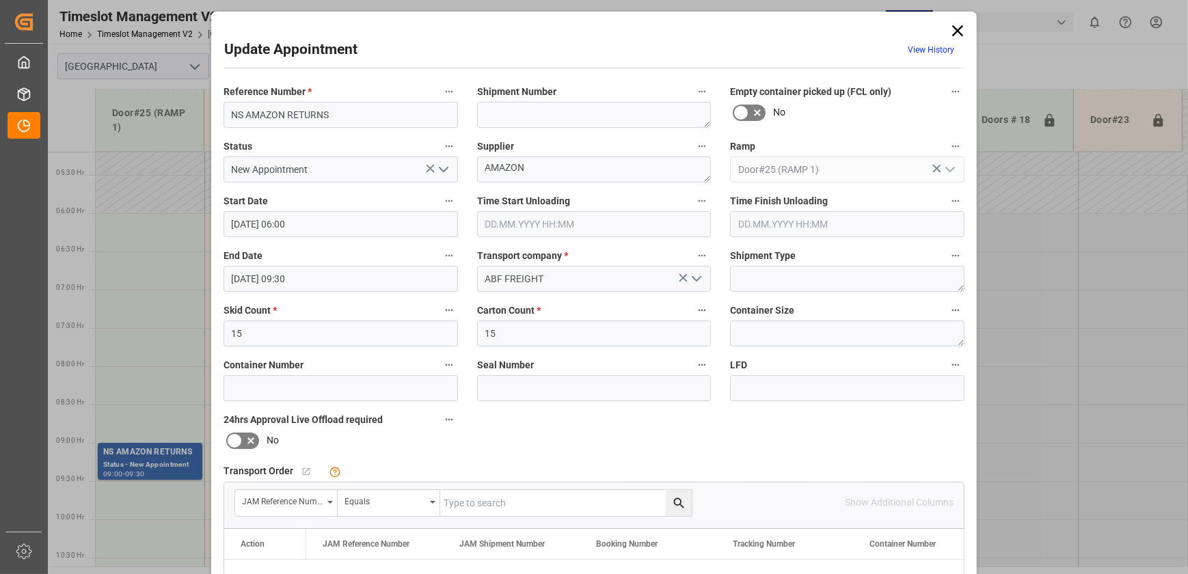
click at [306, 266] on input "[DATE] 09:30" at bounding box center [340, 279] width 234 height 26
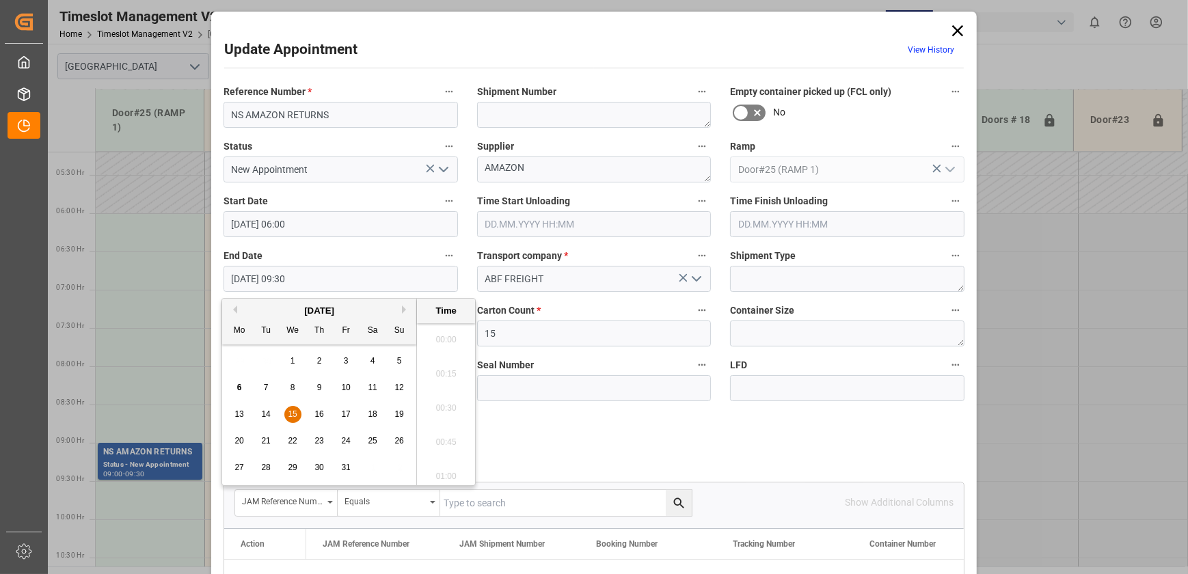
scroll to position [1234, 0]
drag, startPoint x: 293, startPoint y: 413, endPoint x: 360, endPoint y: 419, distance: 67.2
click at [293, 411] on span "15" at bounding box center [292, 414] width 9 height 10
click at [447, 465] on li "09:30" at bounding box center [446, 467] width 58 height 34
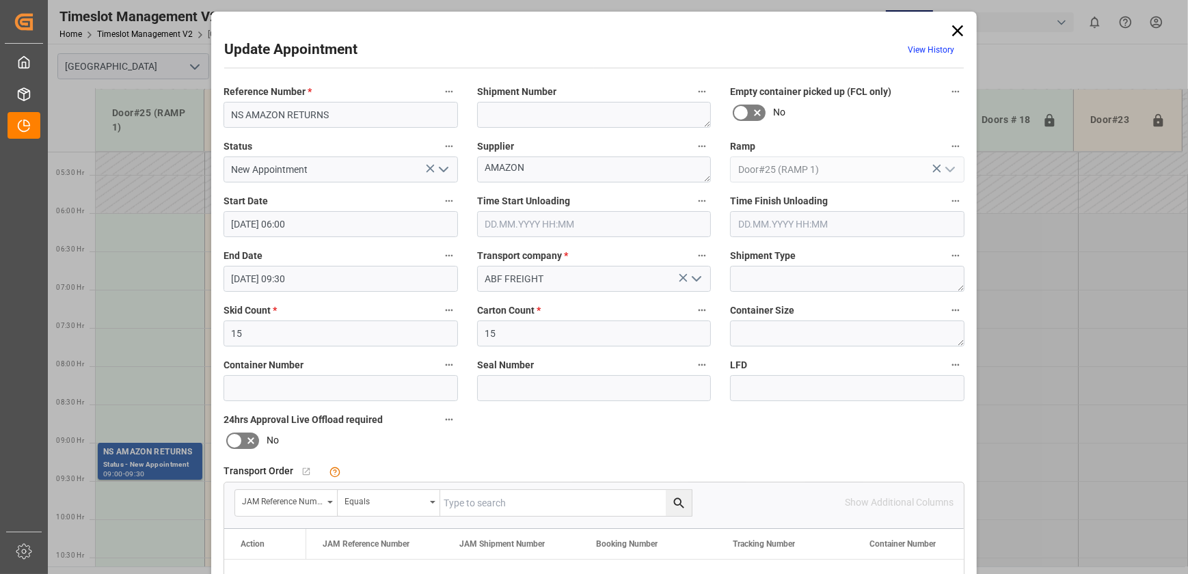
click at [334, 280] on input "[DATE] 09:30" at bounding box center [340, 279] width 234 height 26
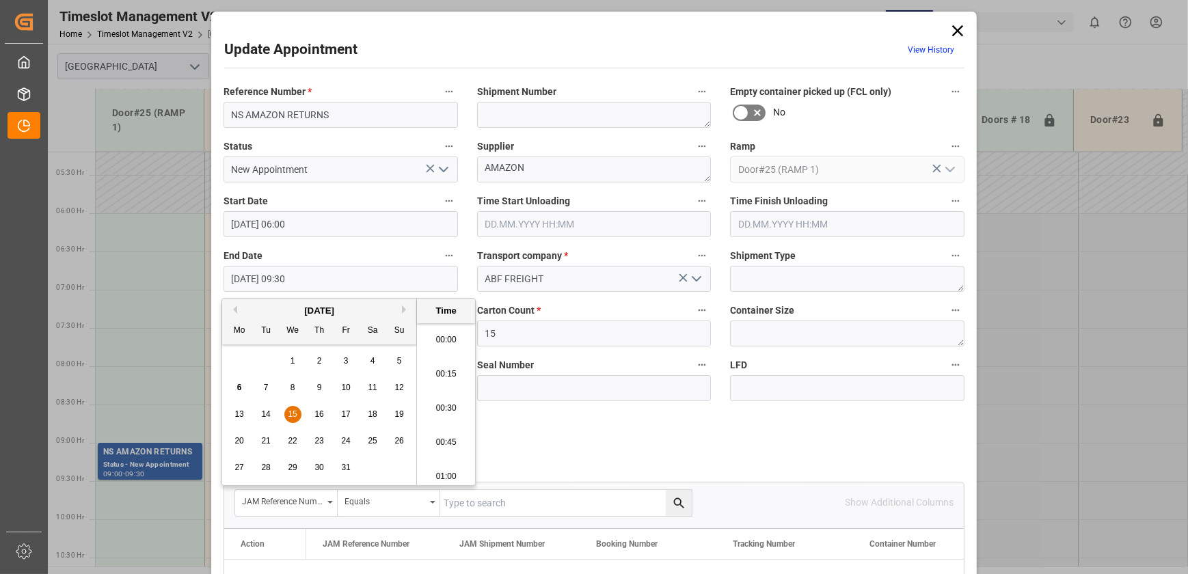
scroll to position [1234, 0]
click at [427, 403] on li "09:30" at bounding box center [446, 404] width 58 height 34
click at [301, 273] on input "[DATE] 09:30" at bounding box center [340, 279] width 234 height 26
click at [446, 421] on li "06:30" at bounding box center [446, 429] width 58 height 34
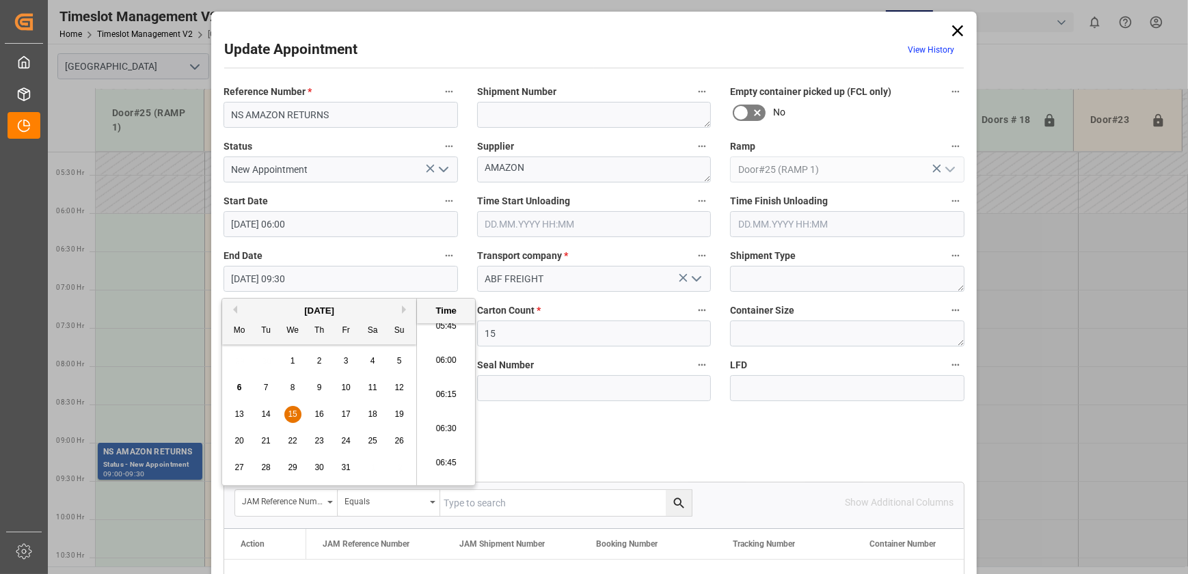
type input "[DATE] 06:30"
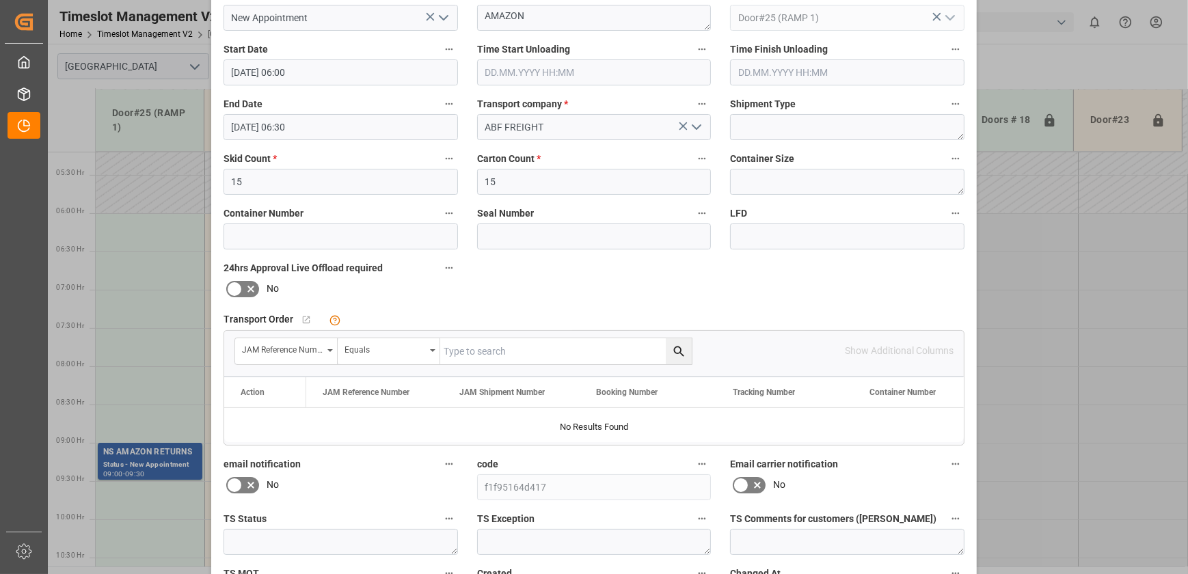
scroll to position [256, 0]
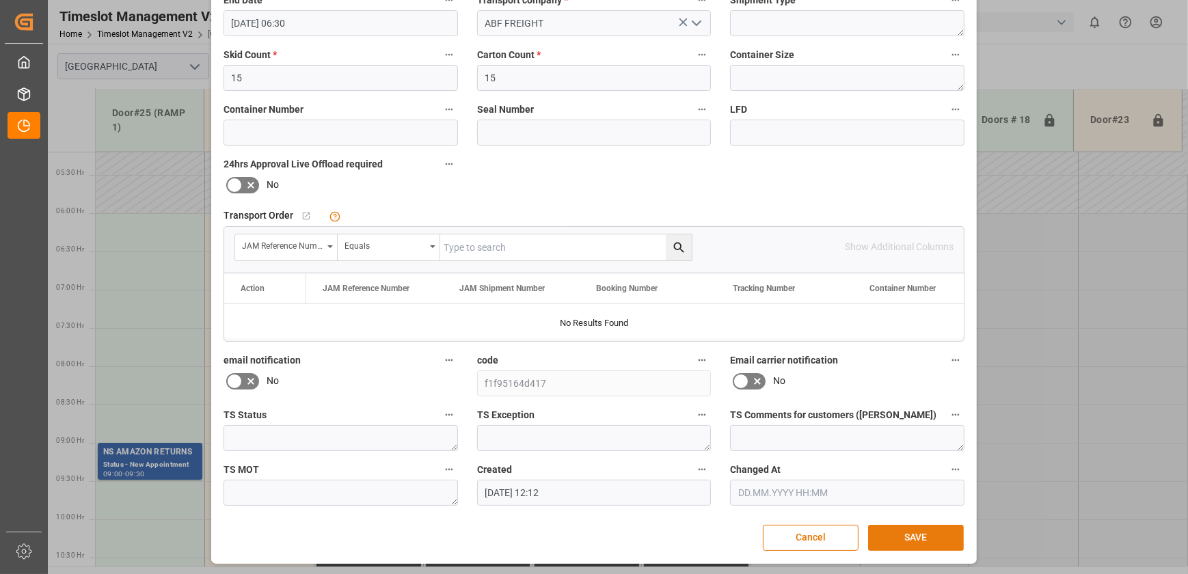
click at [905, 533] on button "SAVE" at bounding box center [916, 538] width 96 height 26
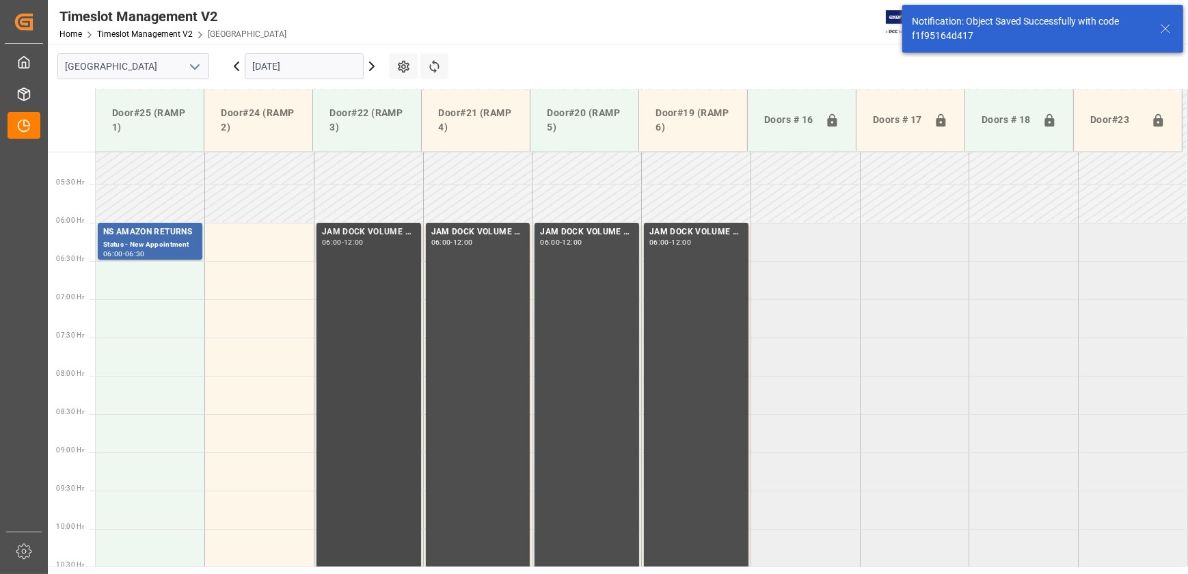
scroll to position [77, 0]
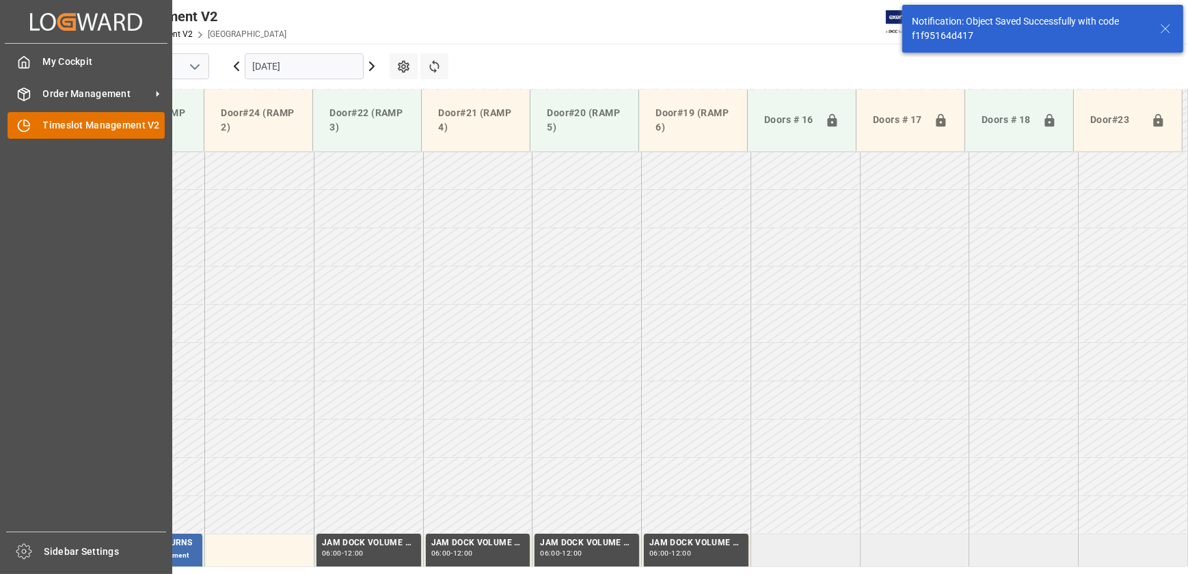
click at [34, 124] on div "Timeslot Management V2 Timeslot Management V2" at bounding box center [86, 125] width 157 height 27
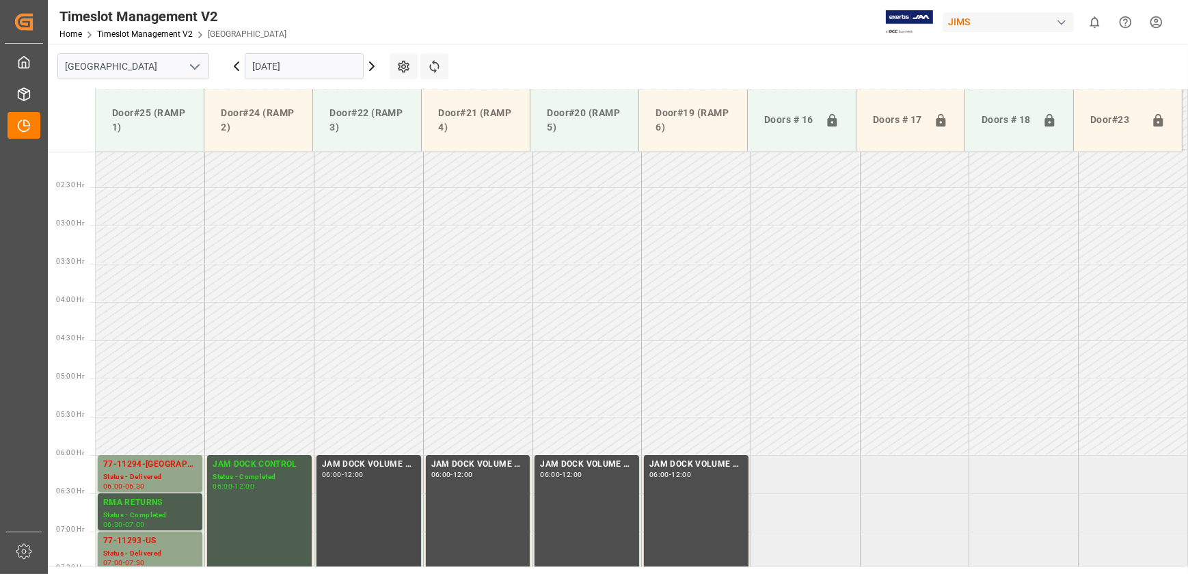
scroll to position [150, 0]
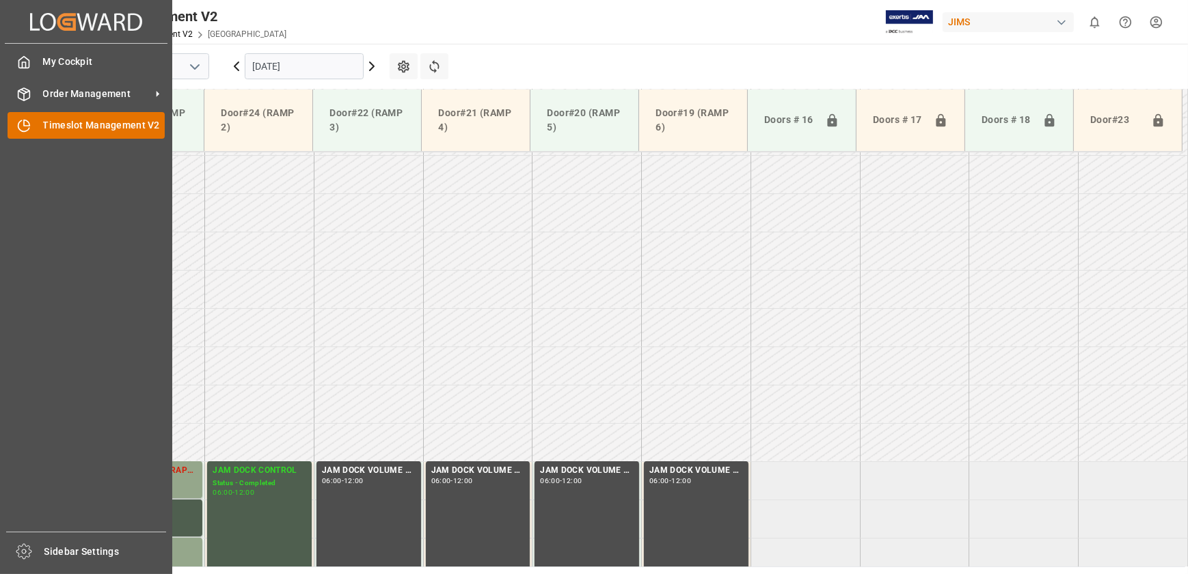
click at [35, 122] on div "Timeslot Management V2 Timeslot Management V2" at bounding box center [86, 125] width 157 height 27
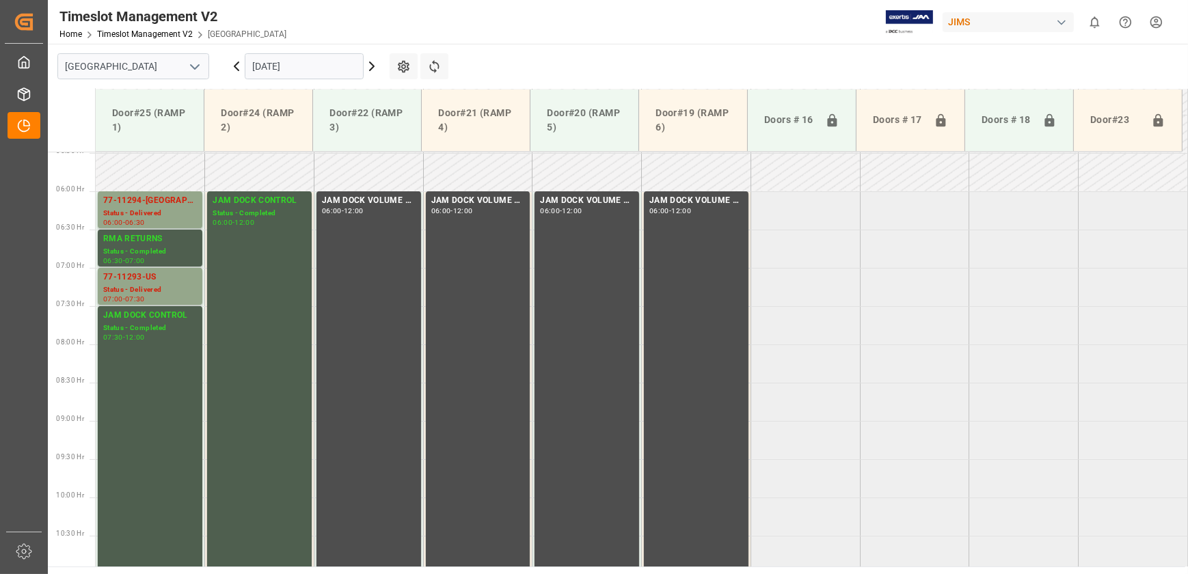
scroll to position [398, 0]
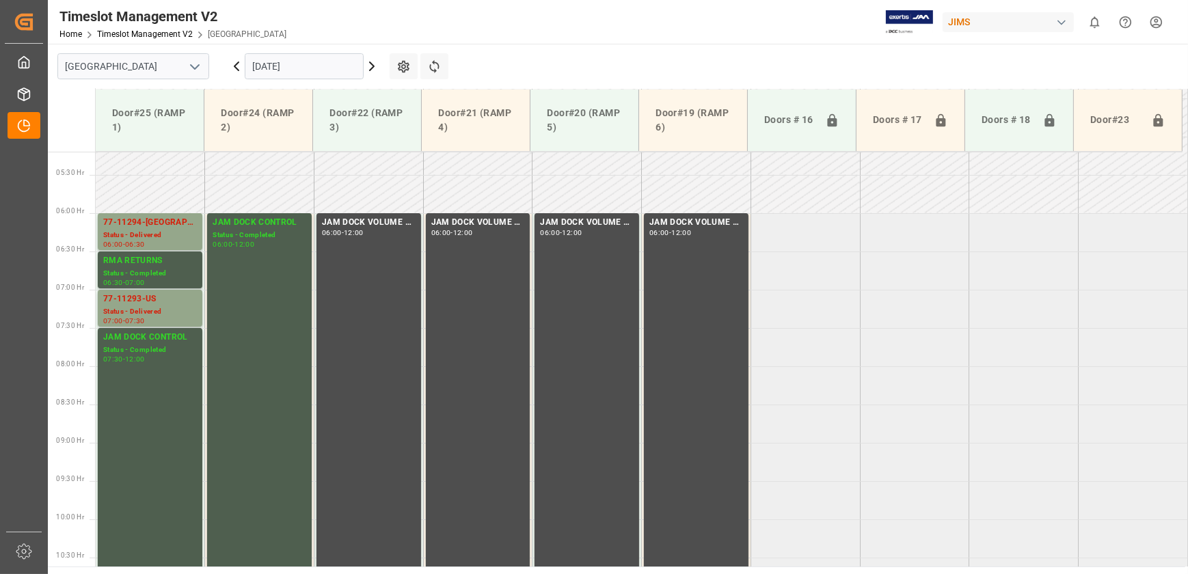
click at [275, 65] on input "[DATE]" at bounding box center [304, 66] width 119 height 26
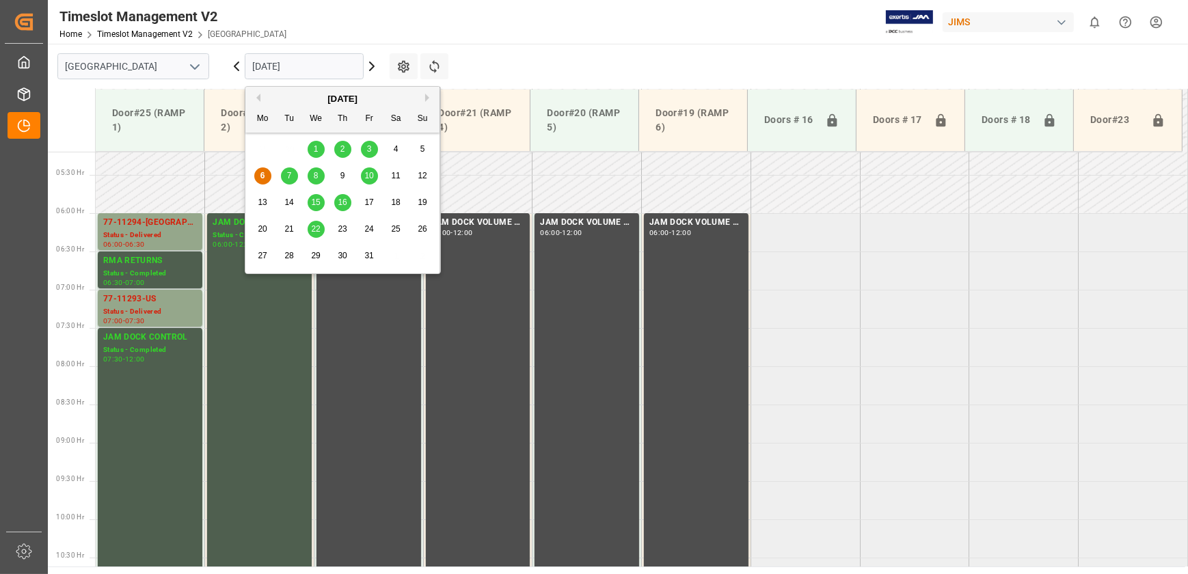
click at [287, 168] on div "7" at bounding box center [289, 176] width 17 height 16
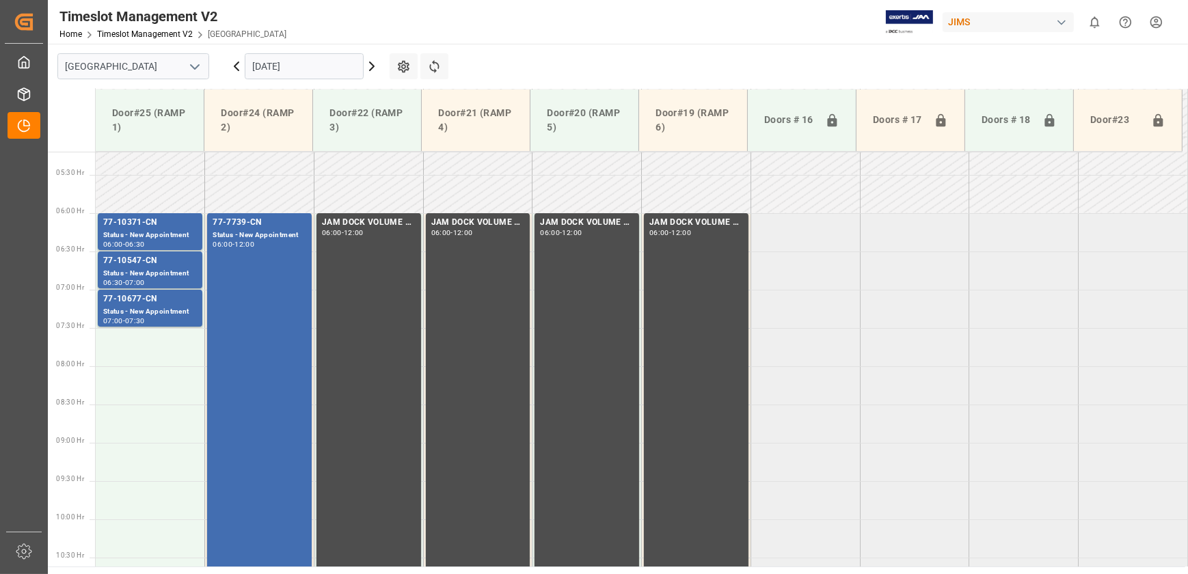
click at [369, 68] on icon at bounding box center [372, 66] width 16 height 16
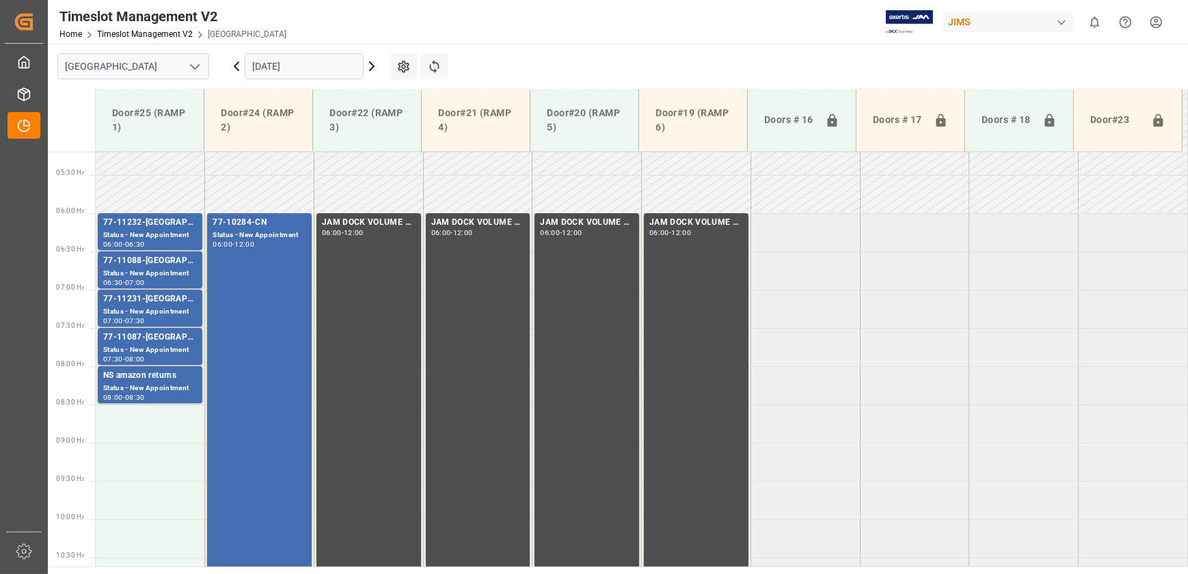
click at [372, 67] on icon at bounding box center [372, 66] width 4 height 8
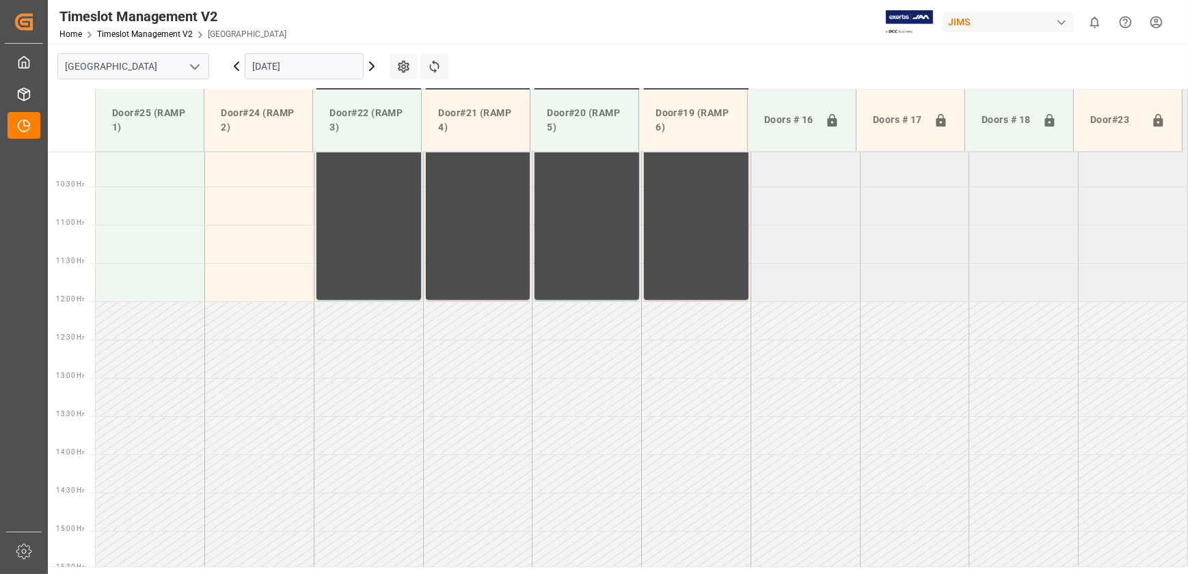
scroll to position [771, 0]
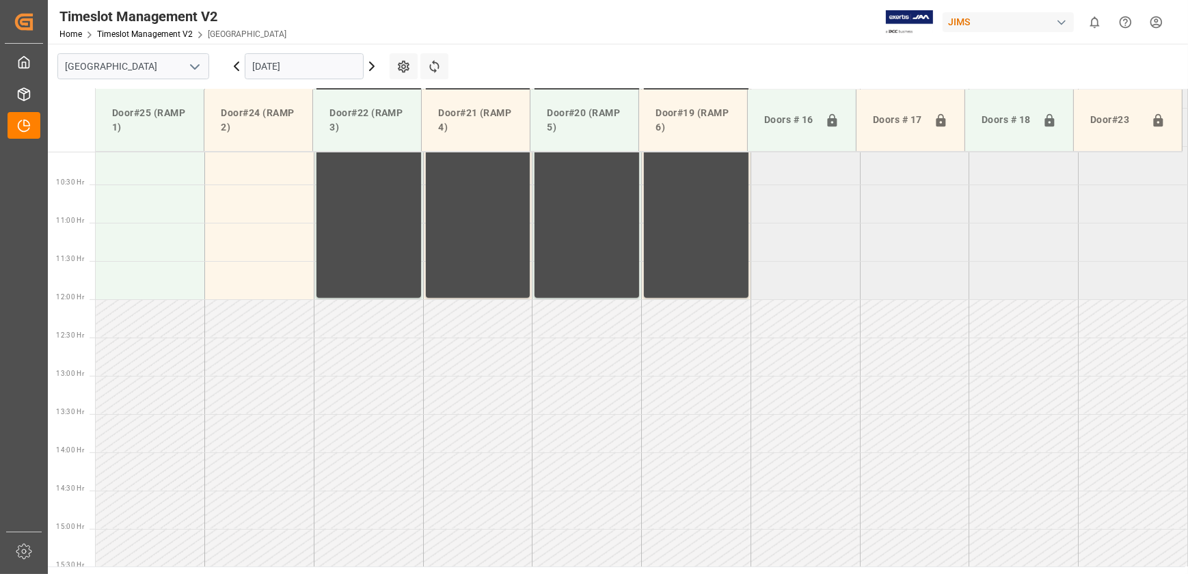
click at [232, 63] on icon at bounding box center [236, 66] width 16 height 16
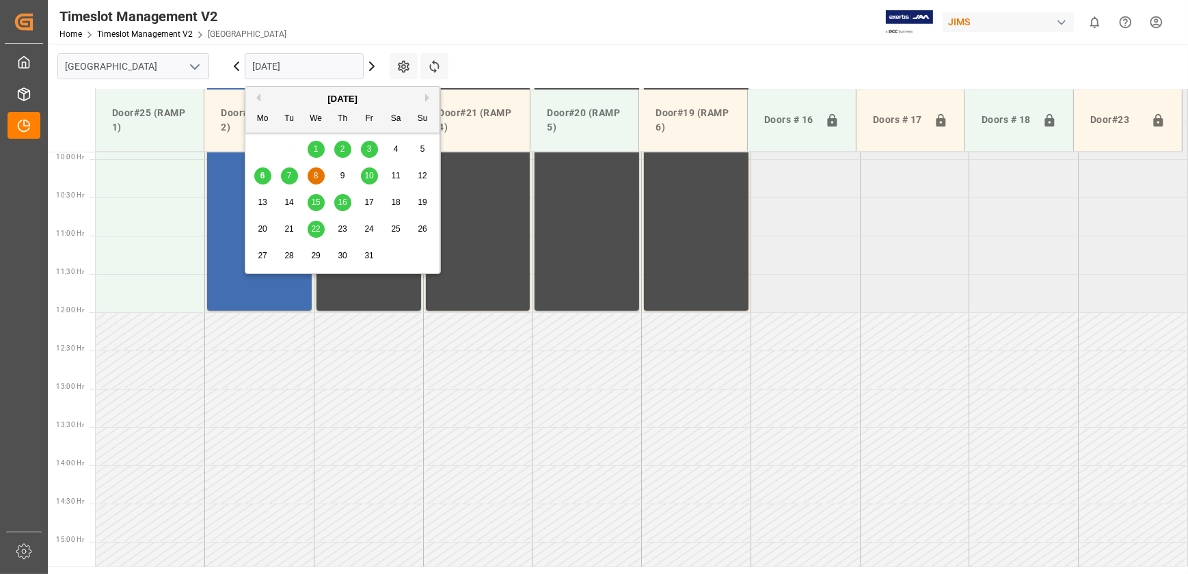
click at [314, 53] on input "[DATE]" at bounding box center [304, 66] width 119 height 26
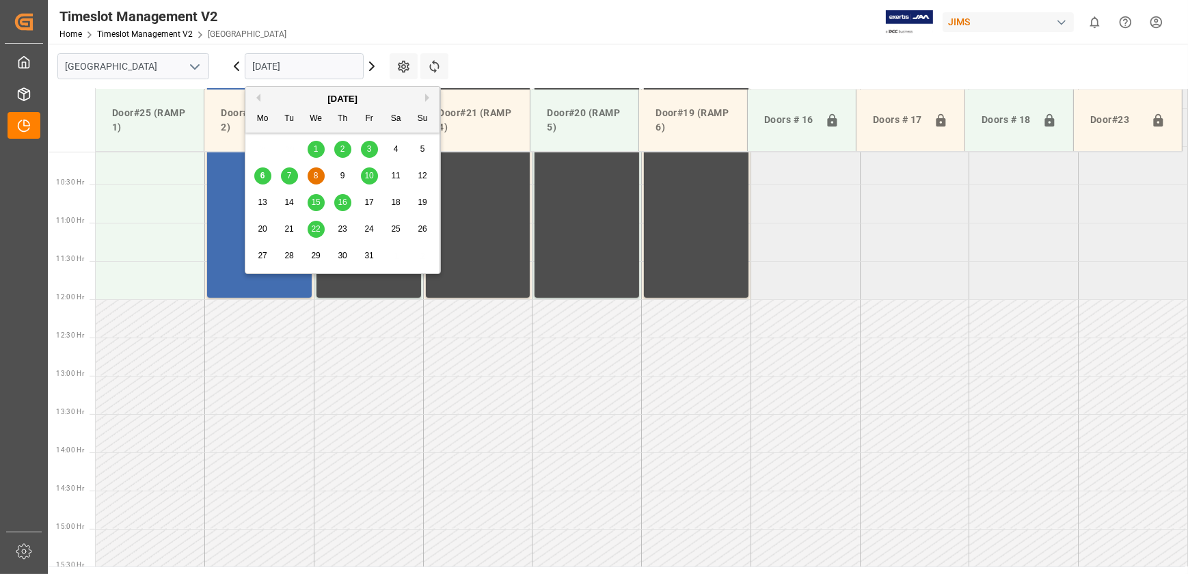
click at [317, 199] on span "15" at bounding box center [315, 202] width 9 height 10
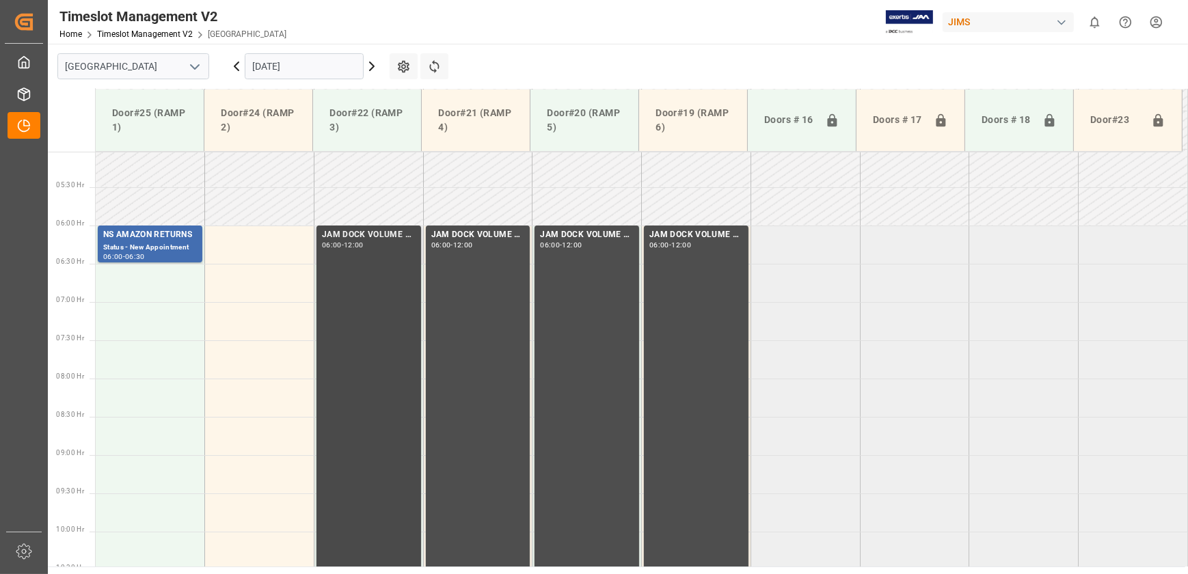
scroll to position [212, 0]
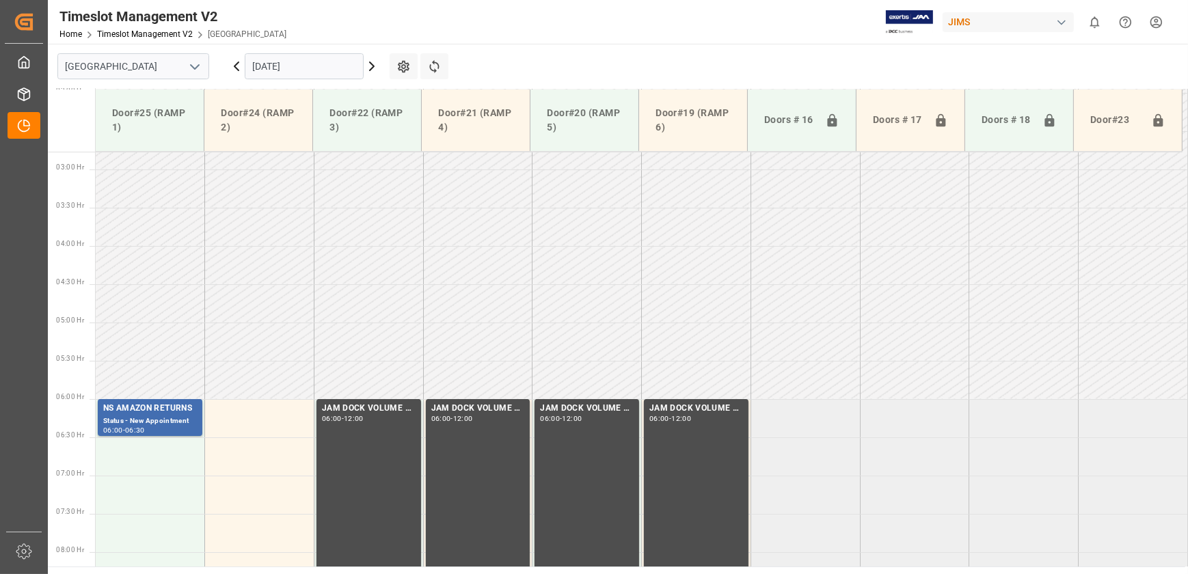
click at [321, 255] on td at bounding box center [368, 265] width 109 height 38
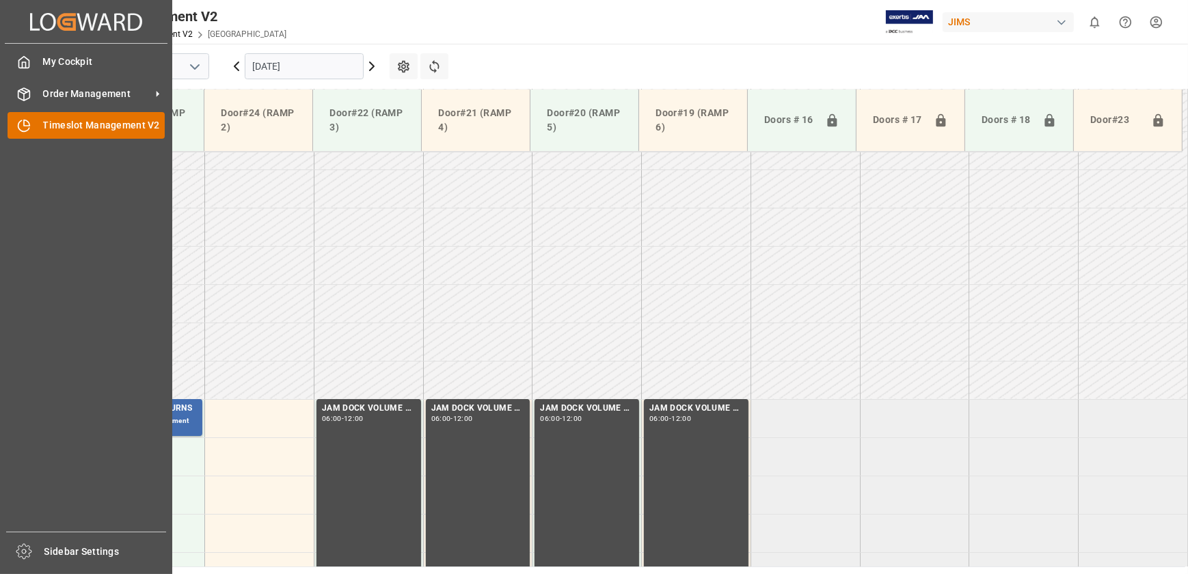
click at [27, 120] on icon at bounding box center [24, 126] width 14 height 14
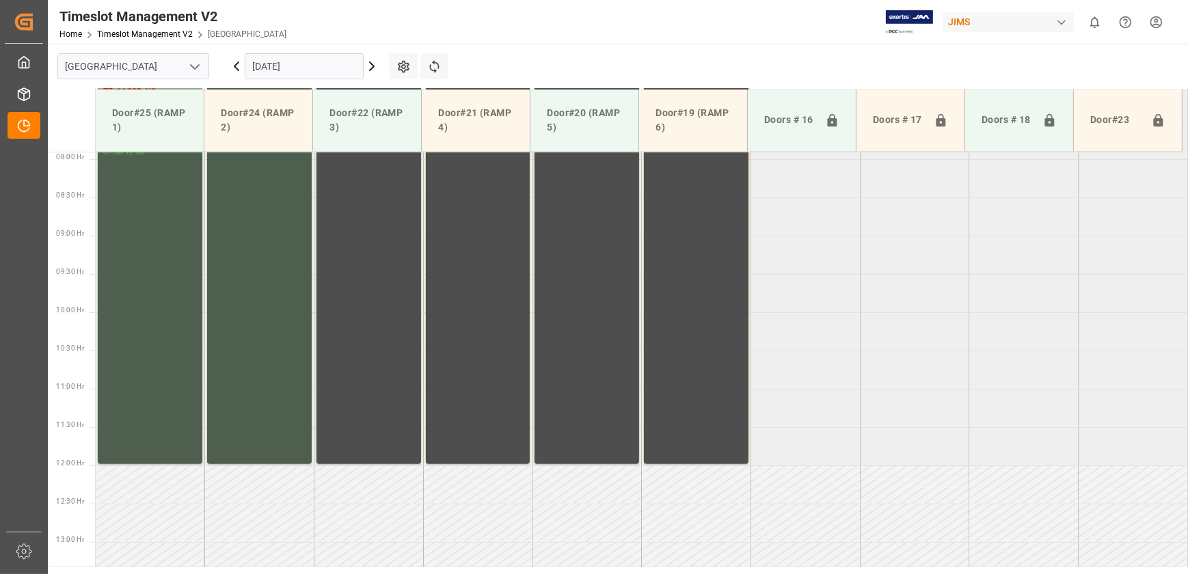
scroll to position [474, 0]
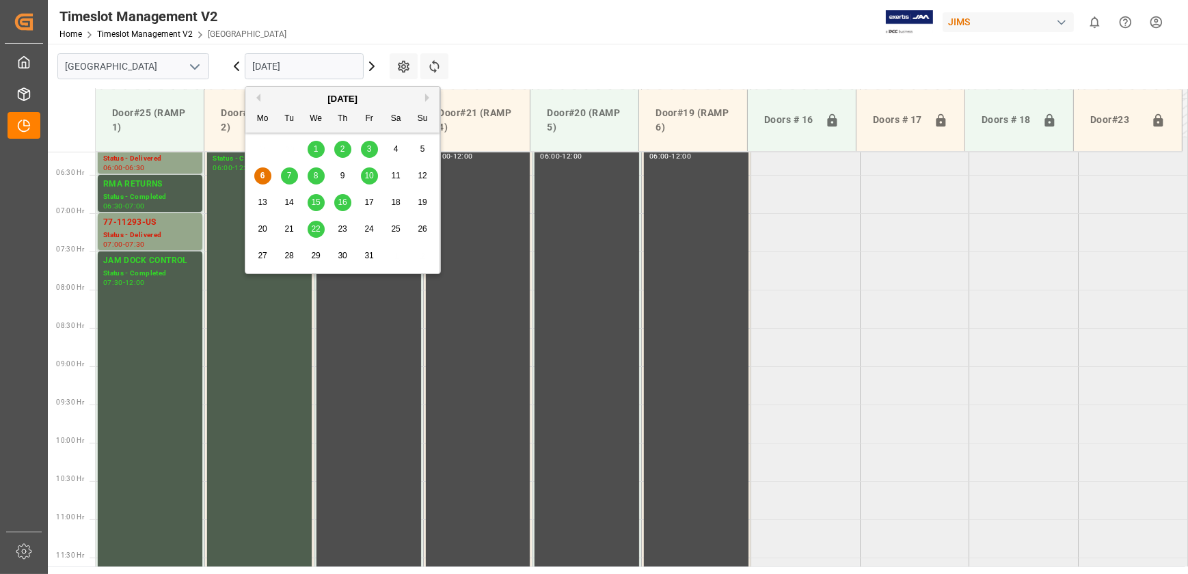
click at [310, 68] on input "[DATE]" at bounding box center [304, 66] width 119 height 26
click at [289, 178] on span "7" at bounding box center [289, 176] width 5 height 10
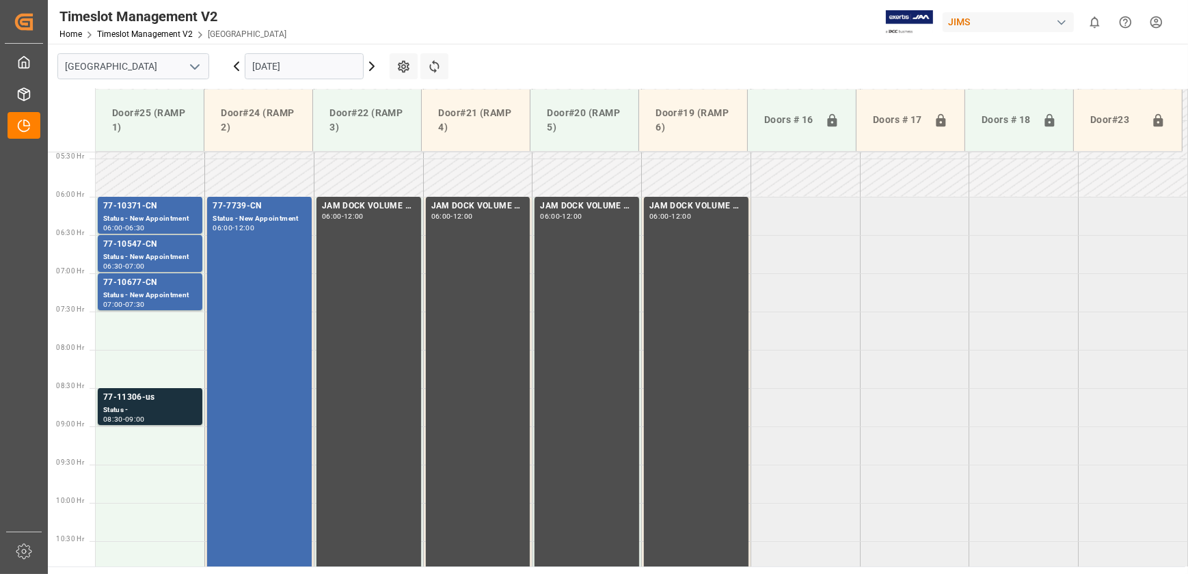
scroll to position [411, 0]
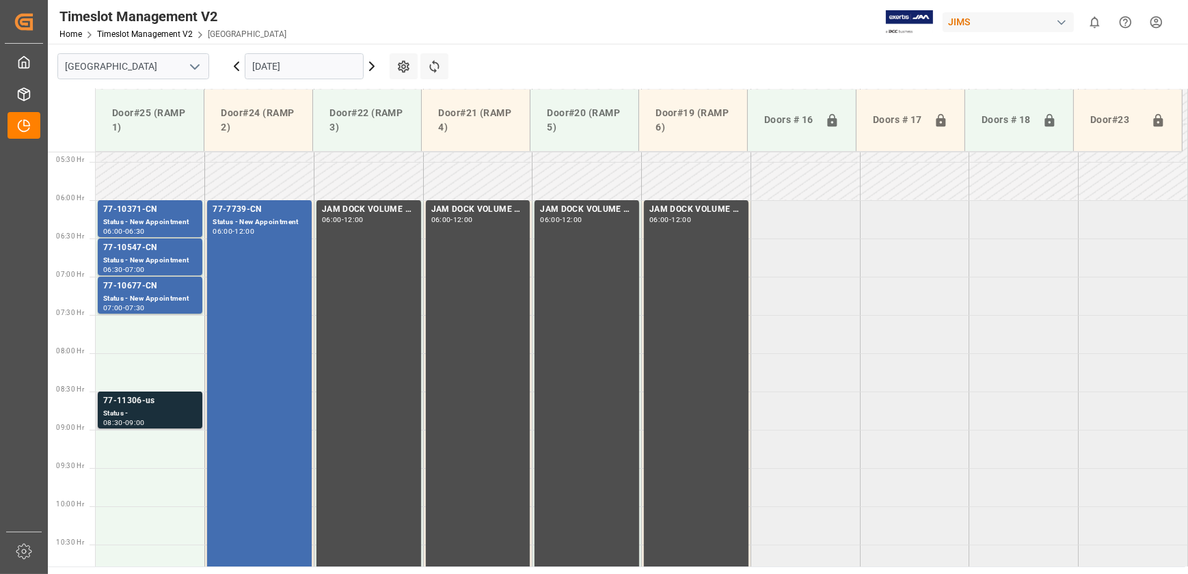
click at [156, 401] on div "77-11306-us" at bounding box center [150, 401] width 94 height 14
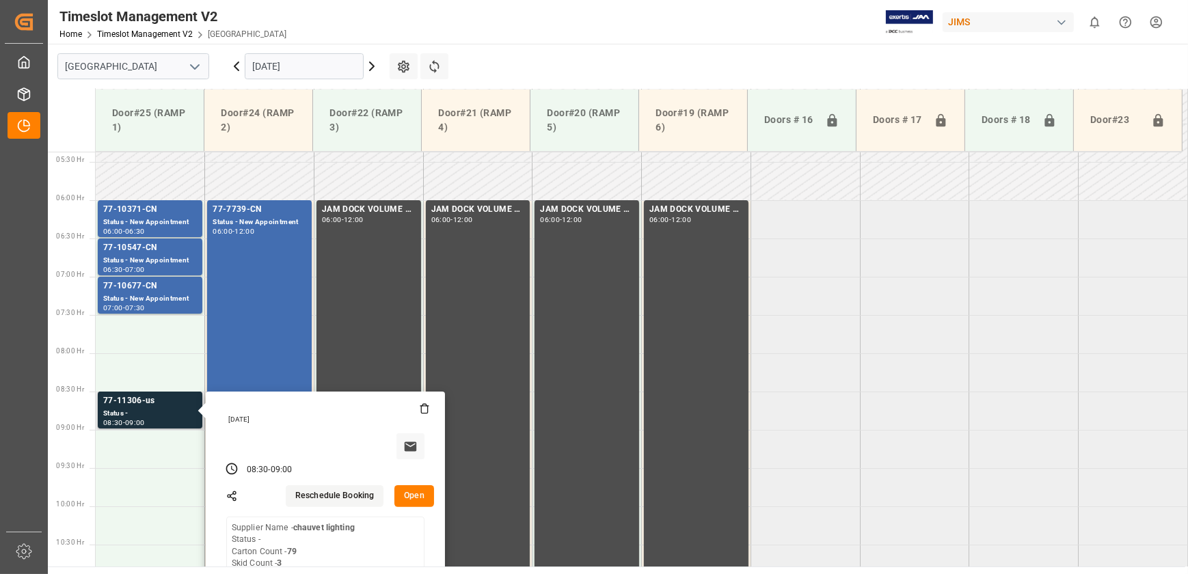
click at [407, 492] on button "Open" at bounding box center [414, 496] width 40 height 22
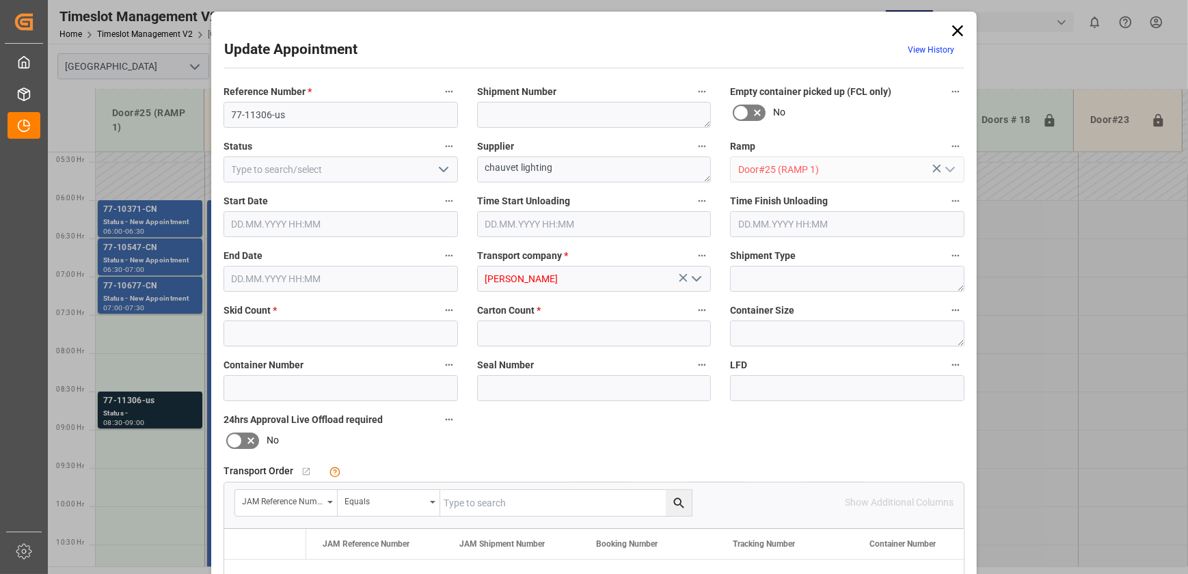
type input "3"
type input "79"
type input "[DATE] 08:30"
type input "[DATE] 09:00"
type input "[DATE] 15:55"
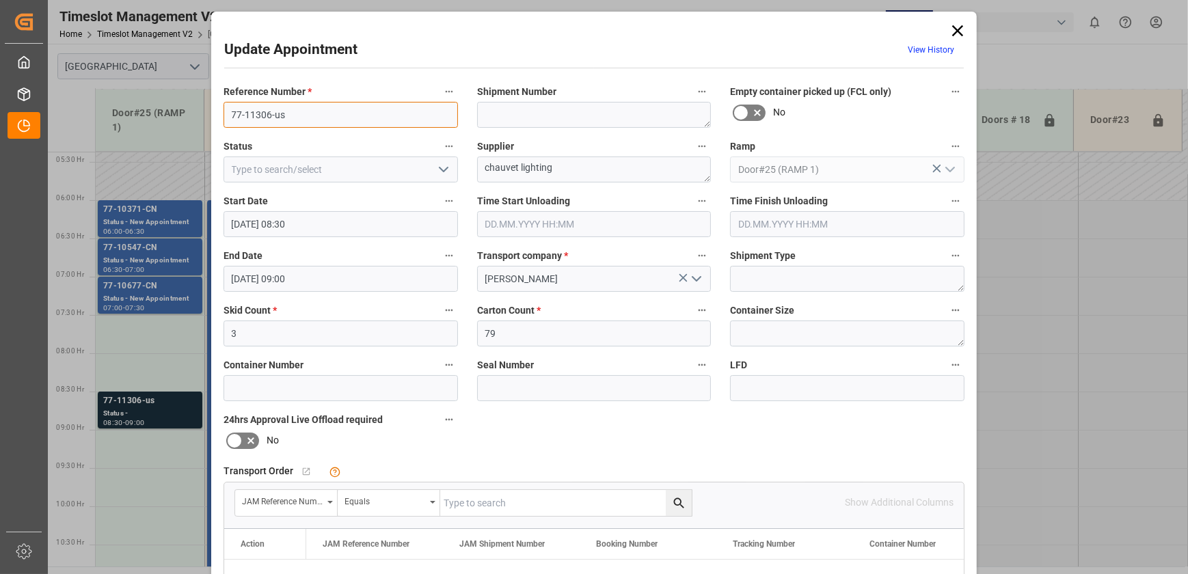
click at [312, 113] on input "77-11306-us" at bounding box center [340, 115] width 234 height 26
click at [250, 87] on span "Reference Number *" at bounding box center [267, 92] width 88 height 14
click at [440, 87] on button "Reference Number *" at bounding box center [449, 92] width 18 height 18
click at [251, 87] on div at bounding box center [594, 287] width 1188 height 574
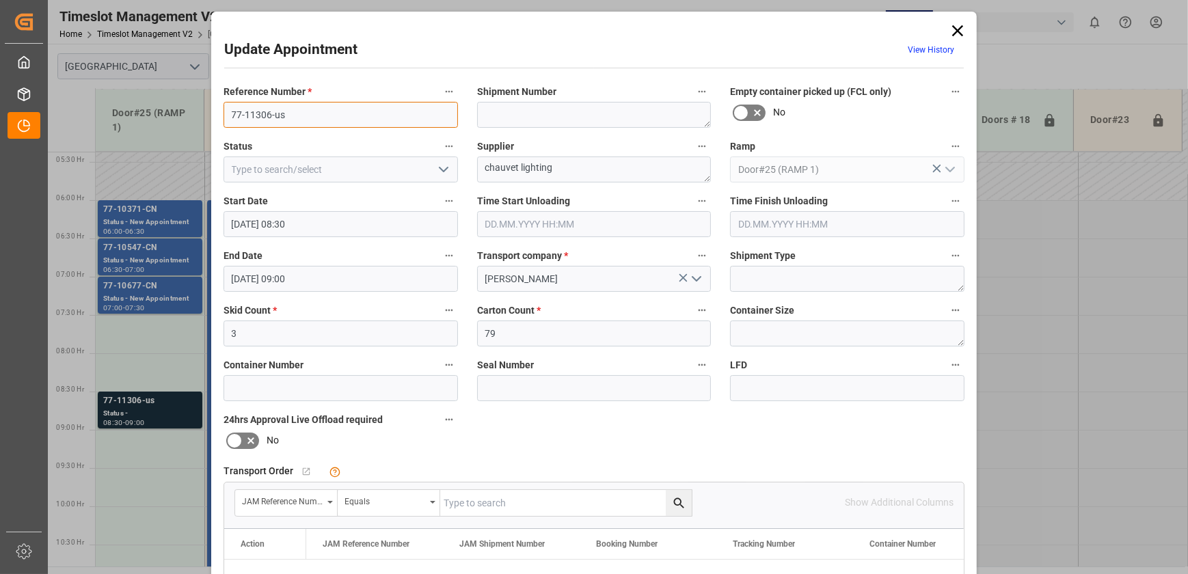
click at [301, 111] on input "77-11306-us" at bounding box center [340, 115] width 234 height 26
click at [302, 111] on input "77-11306-us" at bounding box center [340, 115] width 234 height 26
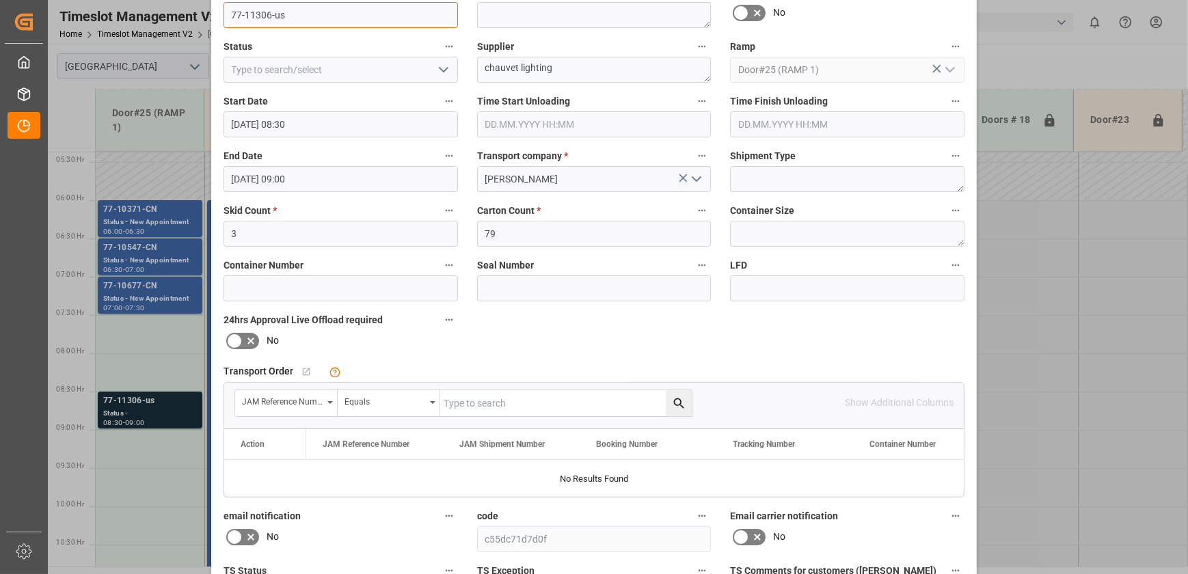
scroll to position [256, 0]
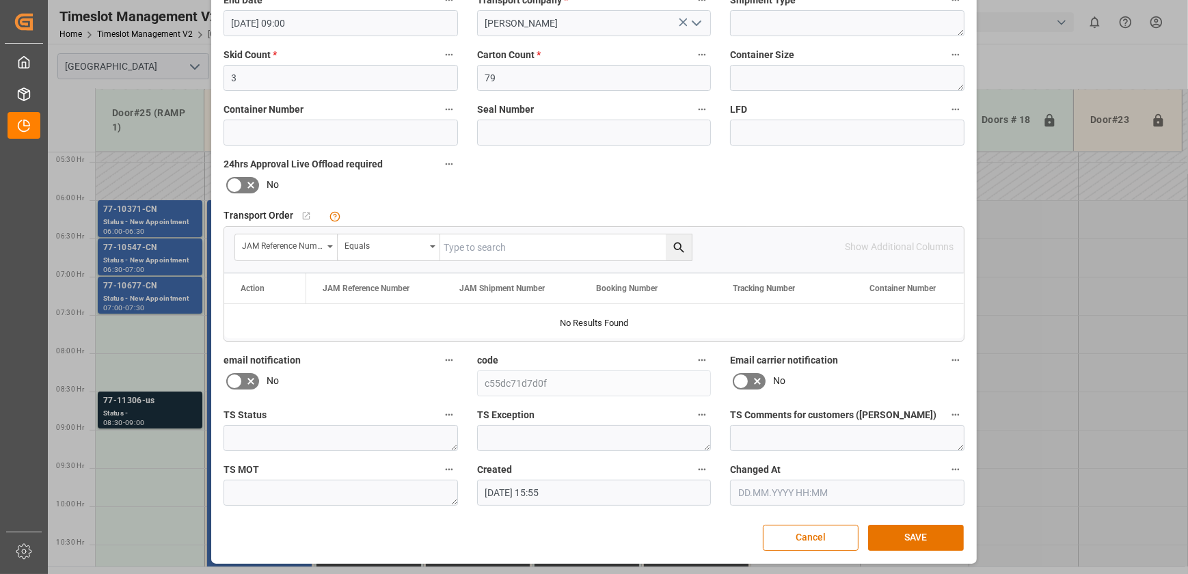
click at [508, 234] on input "text" at bounding box center [565, 247] width 251 height 26
paste input "77-11306-us"
type input "77-11306-us"
click at [672, 248] on icon "search button" at bounding box center [679, 248] width 14 height 14
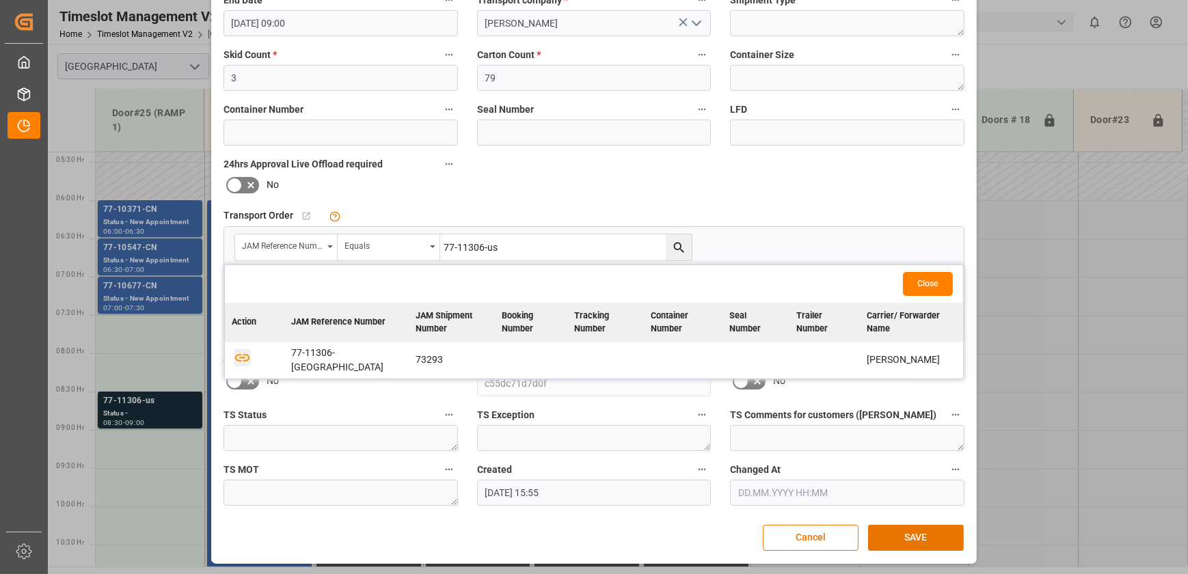
click at [236, 351] on icon "button" at bounding box center [242, 357] width 17 height 17
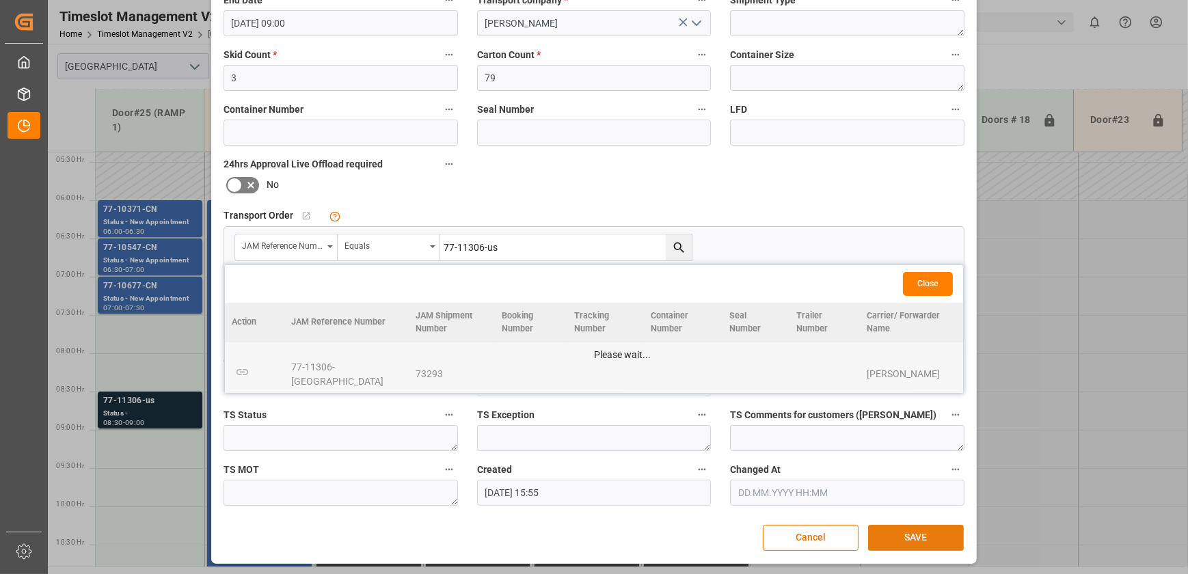
click at [898, 534] on button "SAVE" at bounding box center [916, 538] width 96 height 26
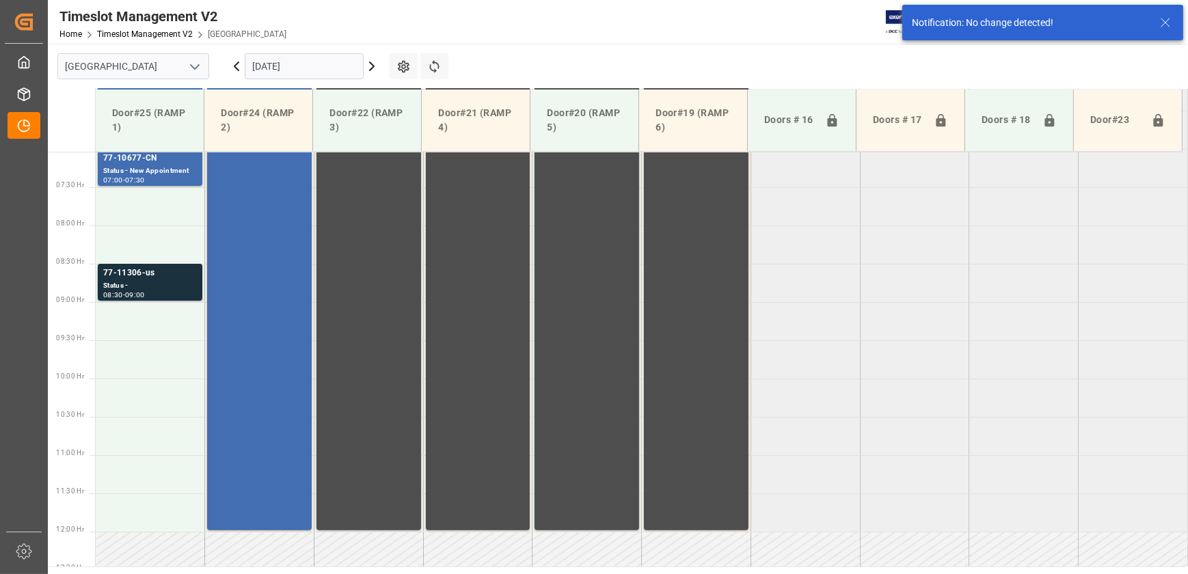
scroll to position [540, 0]
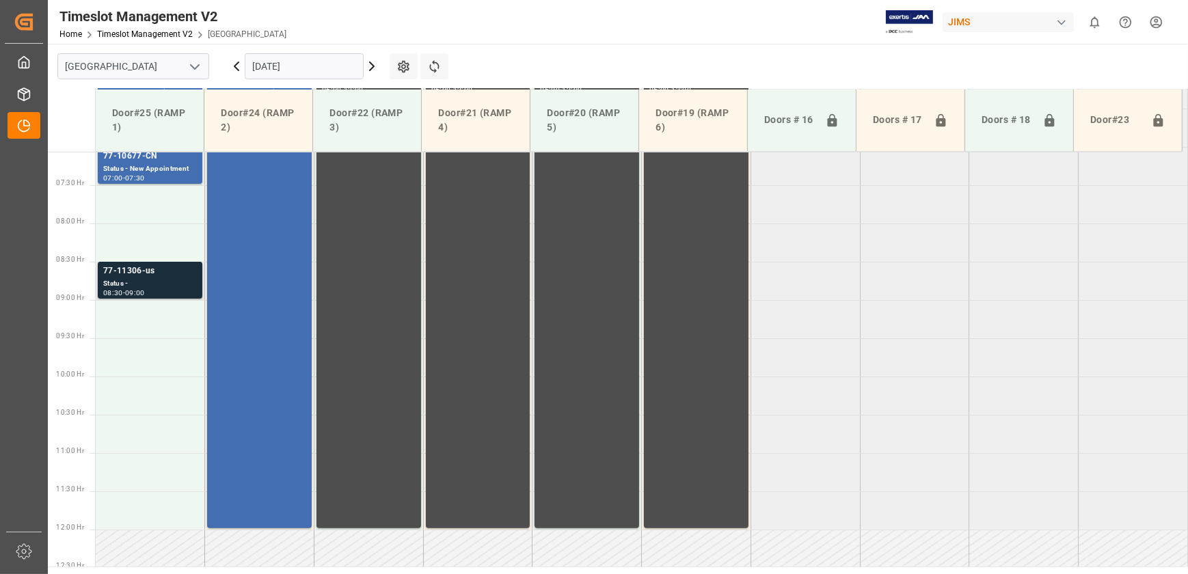
click at [172, 273] on div "77-11306-us" at bounding box center [150, 271] width 94 height 14
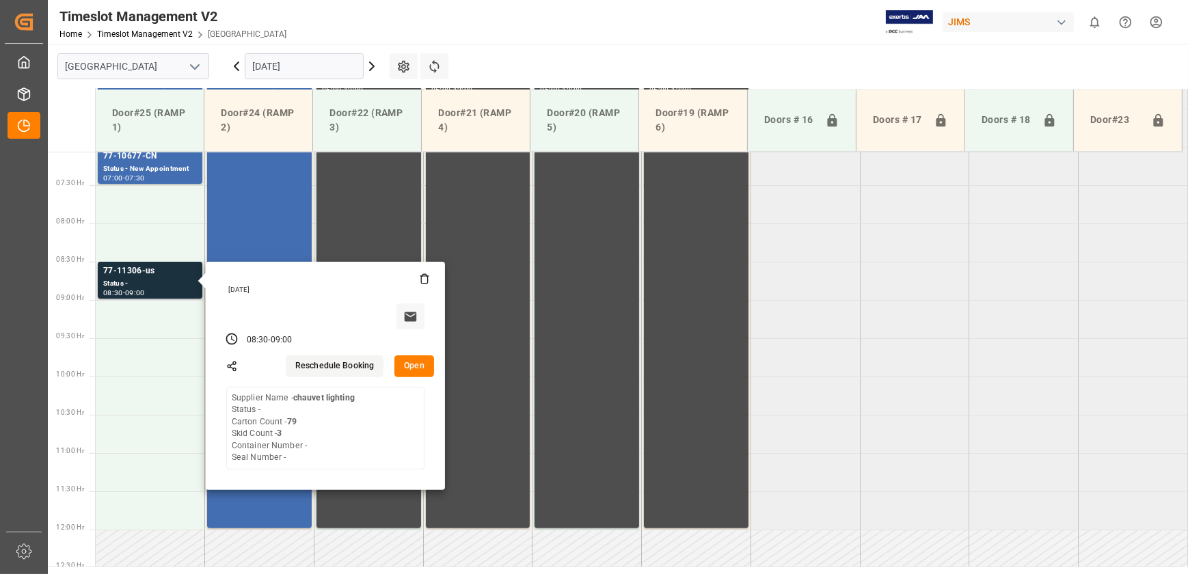
click at [420, 368] on button "Open" at bounding box center [414, 366] width 40 height 22
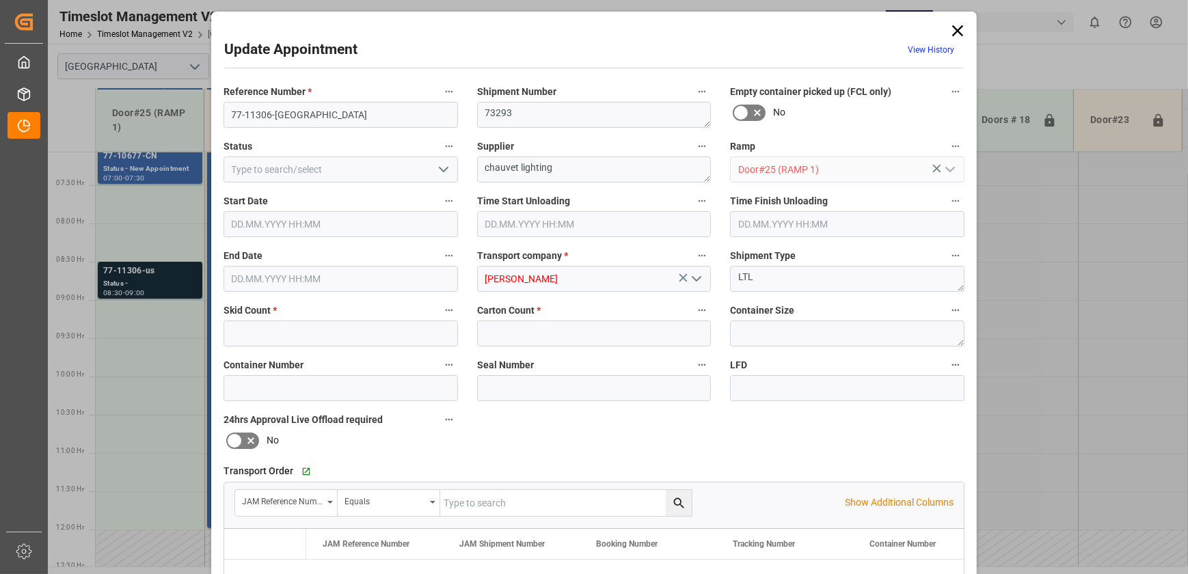
type input "3"
type input "79"
type input "[DATE] 08:30"
type input "[DATE] 09:00"
type input "[DATE] 15:55"
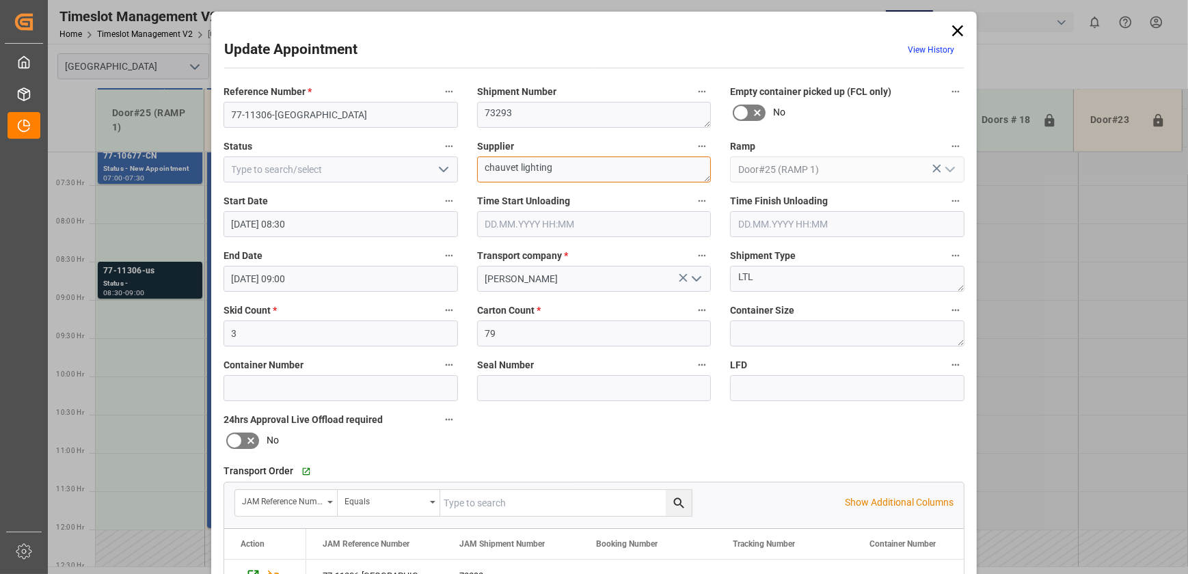
click at [571, 163] on textarea "chauvet lighting" at bounding box center [594, 169] width 234 height 26
drag, startPoint x: 571, startPoint y: 163, endPoint x: 425, endPoint y: 171, distance: 146.4
click at [426, 171] on div "Reference Number * 77-11306-US Shipment Number 73293 Empty container picked up …" at bounding box center [594, 422] width 760 height 688
click at [629, 167] on textarea "CHAUVET INO6(17) INO5(" at bounding box center [594, 169] width 234 height 26
type textarea "CHAUVET INO6(17) INO5(44)"
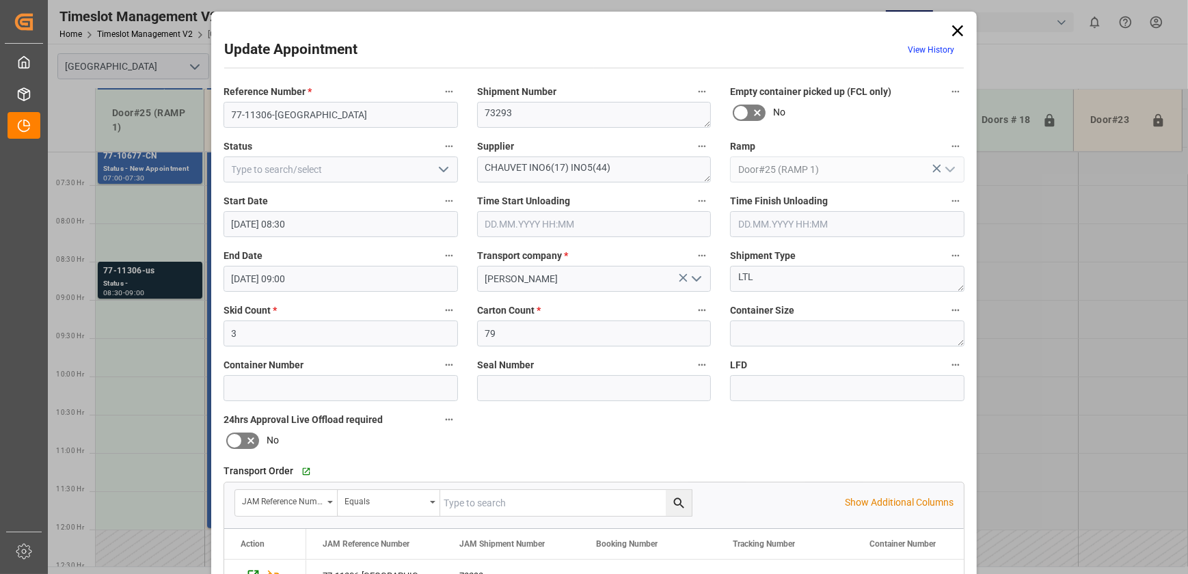
click at [444, 168] on polyline "open menu" at bounding box center [443, 169] width 8 height 4
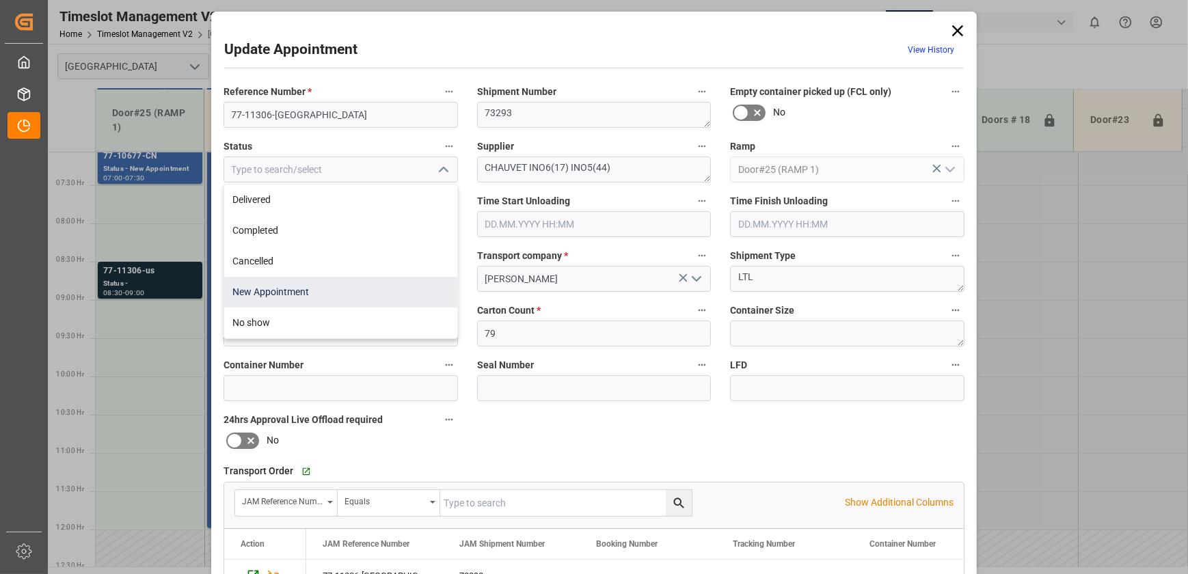
click at [350, 297] on div "New Appointment" at bounding box center [340, 292] width 233 height 31
type input "New Appointment"
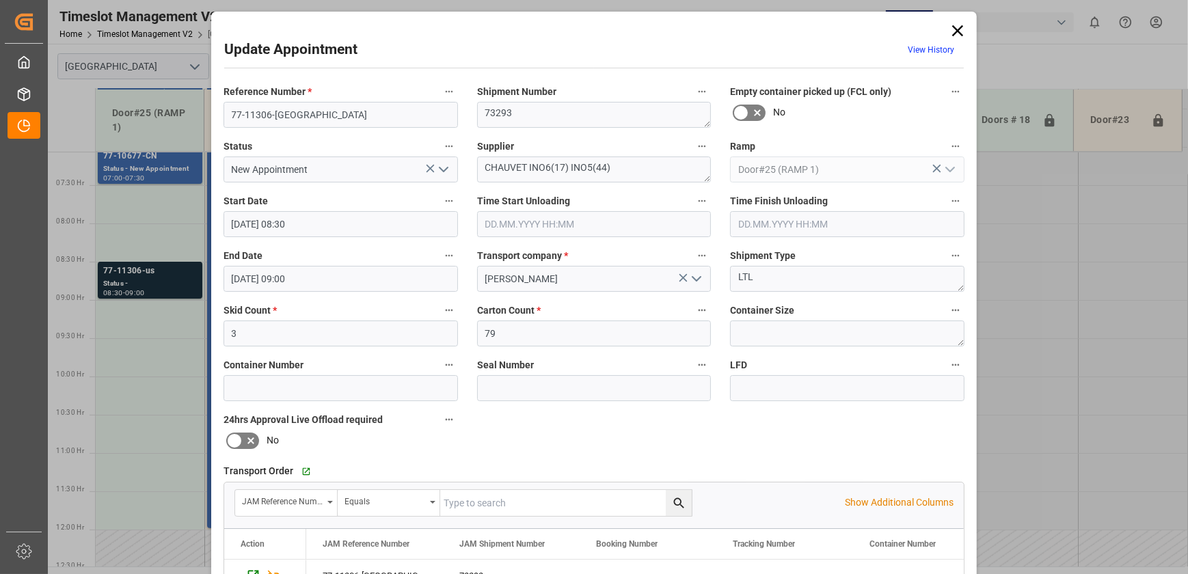
click at [371, 234] on div "Start Date [DATE] 08:30" at bounding box center [341, 214] width 254 height 55
click at [372, 232] on input "[DATE] 08:30" at bounding box center [340, 224] width 234 height 26
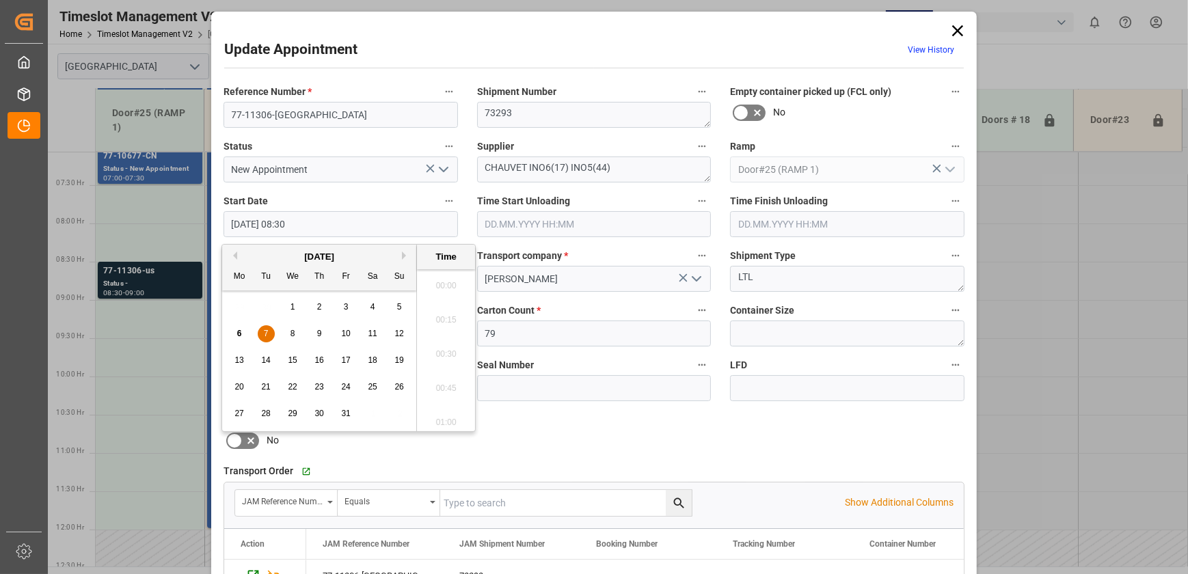
scroll to position [1097, 0]
click at [270, 337] on div "7" at bounding box center [266, 334] width 17 height 16
click at [446, 336] on li "07:30" at bounding box center [446, 338] width 58 height 34
type input "[DATE] 07:30"
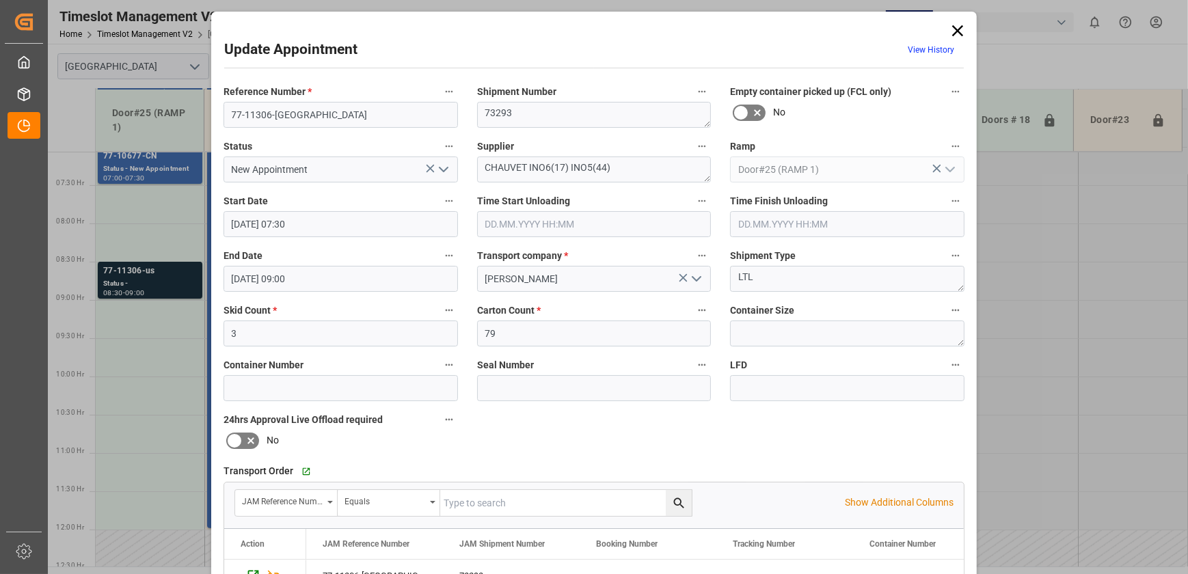
click at [332, 284] on input "[DATE] 09:00" at bounding box center [340, 279] width 234 height 26
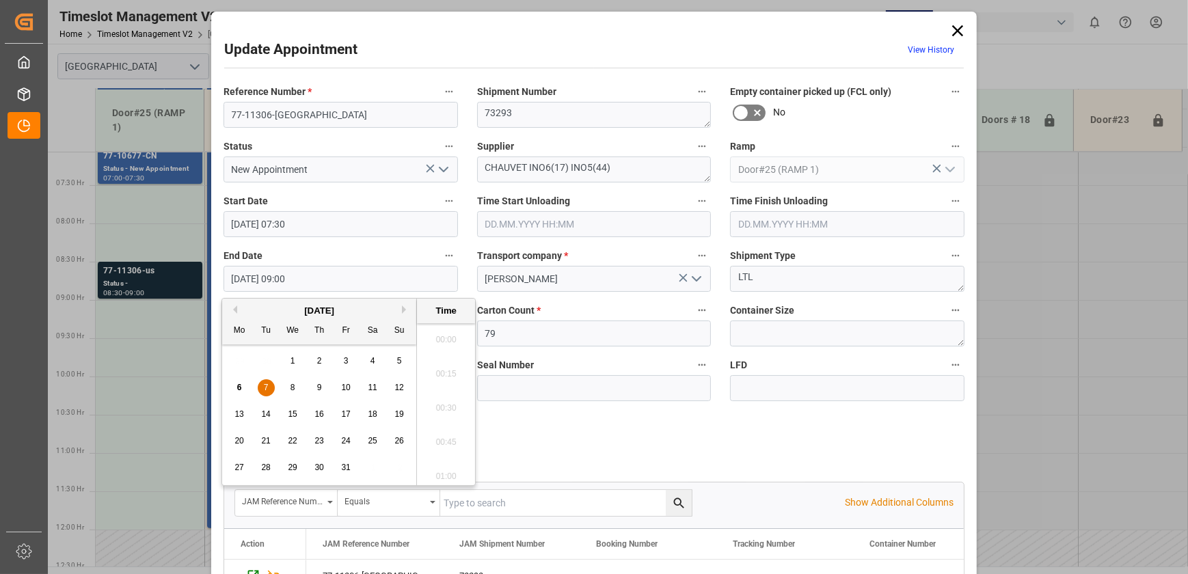
scroll to position [1166, 0]
click at [258, 389] on div "7" at bounding box center [266, 388] width 17 height 16
click at [446, 333] on li "08:00" at bounding box center [446, 330] width 58 height 34
type input "[DATE] 08:00"
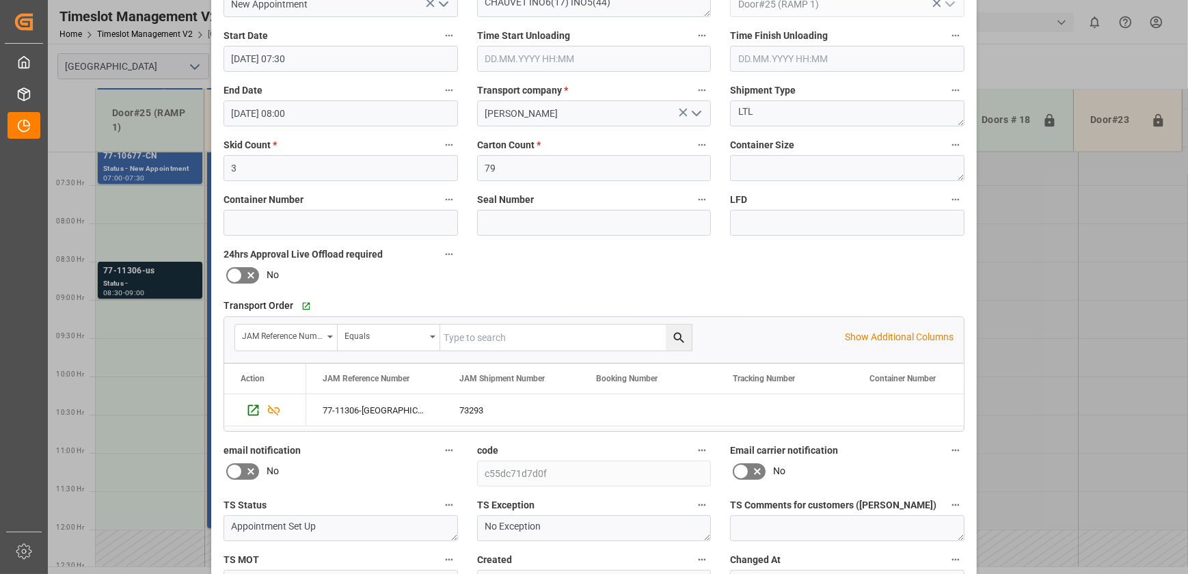
scroll to position [256, 0]
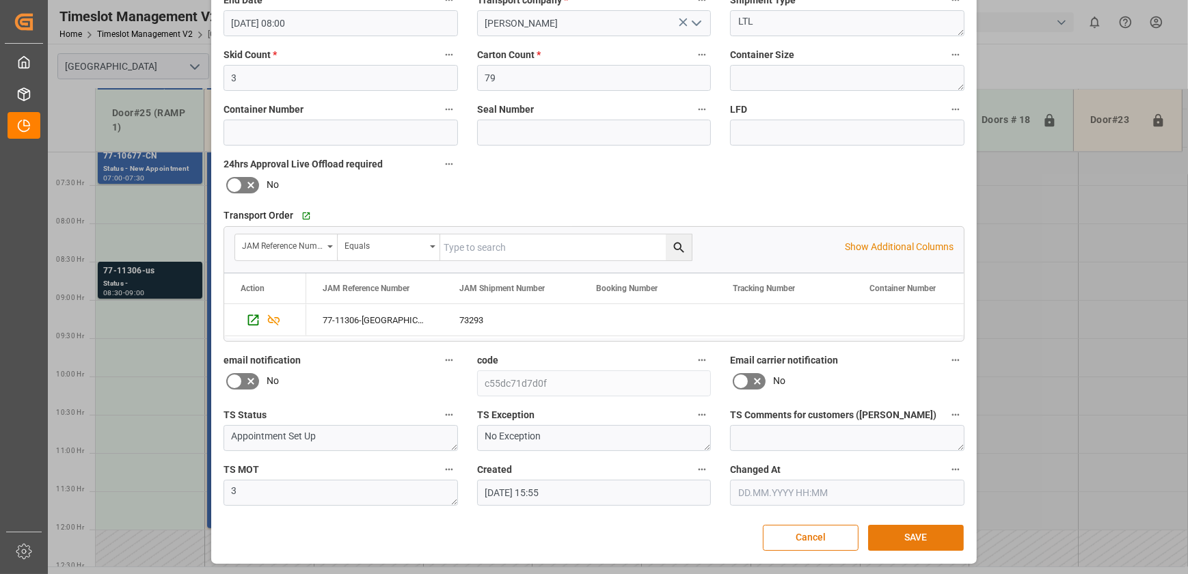
click at [929, 525] on button "SAVE" at bounding box center [916, 538] width 96 height 26
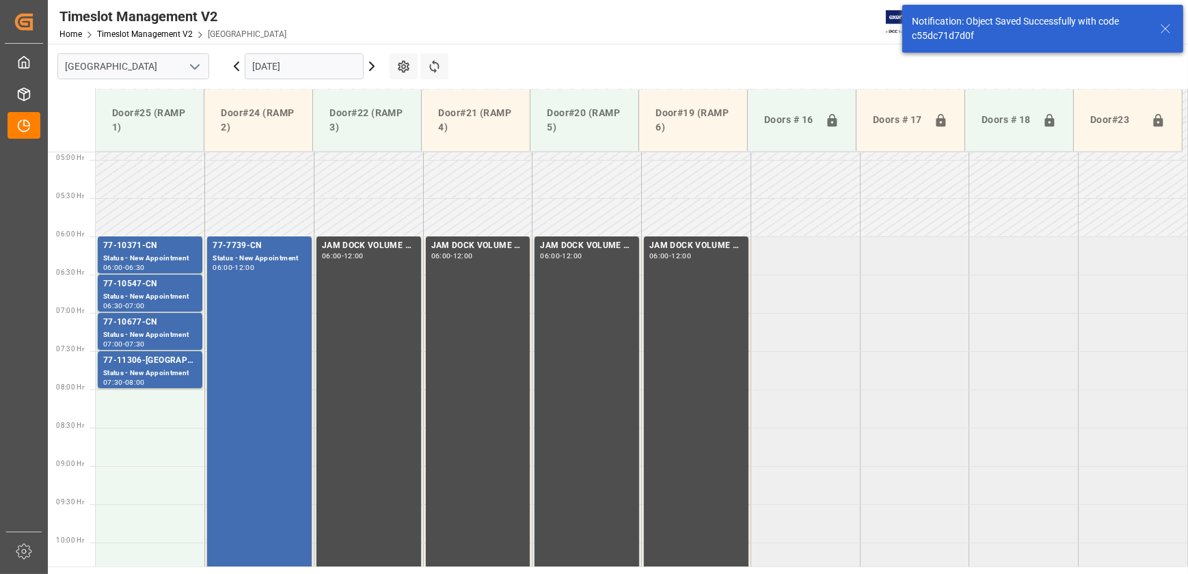
scroll to position [465, 0]
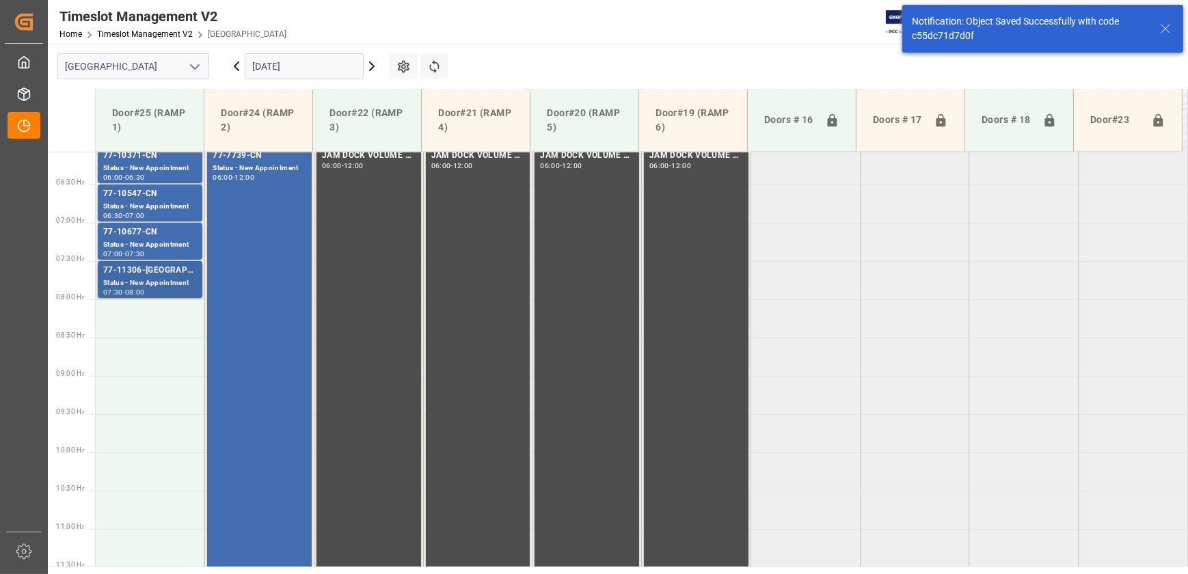
click at [176, 287] on div "Status - New Appointment" at bounding box center [150, 283] width 94 height 12
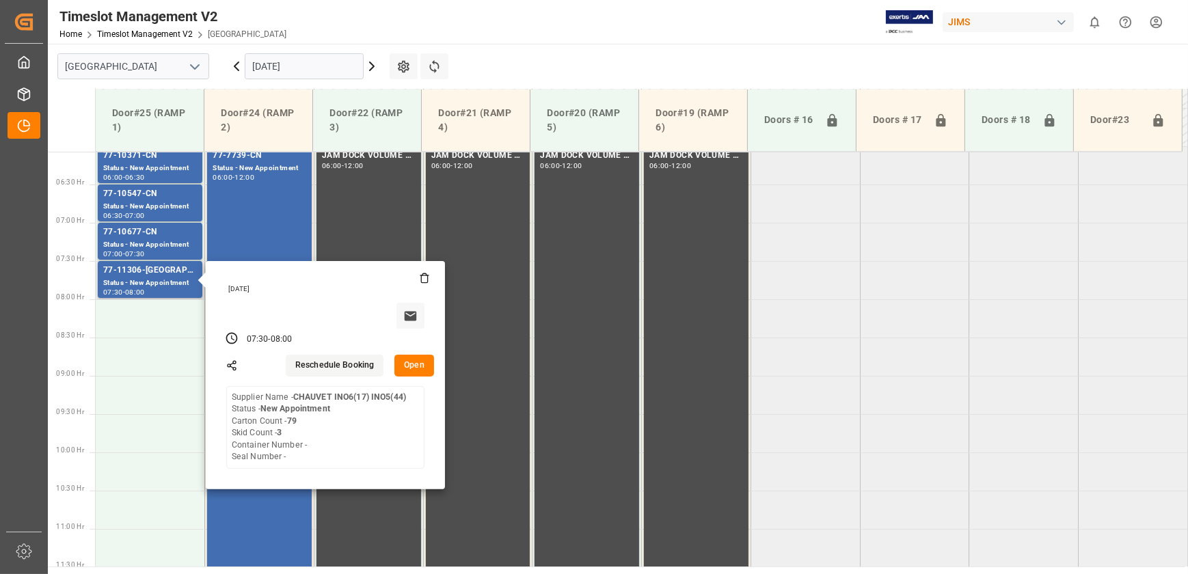
click at [406, 367] on button "Open" at bounding box center [414, 366] width 40 height 22
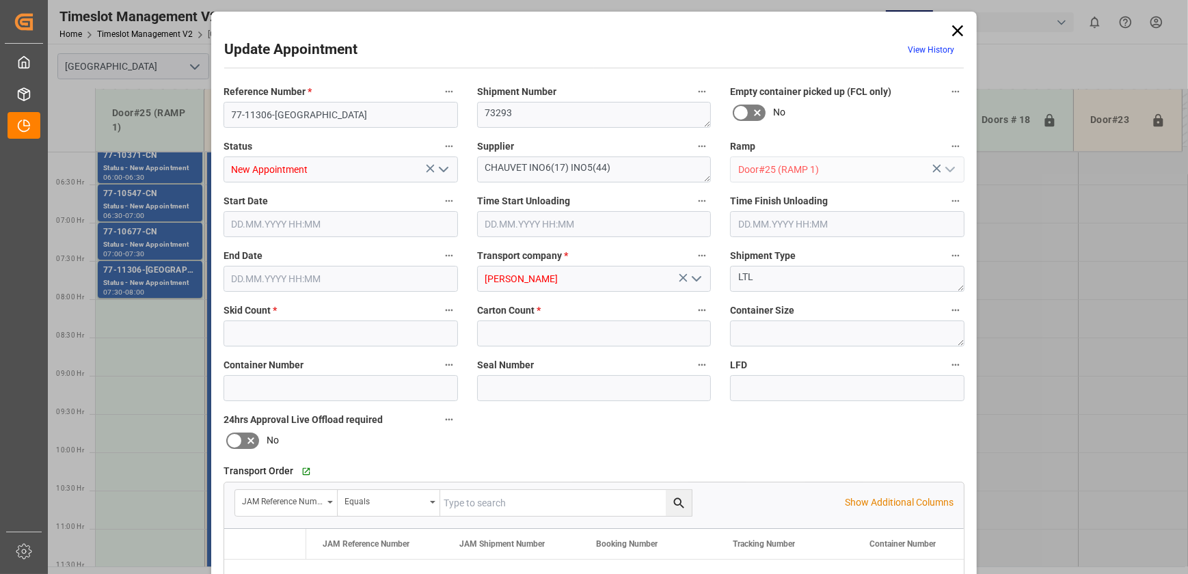
type input "3"
type input "79"
type input "[DATE] 07:30"
type input "[DATE] 08:00"
type input "[DATE] 15:55"
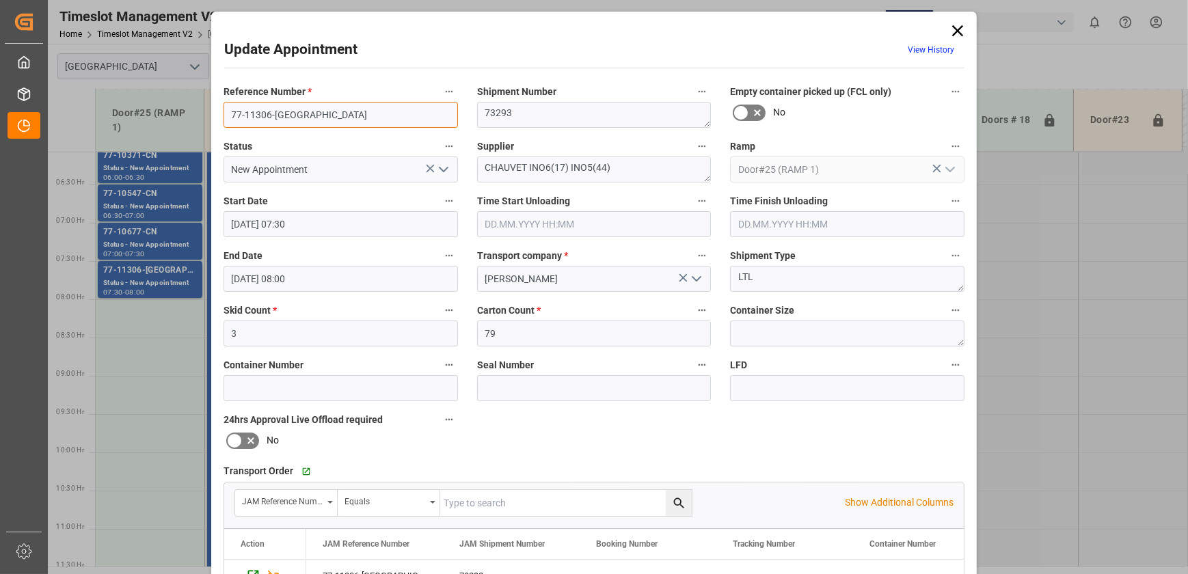
click at [314, 112] on input "77-11306-[GEOGRAPHIC_DATA]" at bounding box center [340, 115] width 234 height 26
click at [958, 28] on icon at bounding box center [957, 30] width 19 height 19
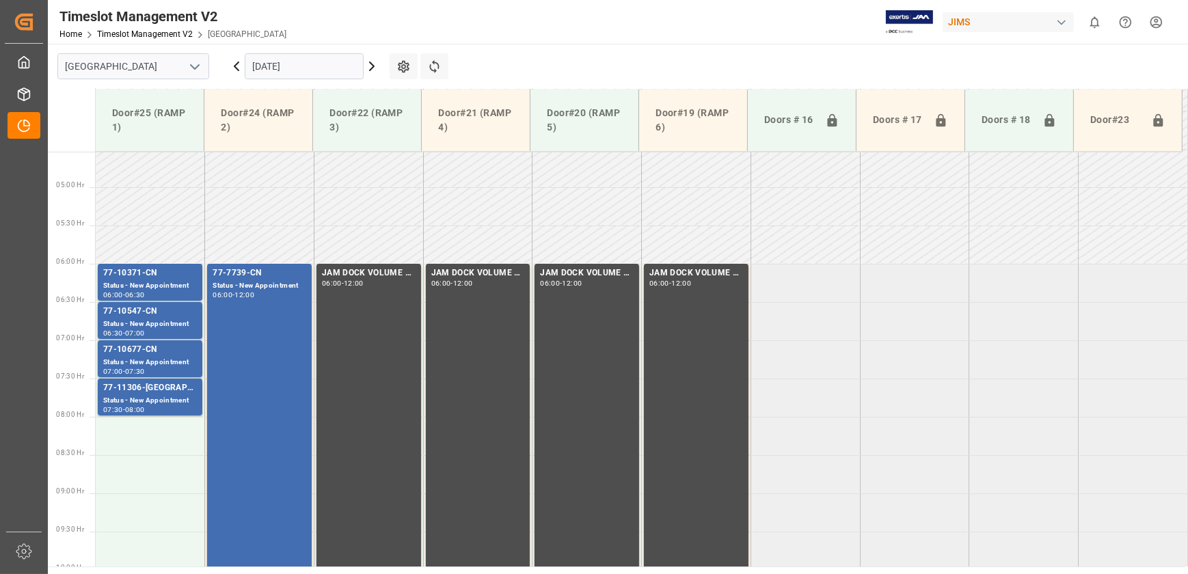
scroll to position [154, 0]
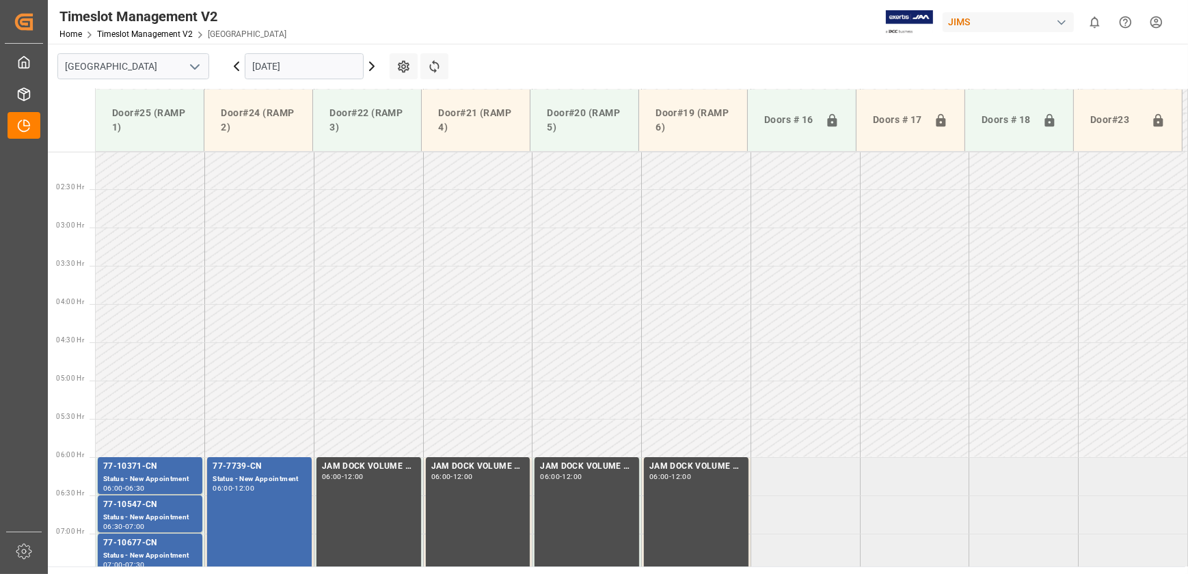
click at [325, 66] on input "[DATE]" at bounding box center [304, 66] width 119 height 26
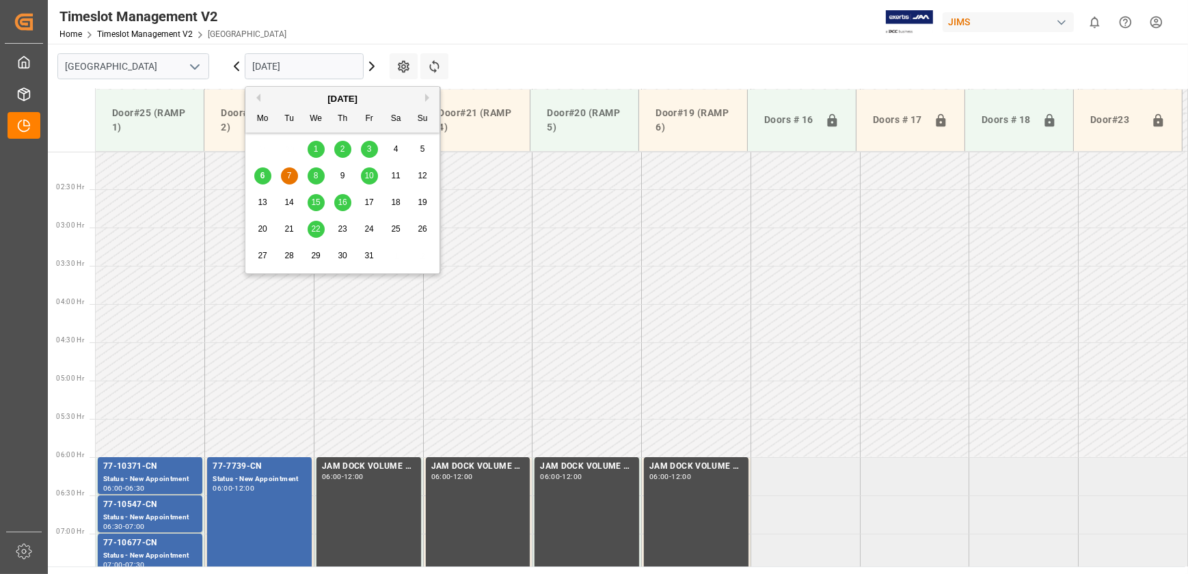
click at [314, 176] on span "8" at bounding box center [316, 176] width 5 height 10
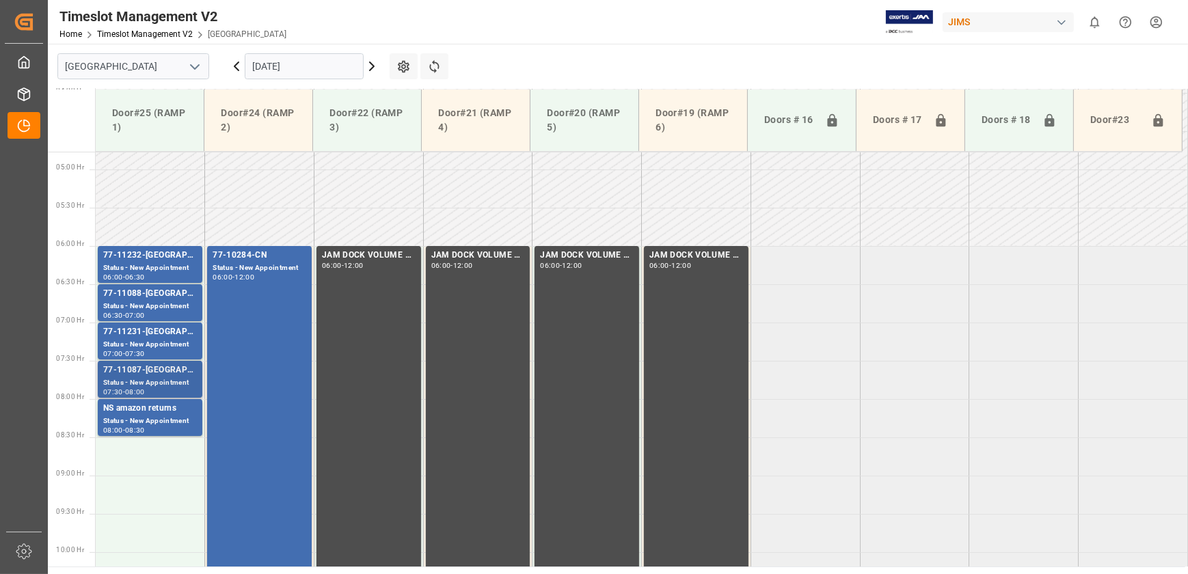
scroll to position [350, 0]
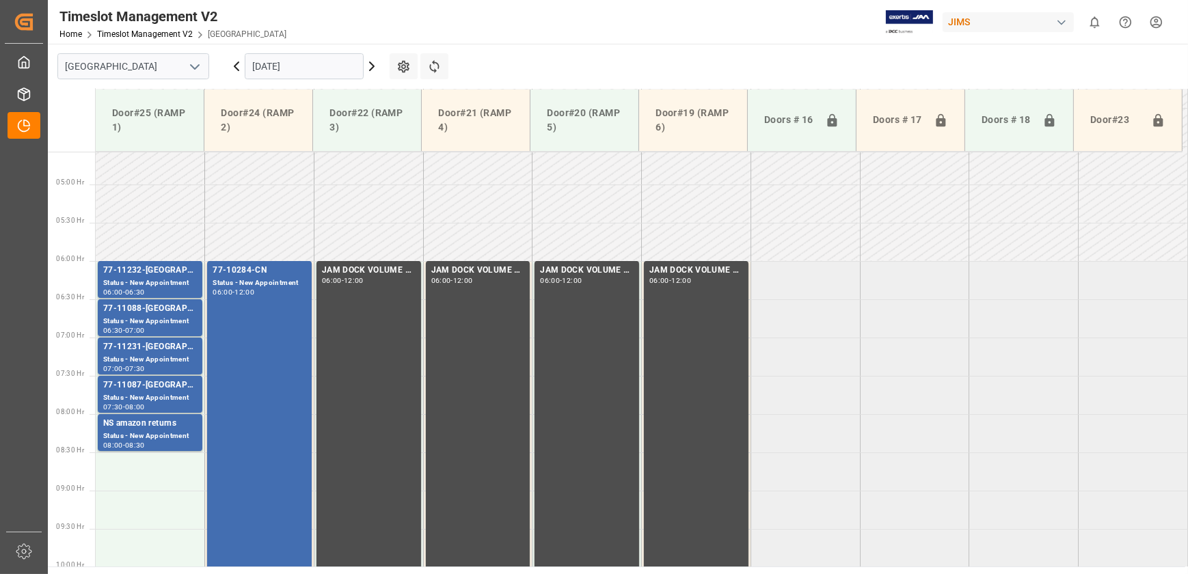
click at [292, 72] on input "[DATE]" at bounding box center [304, 66] width 119 height 26
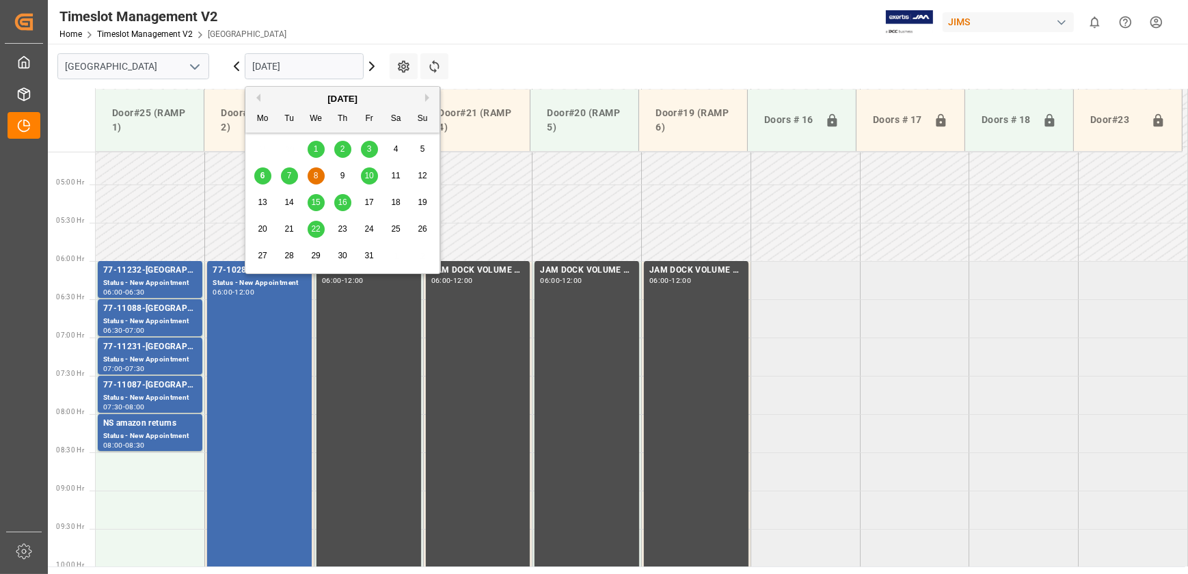
click at [283, 176] on div "7" at bounding box center [289, 176] width 17 height 16
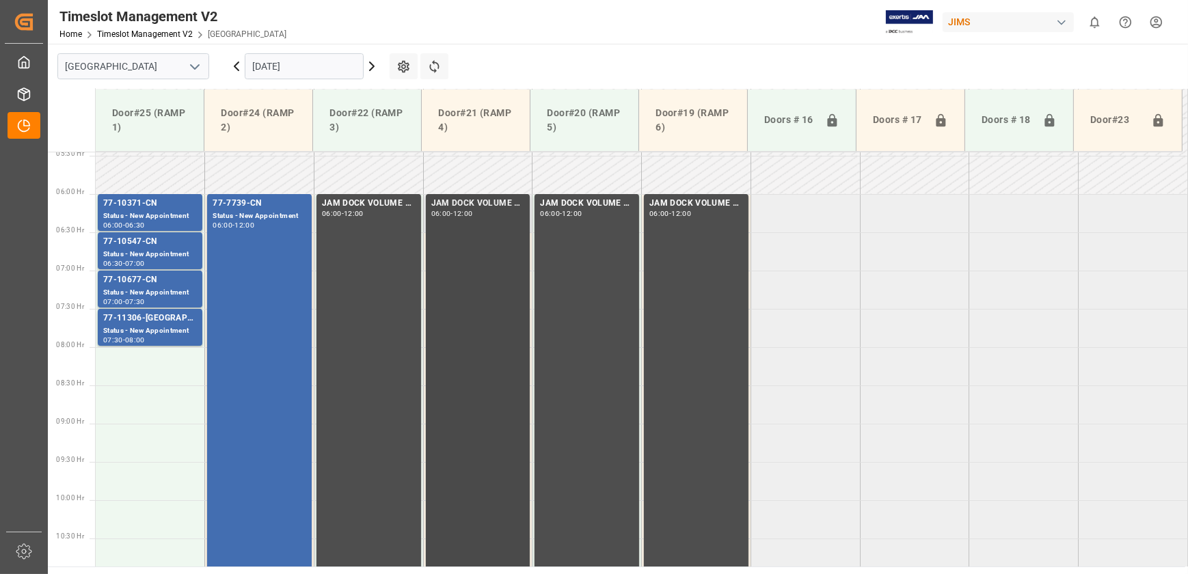
scroll to position [411, 0]
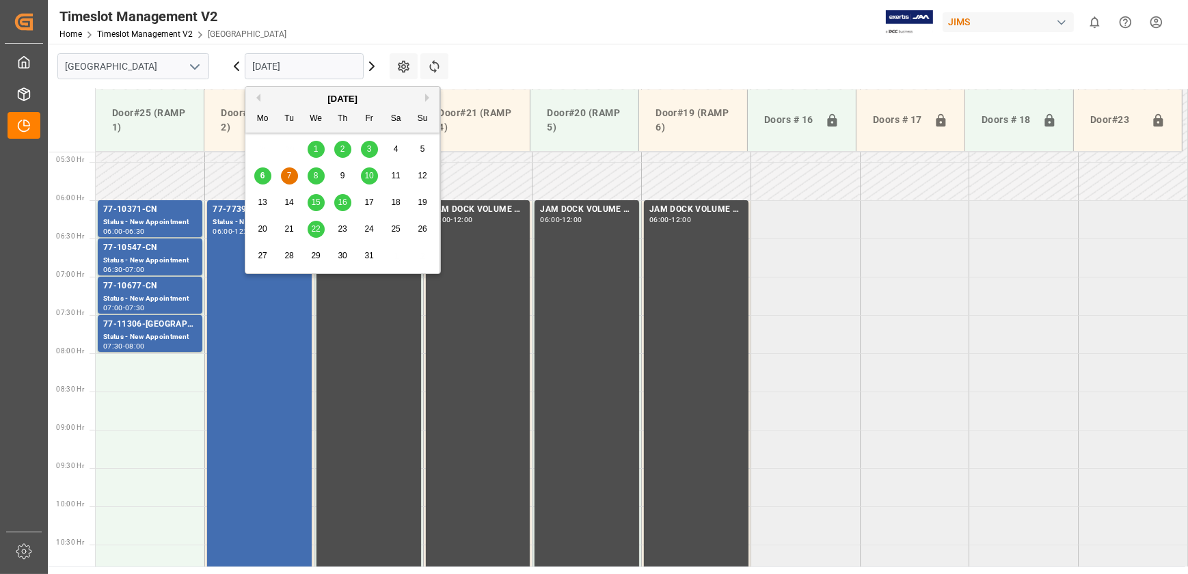
click at [300, 56] on input "[DATE]" at bounding box center [304, 66] width 119 height 26
click at [763, 180] on td at bounding box center [804, 181] width 109 height 38
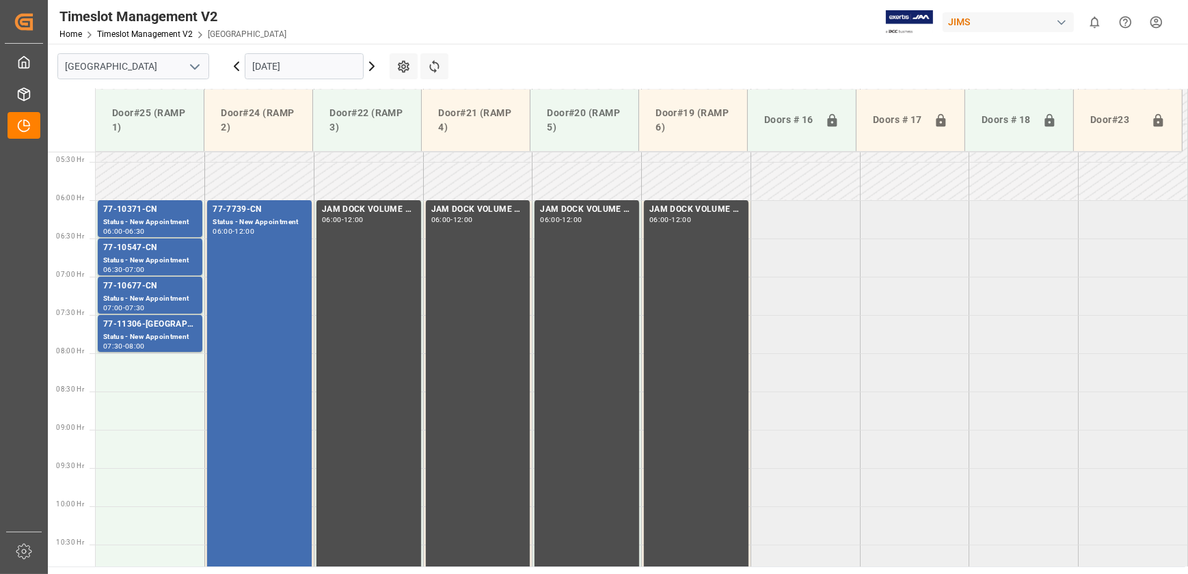
click at [241, 64] on icon at bounding box center [236, 66] width 16 height 16
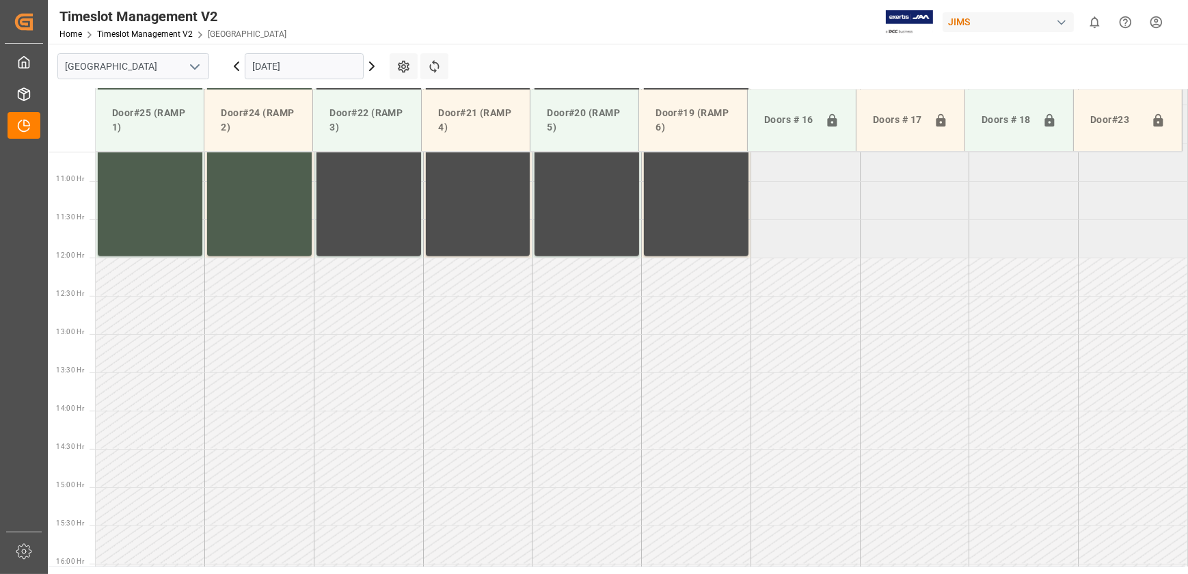
scroll to position [675, 0]
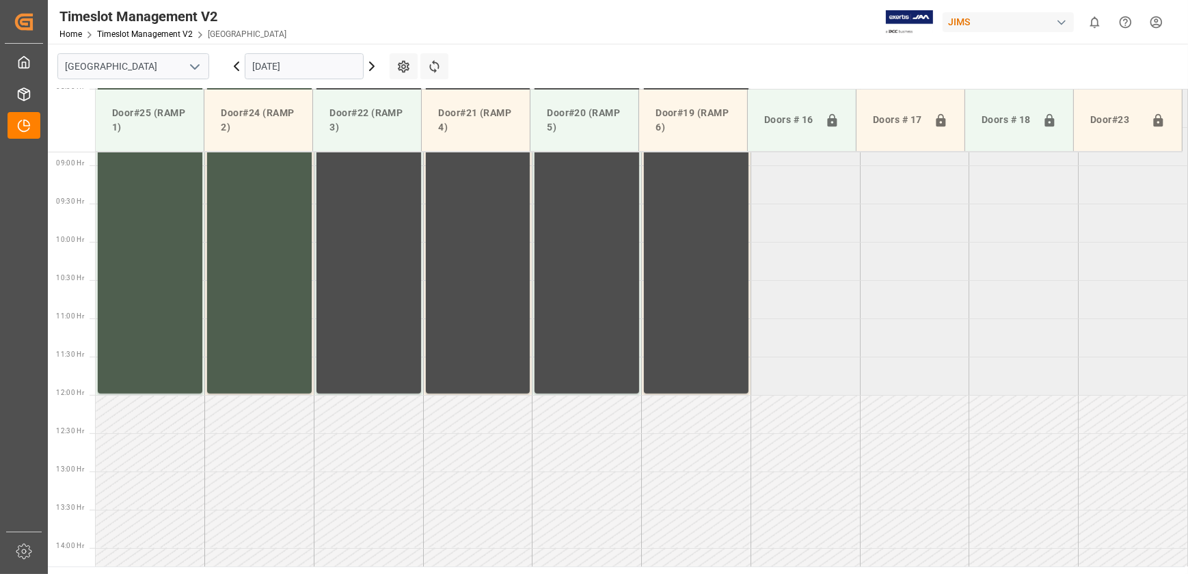
click at [373, 67] on icon at bounding box center [372, 66] width 4 height 8
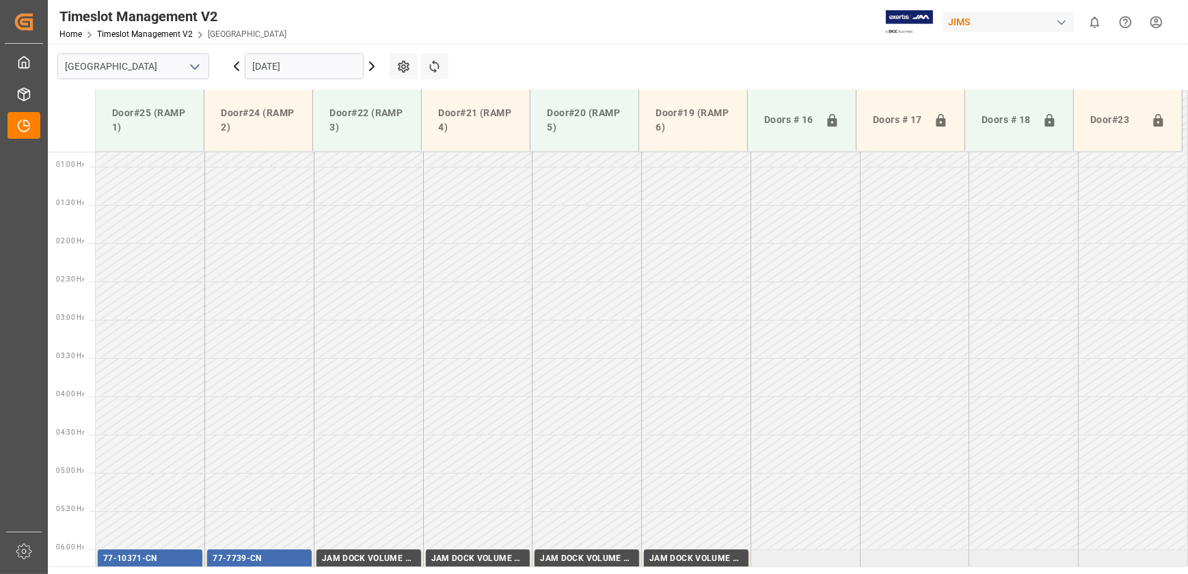
scroll to position [253, 0]
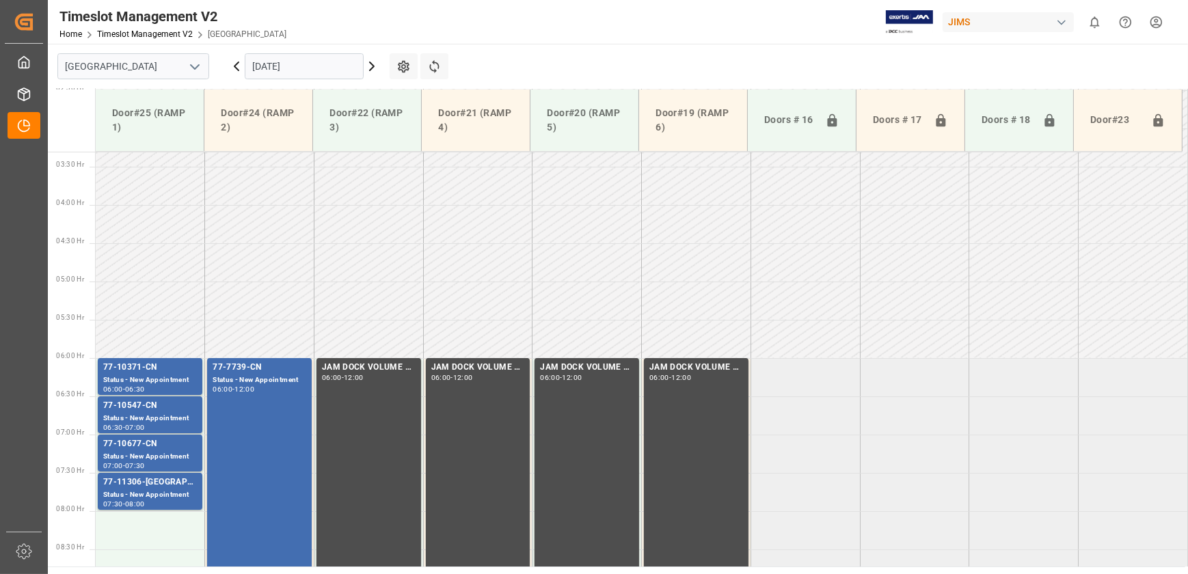
click at [372, 67] on icon at bounding box center [372, 66] width 4 height 8
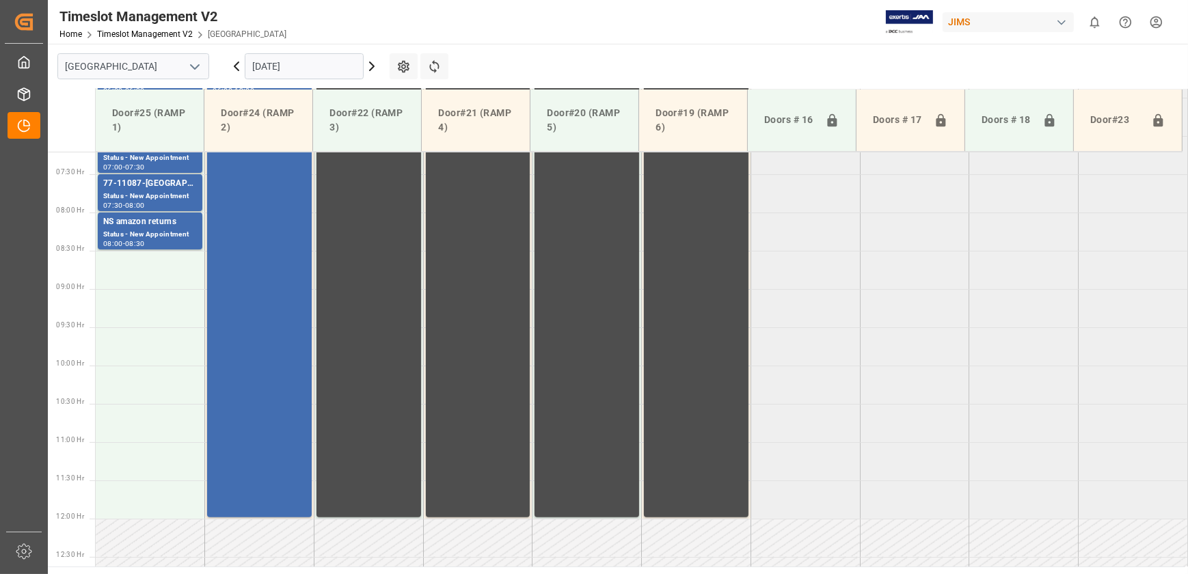
scroll to position [551, 0]
click at [371, 63] on icon at bounding box center [372, 66] width 4 height 8
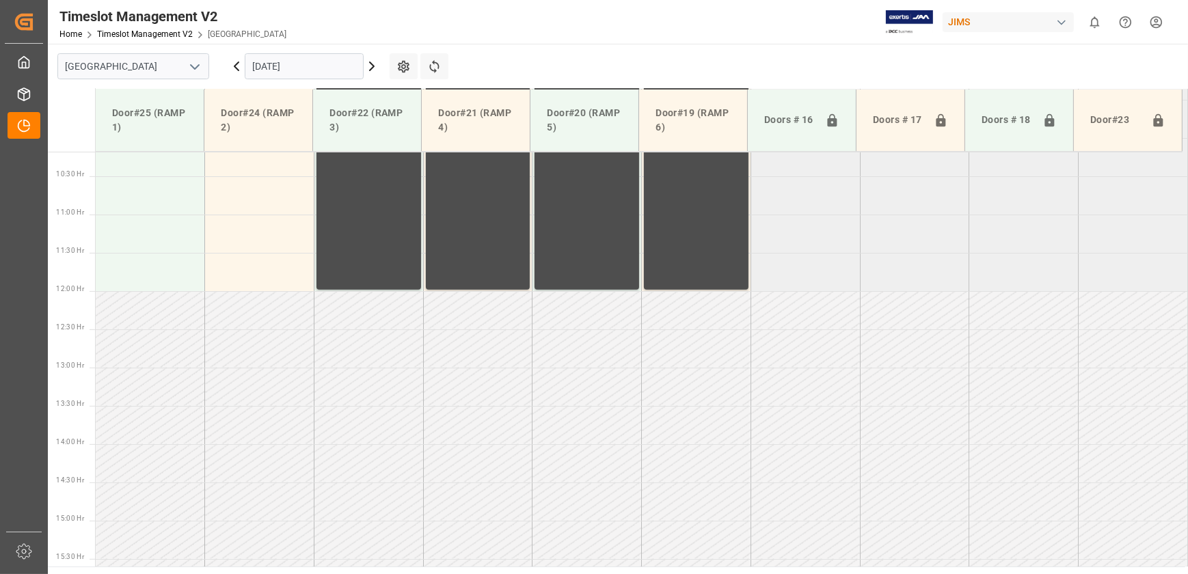
scroll to position [923, 0]
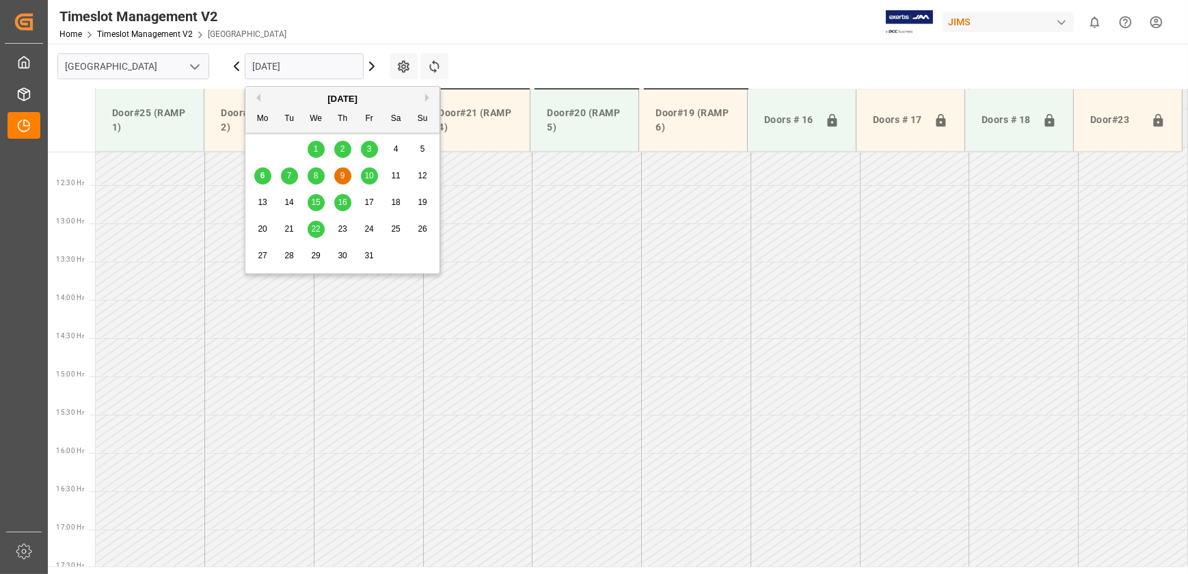
click at [281, 67] on input "[DATE]" at bounding box center [304, 66] width 119 height 26
click at [314, 145] on span "1" at bounding box center [316, 149] width 5 height 10
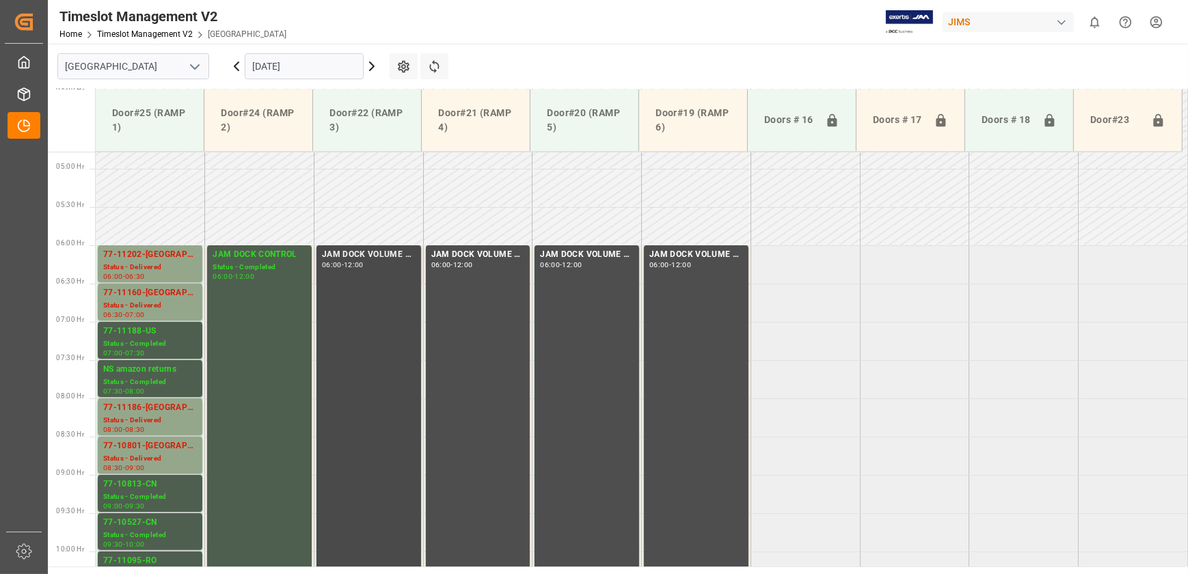
scroll to position [364, 0]
click at [165, 449] on div "77-10801-[GEOGRAPHIC_DATA]" at bounding box center [150, 448] width 94 height 14
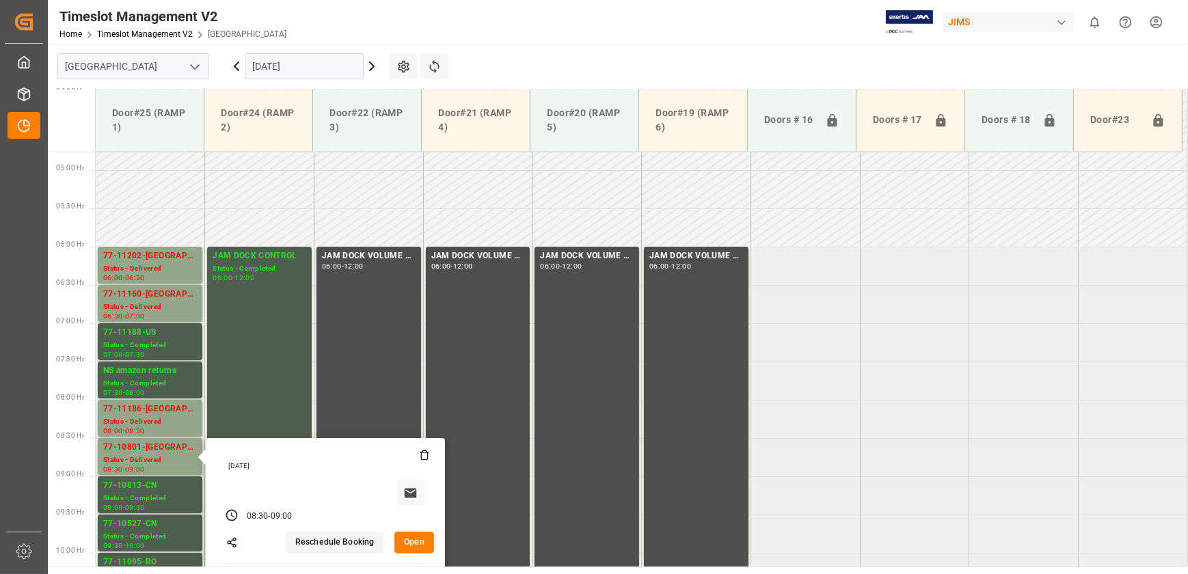
click at [417, 538] on button "Open" at bounding box center [414, 543] width 40 height 22
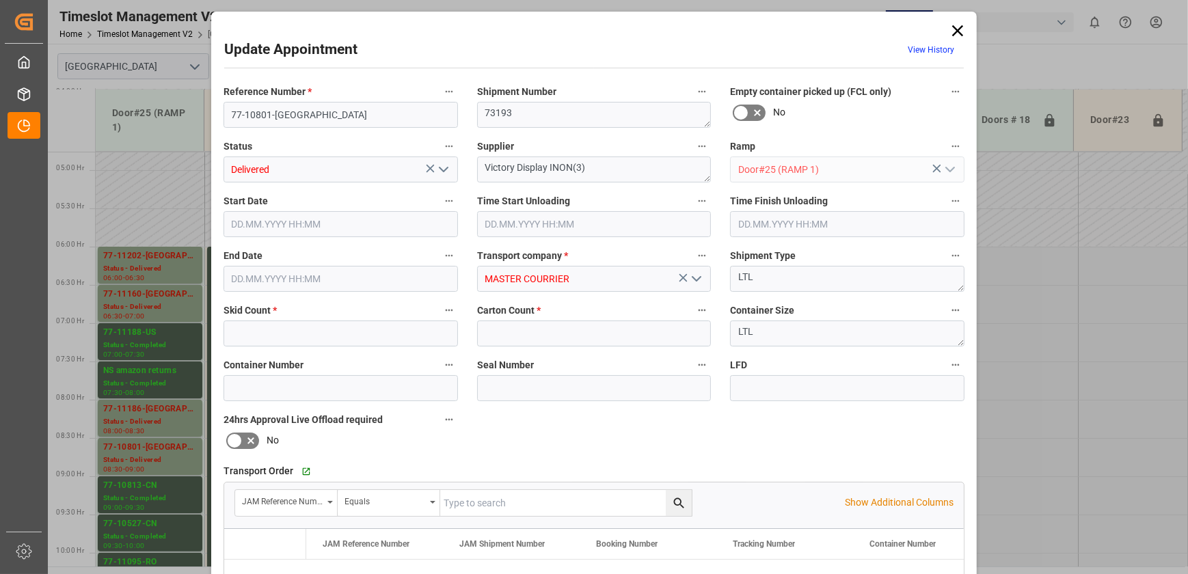
type input "3"
type input "201"
type input "[DATE] 08:30"
type input "[DATE] 09:00"
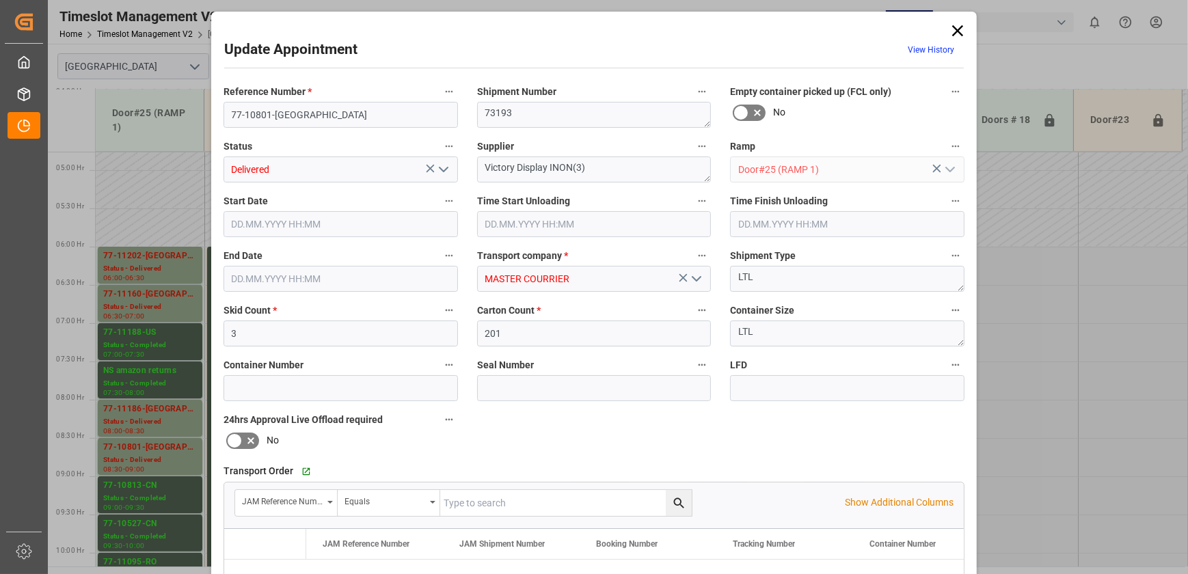
type input "[DATE] 18:11"
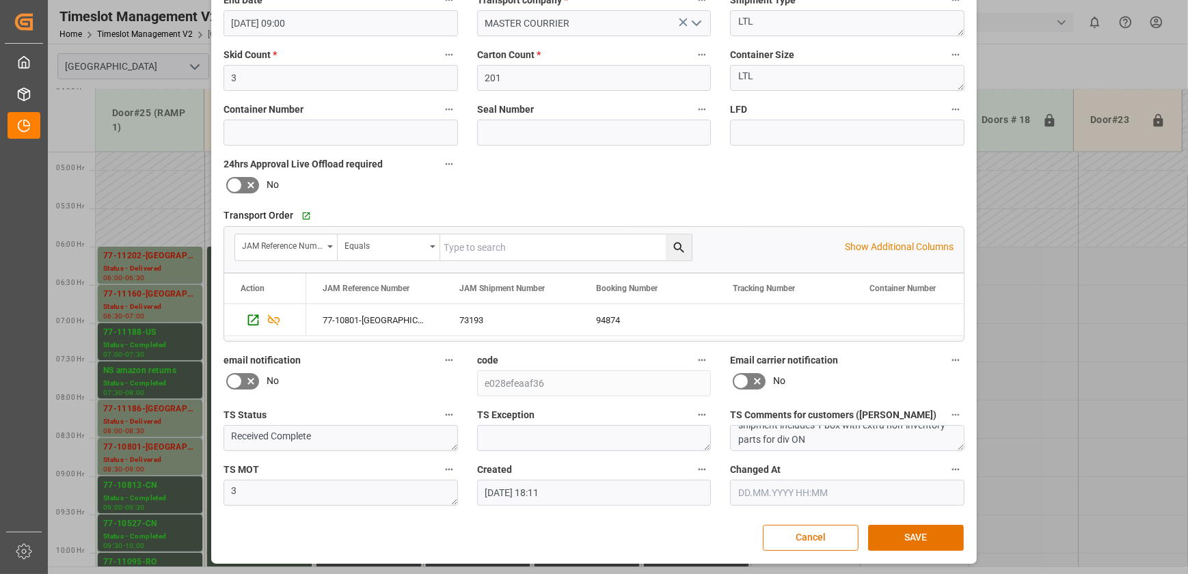
scroll to position [0, 0]
click at [834, 533] on button "Cancel" at bounding box center [811, 538] width 96 height 26
